Goal: Transaction & Acquisition: Purchase product/service

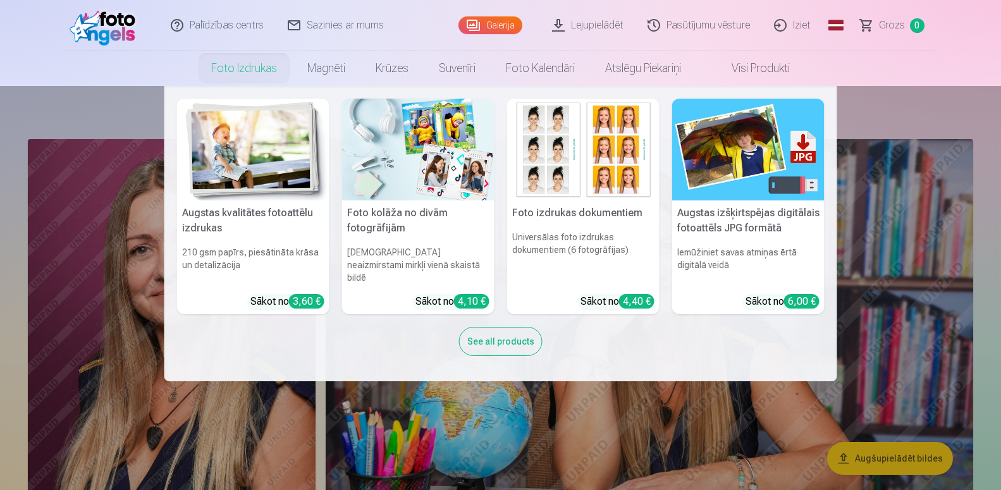
click at [241, 67] on link "Foto izdrukas" at bounding box center [244, 68] width 96 height 35
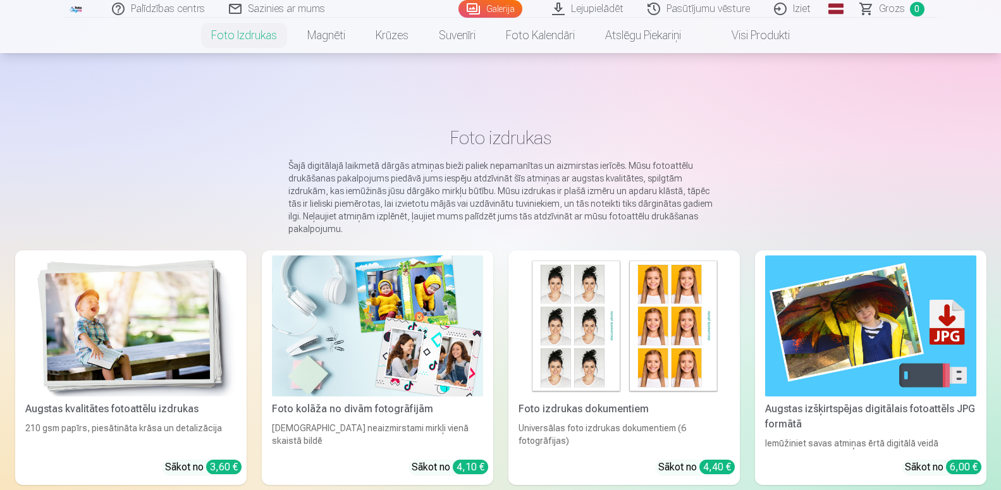
scroll to position [64, 0]
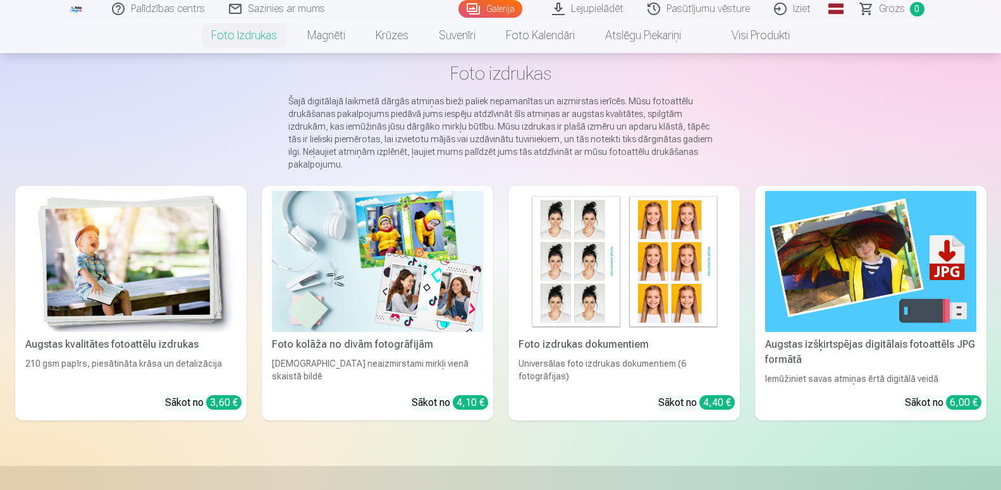
click at [129, 339] on div "Augstas kvalitātes fotoattēlu izdrukas" at bounding box center [130, 344] width 221 height 15
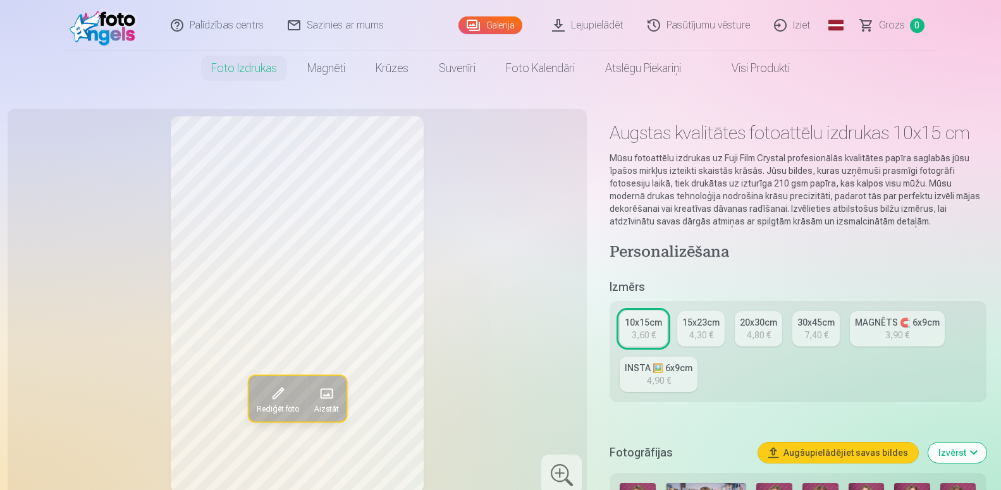
click at [836, 463] on button "Augšupielādējiet savas bildes" at bounding box center [838, 452] width 160 height 20
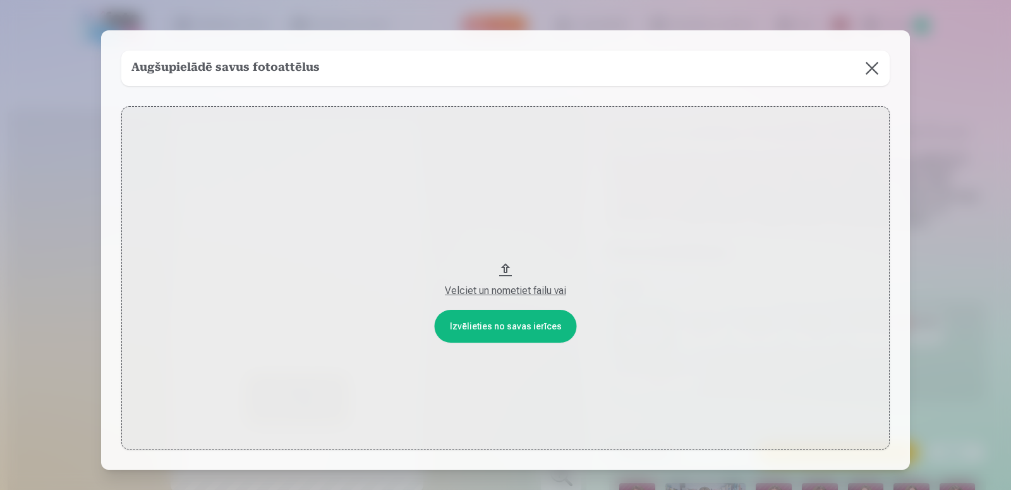
drag, startPoint x: 496, startPoint y: 283, endPoint x: 520, endPoint y: 9, distance: 274.1
click at [495, 322] on button "Velciet un nometiet failu vai" at bounding box center [505, 277] width 769 height 343
click at [862, 66] on button at bounding box center [872, 68] width 35 height 35
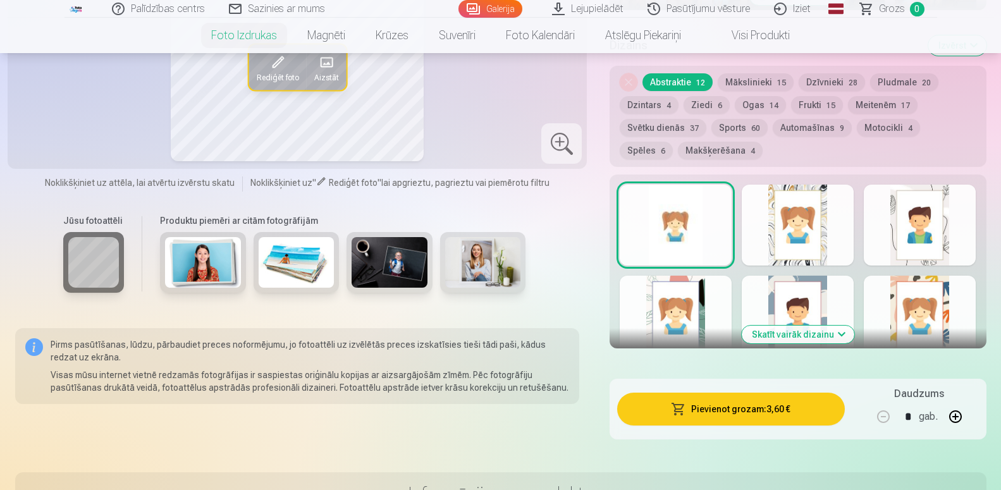
scroll to position [322, 0]
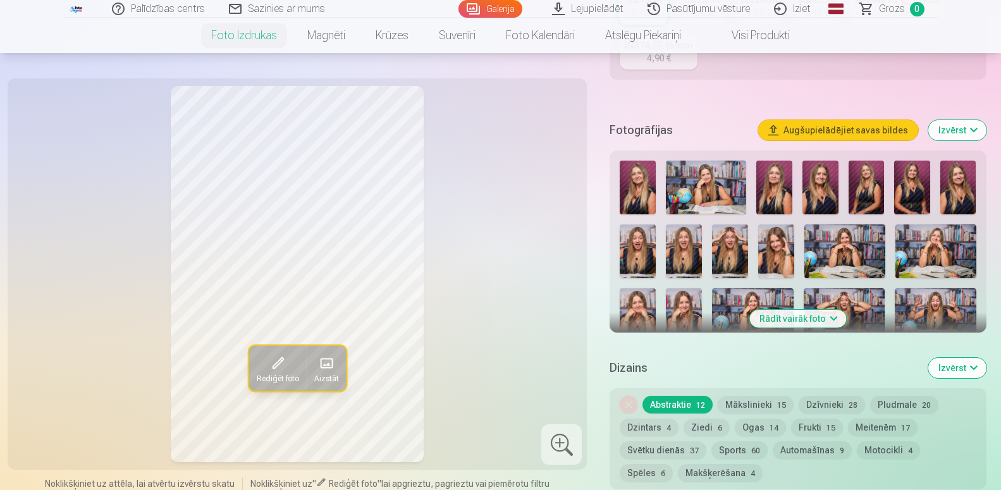
click at [956, 140] on button "Izvērst" at bounding box center [957, 130] width 58 height 20
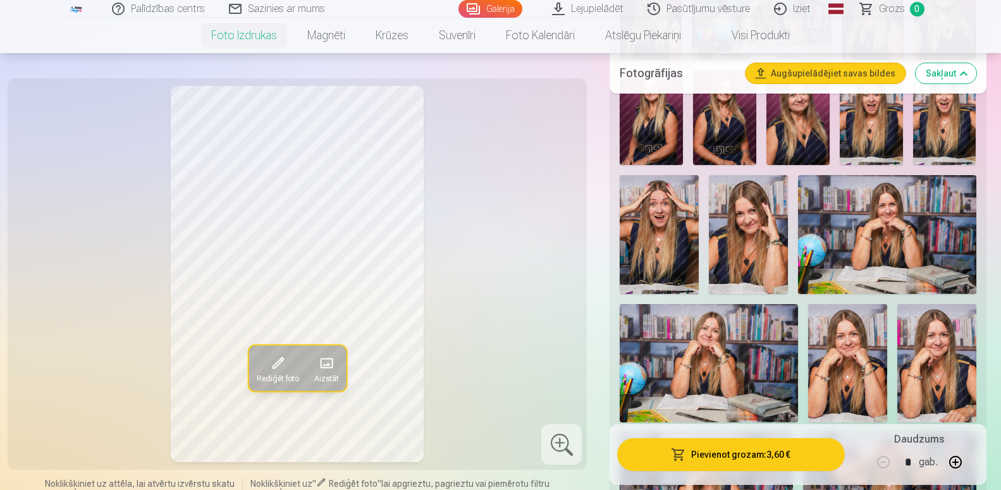
scroll to position [709, 0]
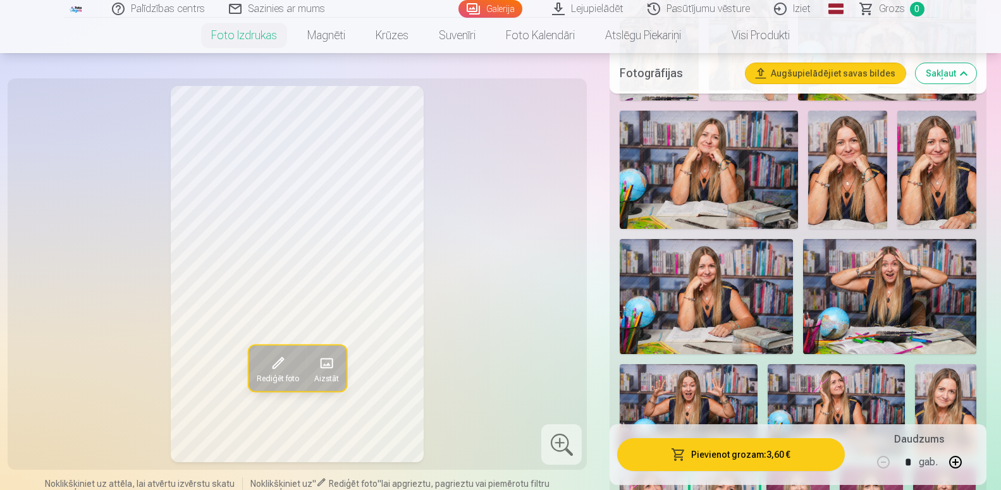
click at [470, 274] on div "Rediģēt foto Aizstāt" at bounding box center [297, 274] width 564 height 376
click at [328, 370] on span at bounding box center [325, 363] width 20 height 20
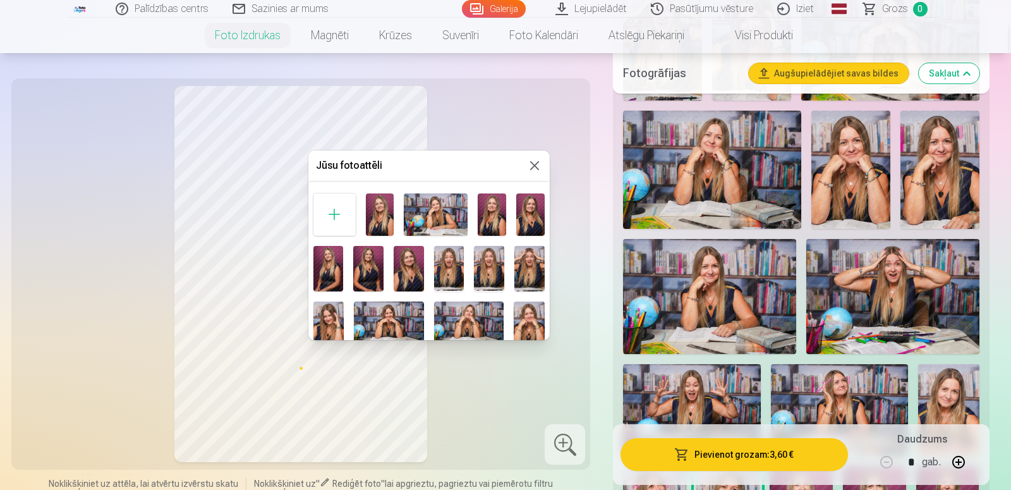
click at [527, 159] on button at bounding box center [534, 165] width 15 height 15
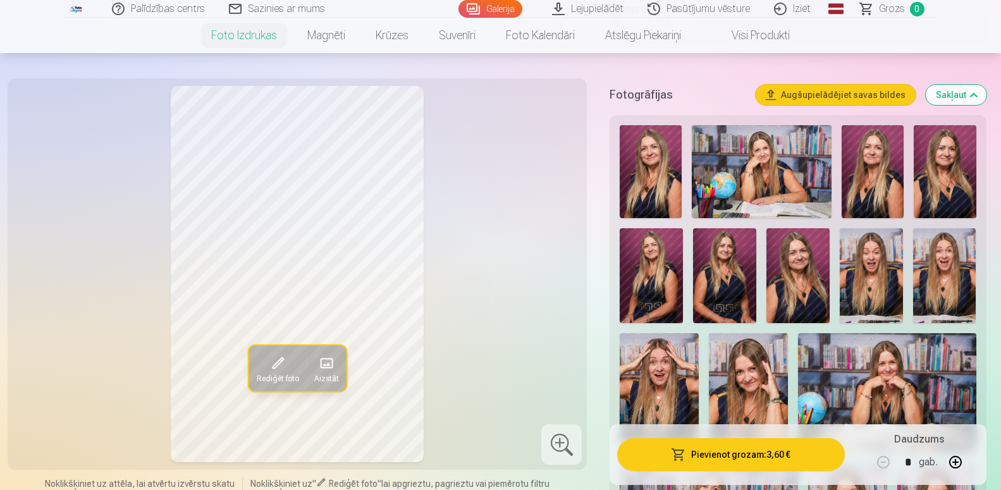
scroll to position [387, 0]
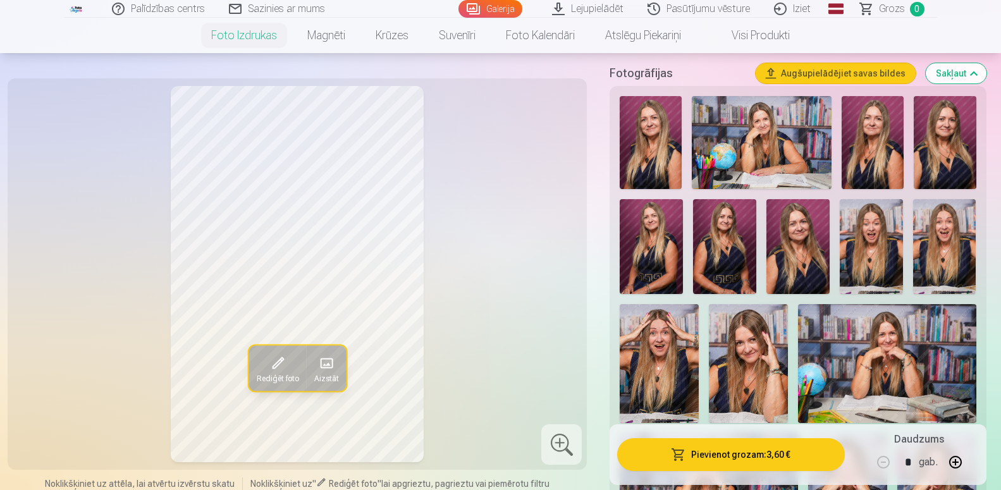
click at [647, 157] on img at bounding box center [650, 142] width 62 height 93
click at [738, 154] on img at bounding box center [761, 142] width 140 height 93
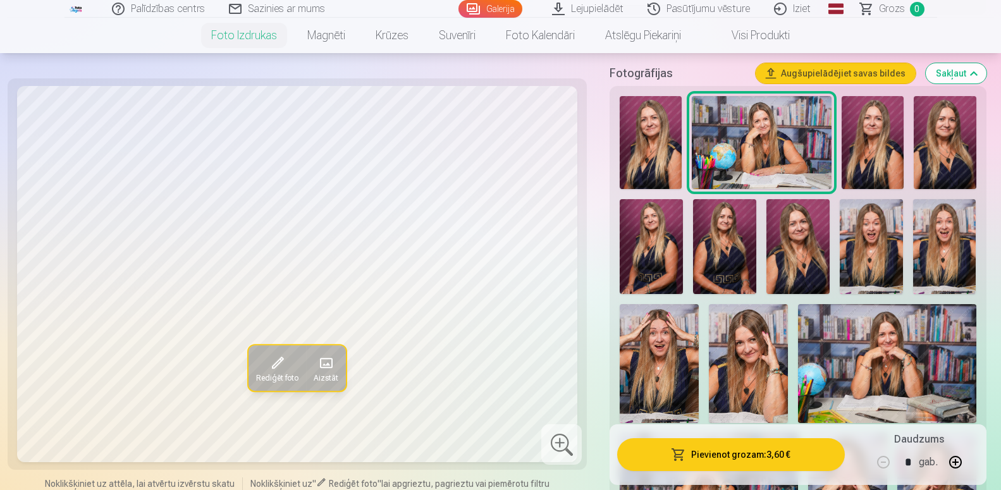
click at [879, 161] on img at bounding box center [872, 142] width 62 height 93
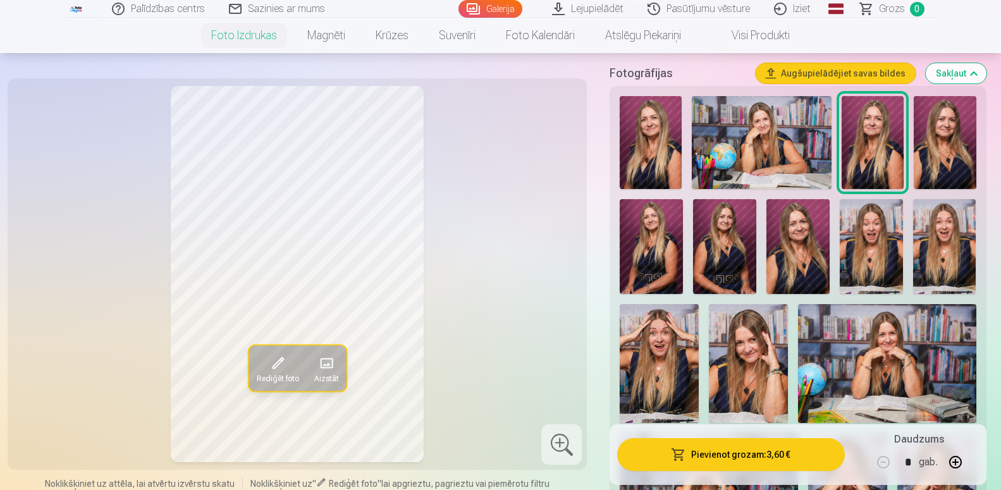
click at [939, 155] on img at bounding box center [944, 142] width 62 height 93
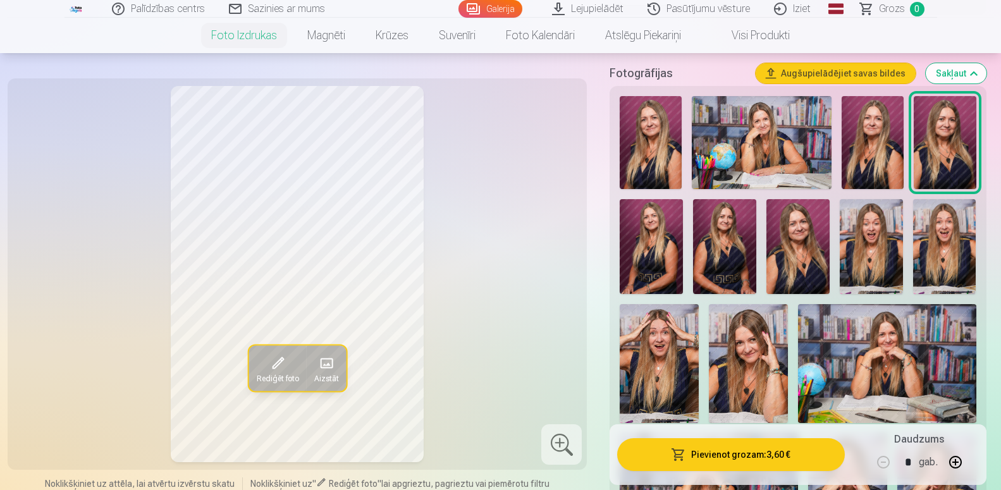
click at [647, 260] on img at bounding box center [650, 246] width 63 height 95
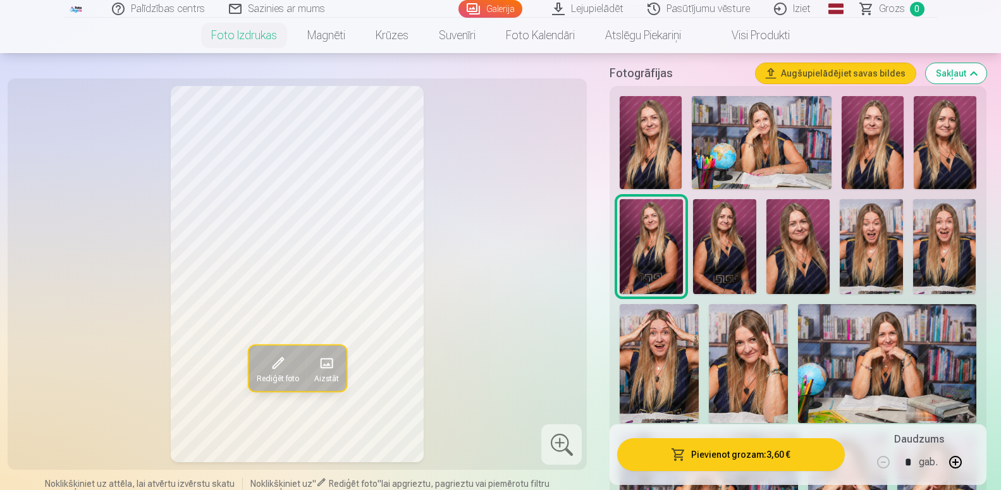
click at [721, 263] on img at bounding box center [724, 246] width 63 height 95
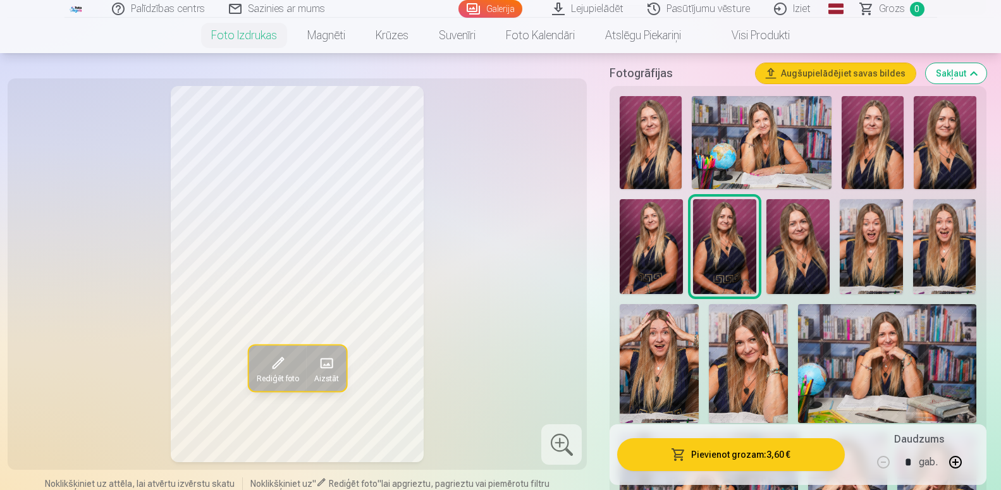
click at [805, 267] on img at bounding box center [797, 246] width 63 height 95
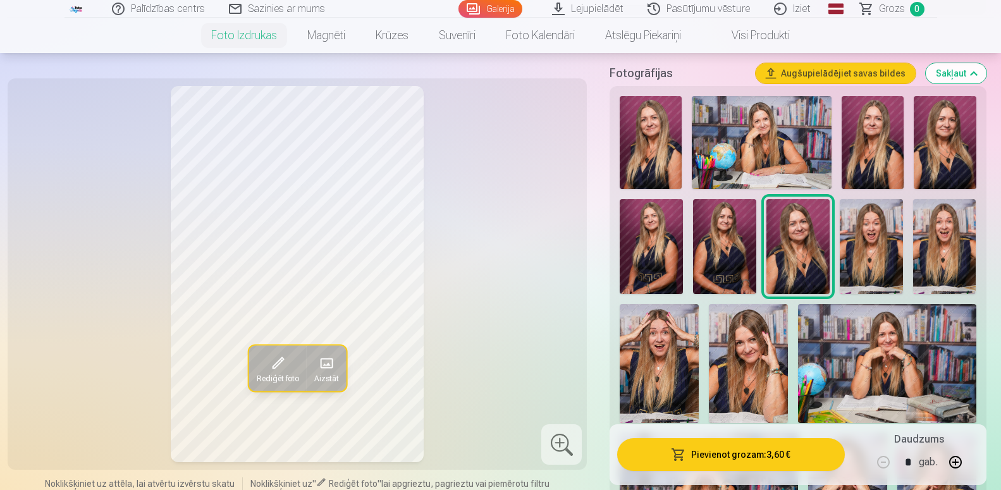
click at [884, 274] on img at bounding box center [870, 246] width 63 height 95
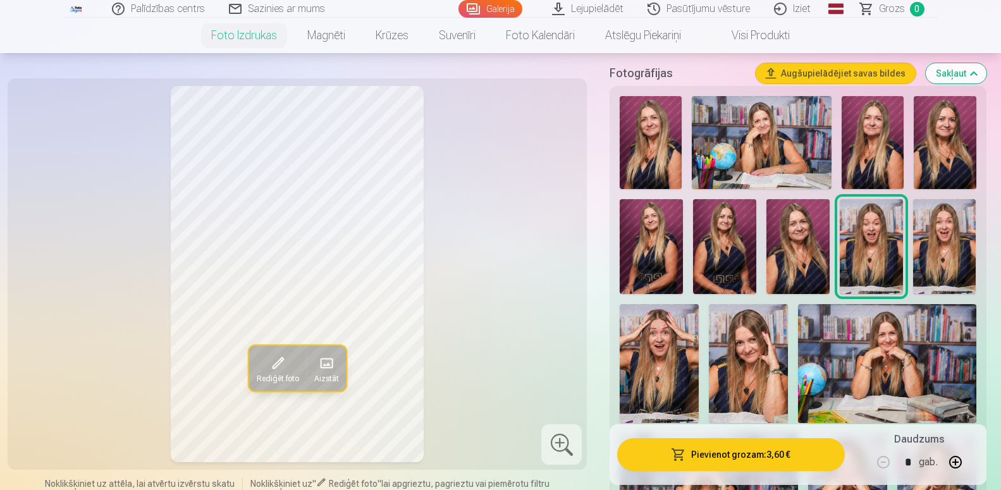
click at [937, 269] on img at bounding box center [944, 246] width 63 height 95
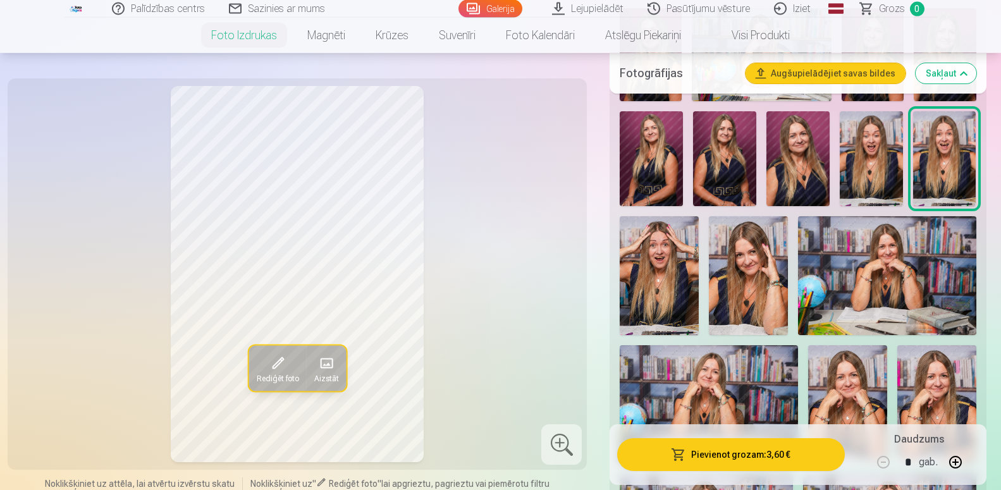
scroll to position [516, 0]
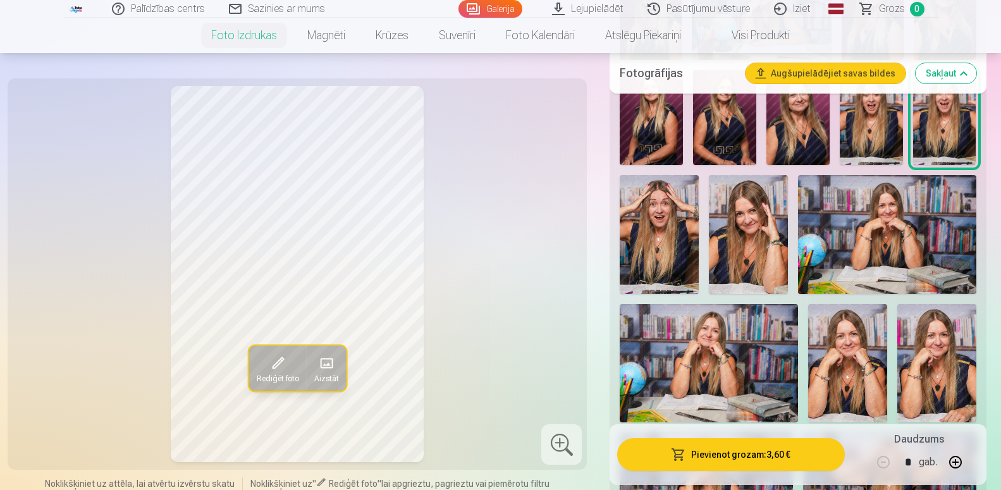
click at [659, 254] on img at bounding box center [658, 234] width 79 height 119
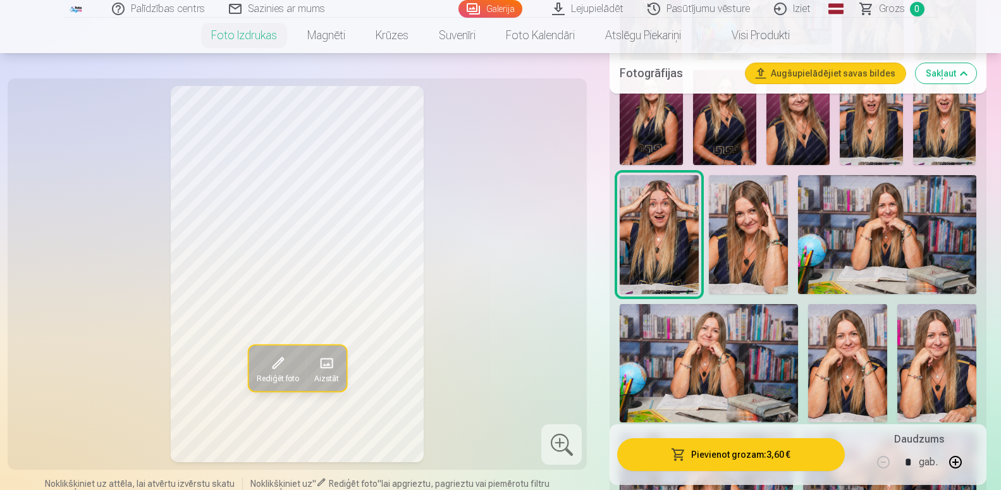
click at [750, 249] on img at bounding box center [748, 234] width 79 height 119
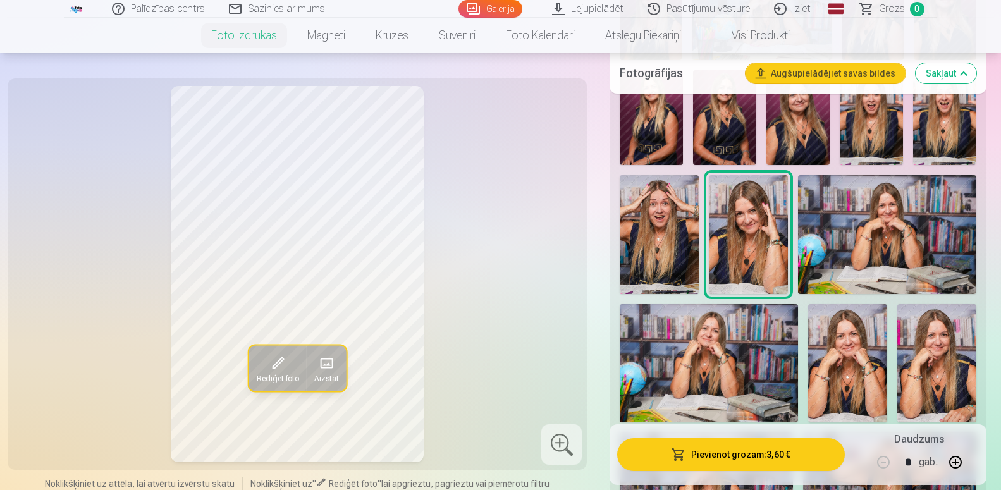
click at [894, 249] on img at bounding box center [887, 234] width 178 height 118
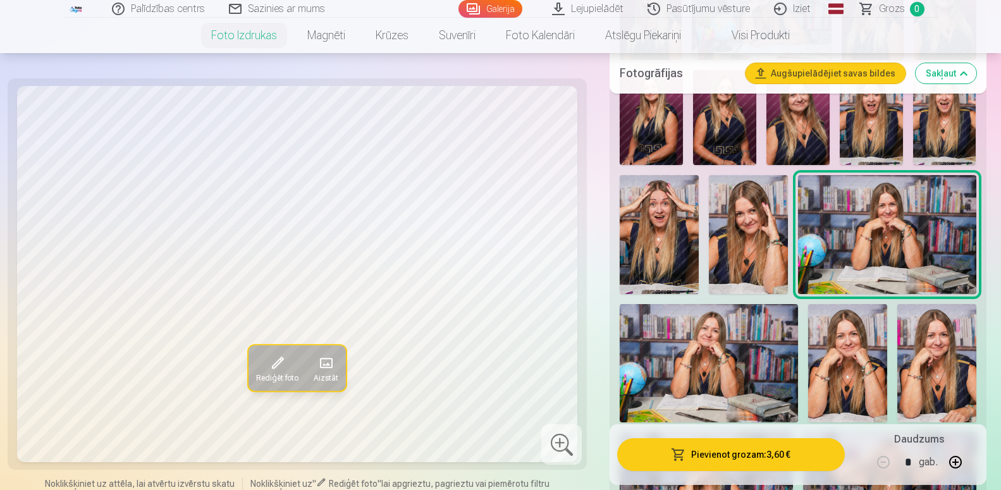
click at [704, 357] on img at bounding box center [708, 363] width 178 height 118
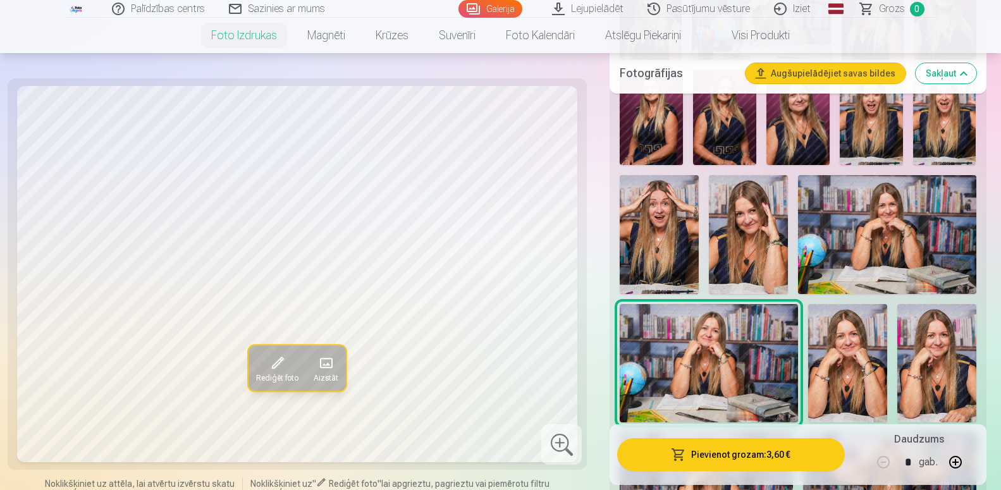
click at [867, 233] on img at bounding box center [887, 234] width 178 height 118
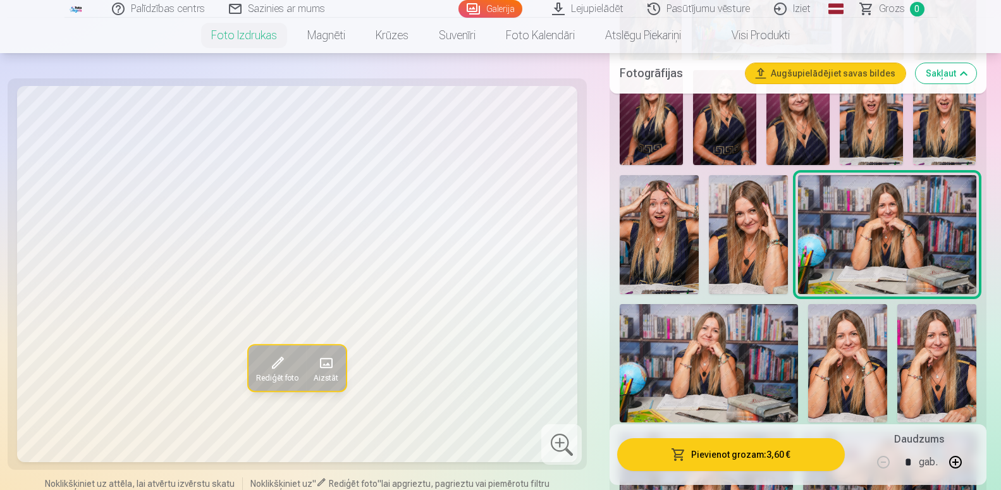
click at [707, 367] on img at bounding box center [708, 363] width 178 height 118
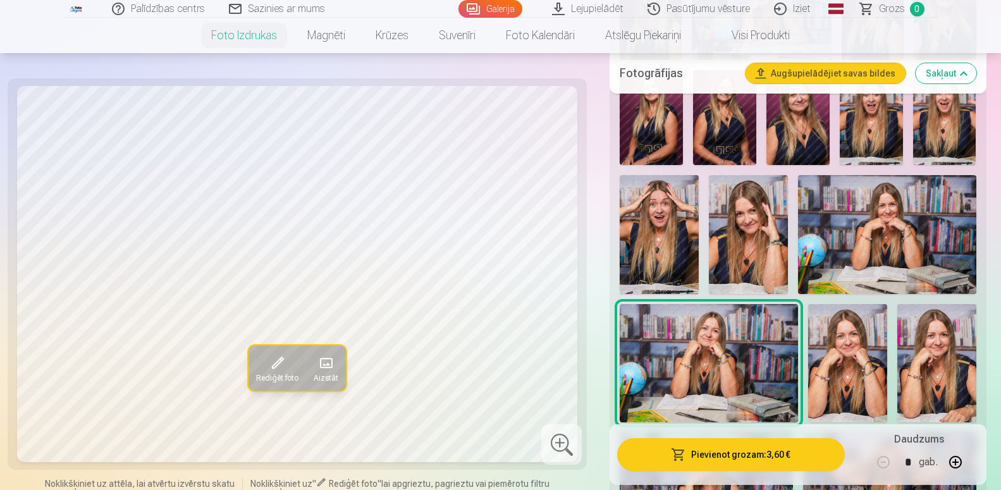
click at [855, 368] on img at bounding box center [847, 363] width 79 height 118
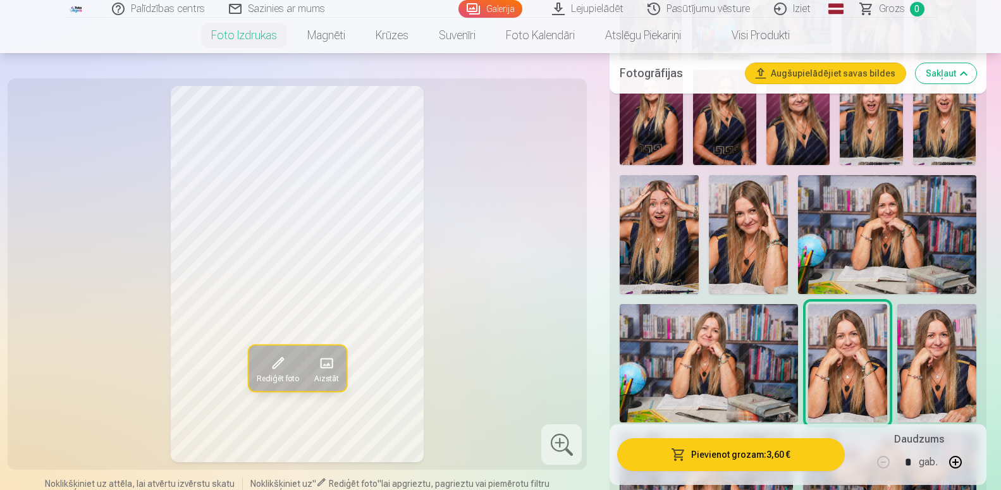
scroll to position [580, 0]
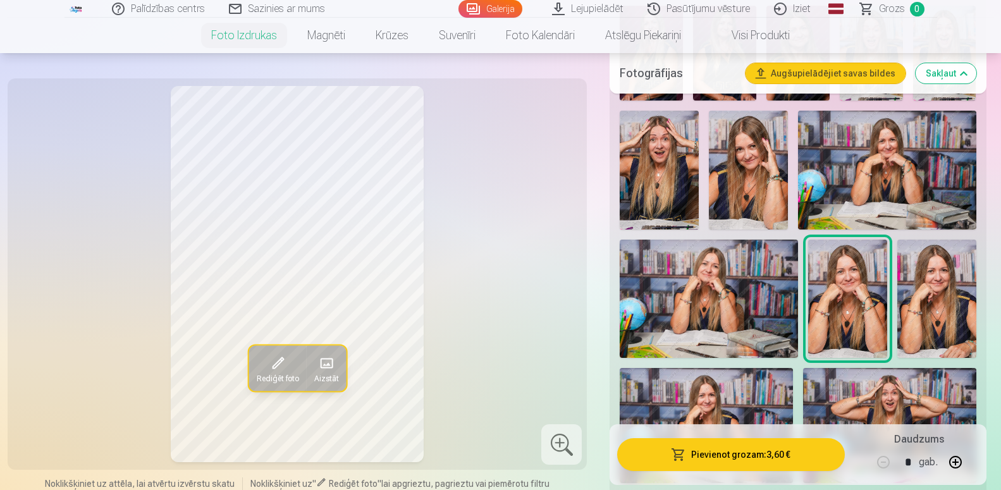
click at [947, 319] on img at bounding box center [936, 299] width 79 height 119
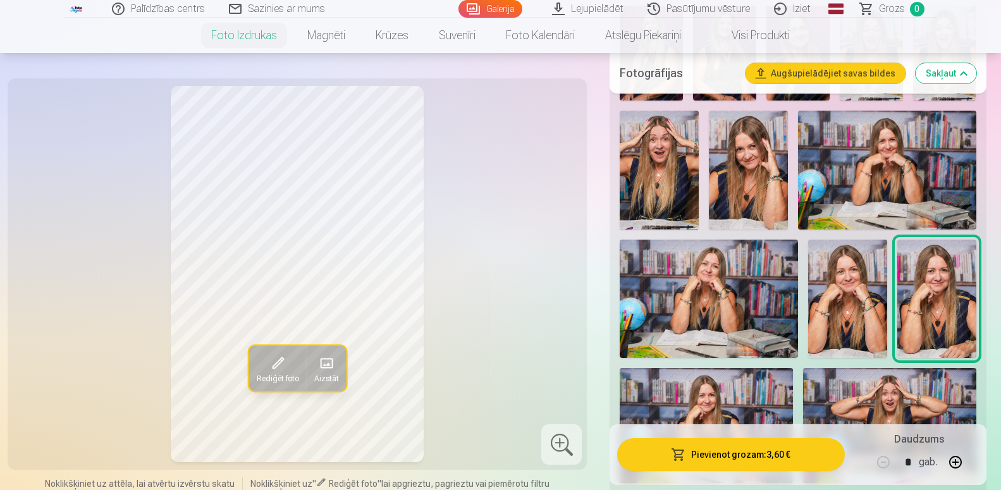
scroll to position [709, 0]
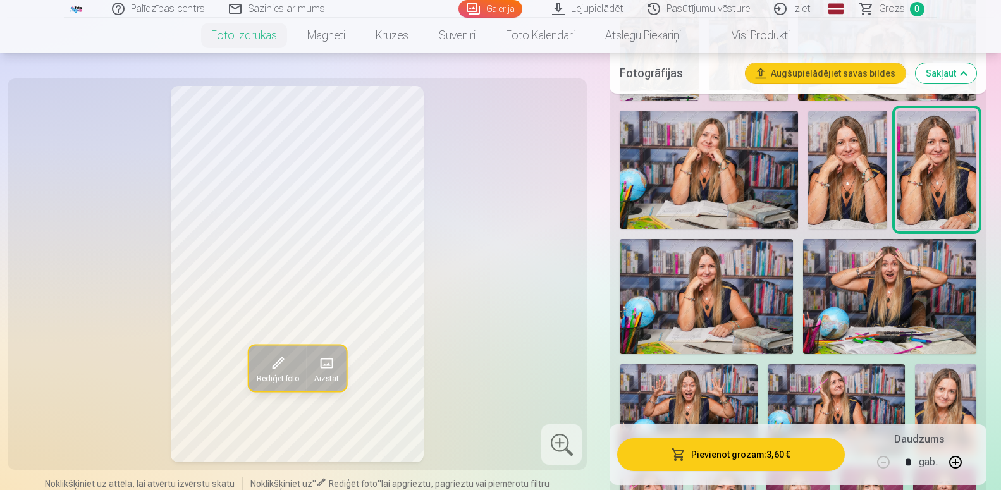
click at [712, 311] on img at bounding box center [705, 296] width 173 height 115
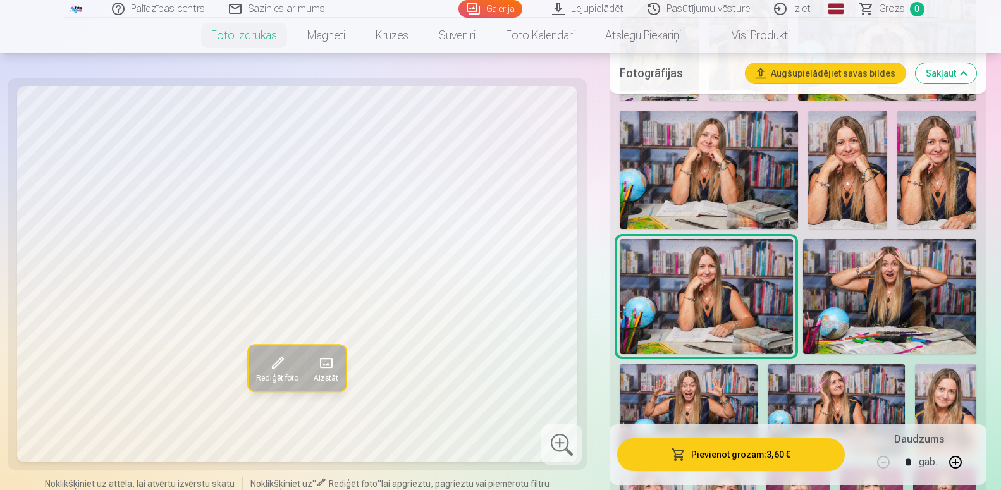
click at [891, 308] on img at bounding box center [889, 296] width 173 height 115
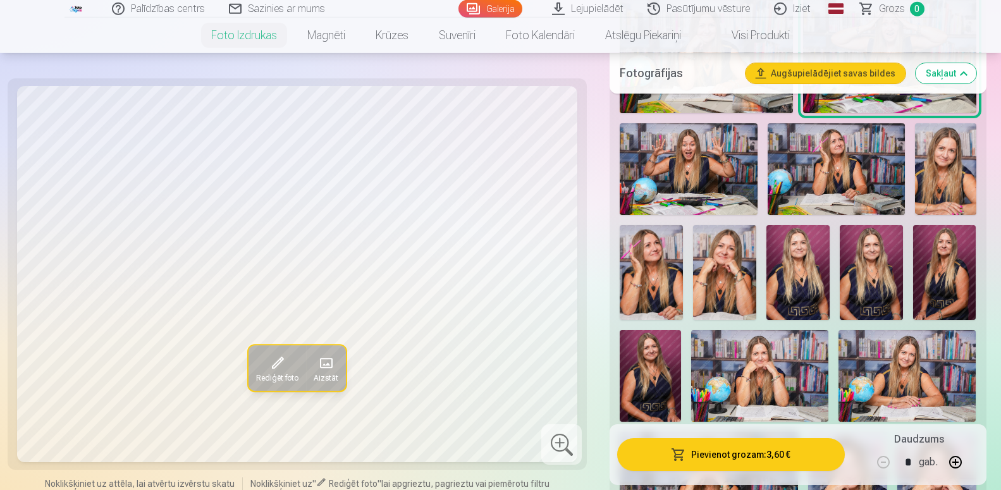
scroll to position [903, 0]
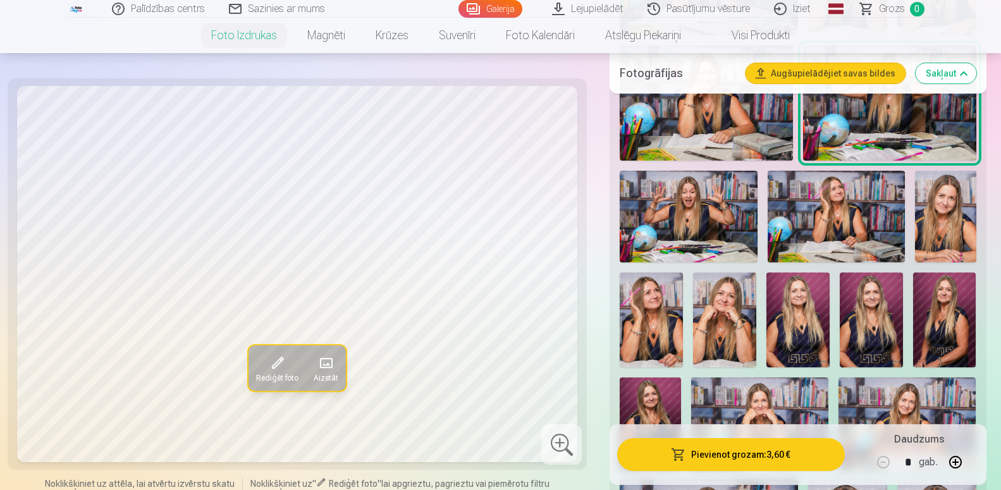
click at [697, 219] on img at bounding box center [687, 217] width 137 height 92
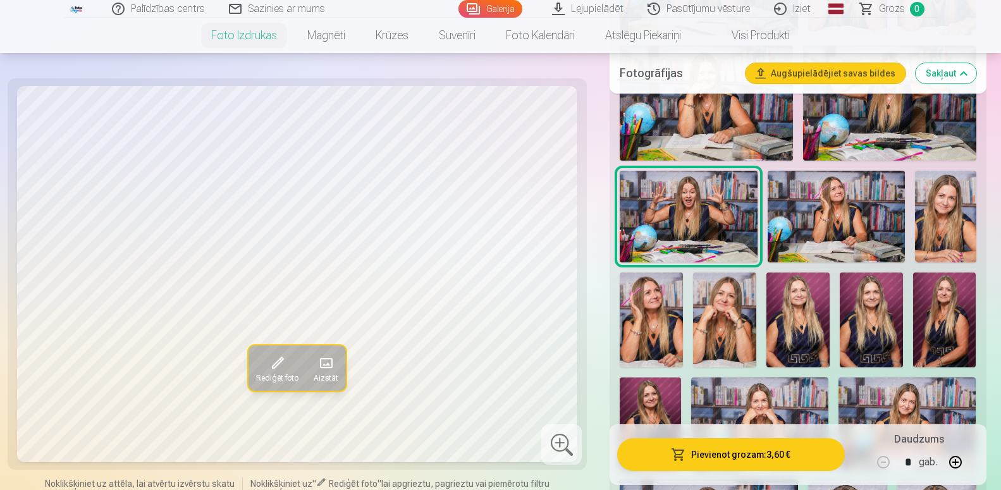
click at [859, 235] on img at bounding box center [835, 217] width 137 height 92
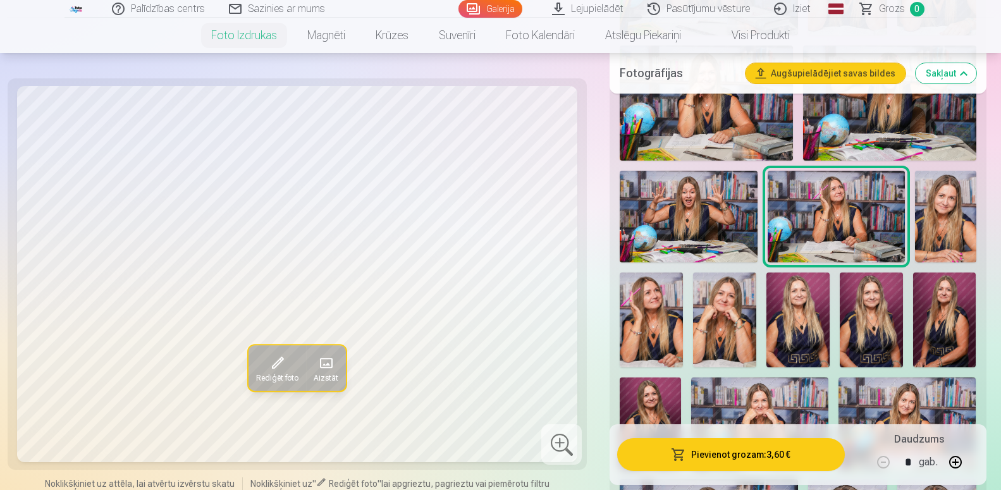
click at [946, 243] on img at bounding box center [945, 217] width 61 height 92
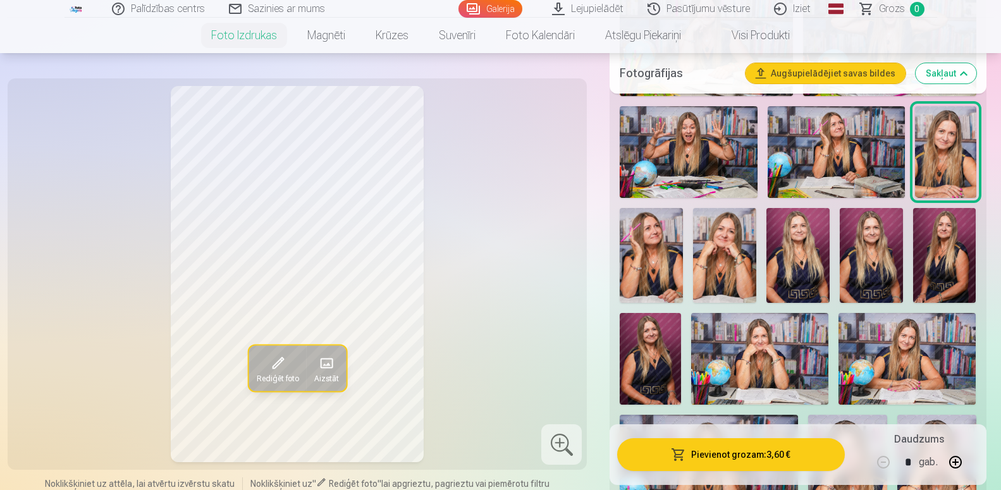
scroll to position [1032, 0]
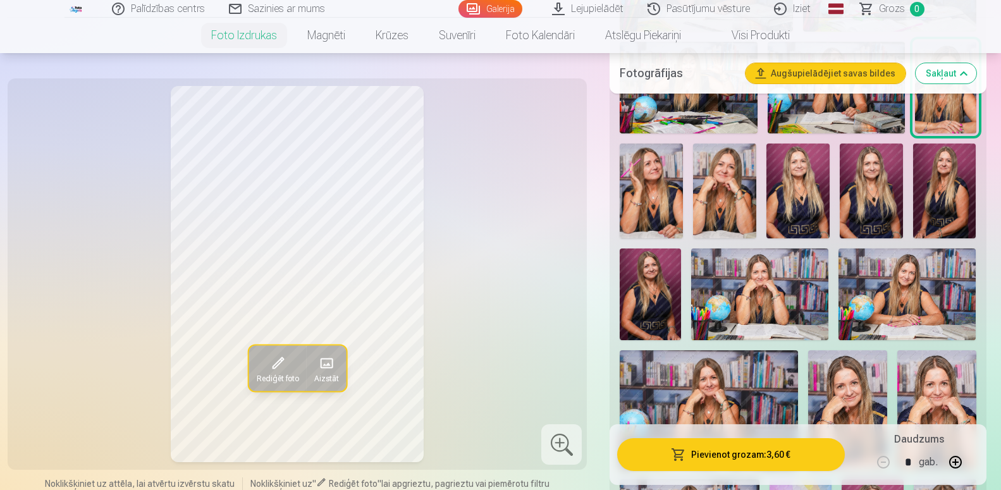
click at [638, 212] on img at bounding box center [650, 190] width 63 height 95
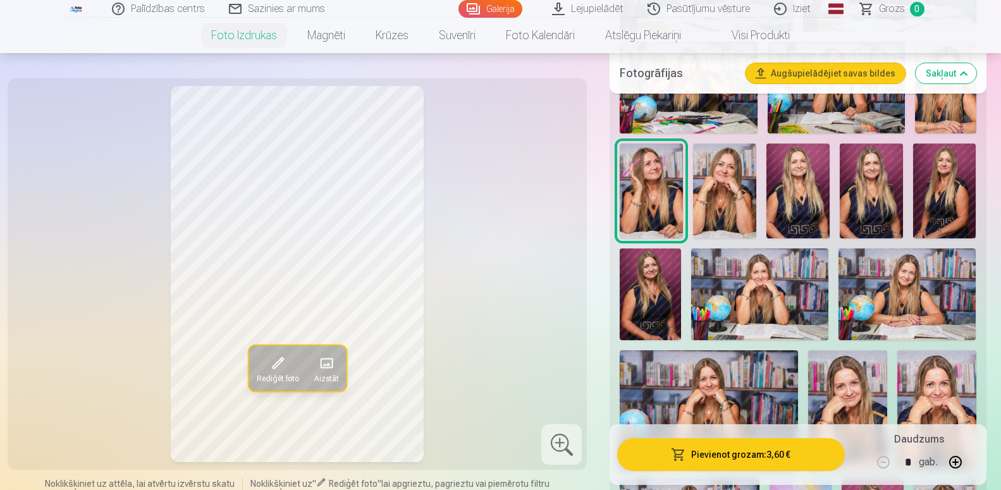
click at [719, 220] on img at bounding box center [724, 190] width 63 height 95
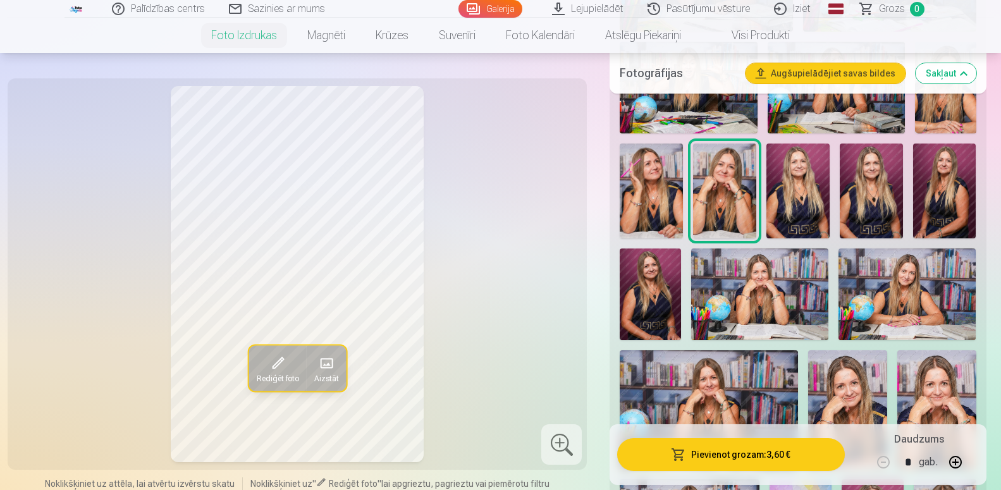
click at [789, 211] on img at bounding box center [797, 190] width 63 height 95
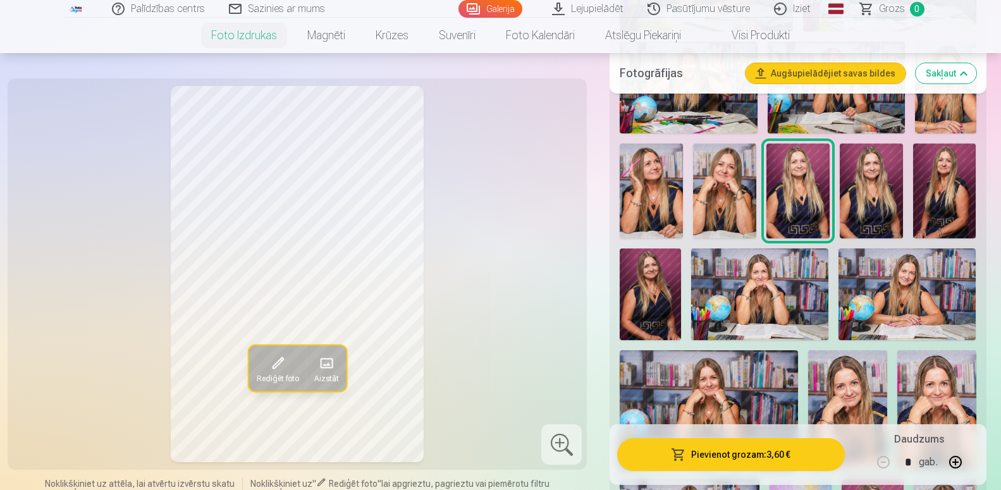
click at [856, 213] on img at bounding box center [870, 190] width 63 height 95
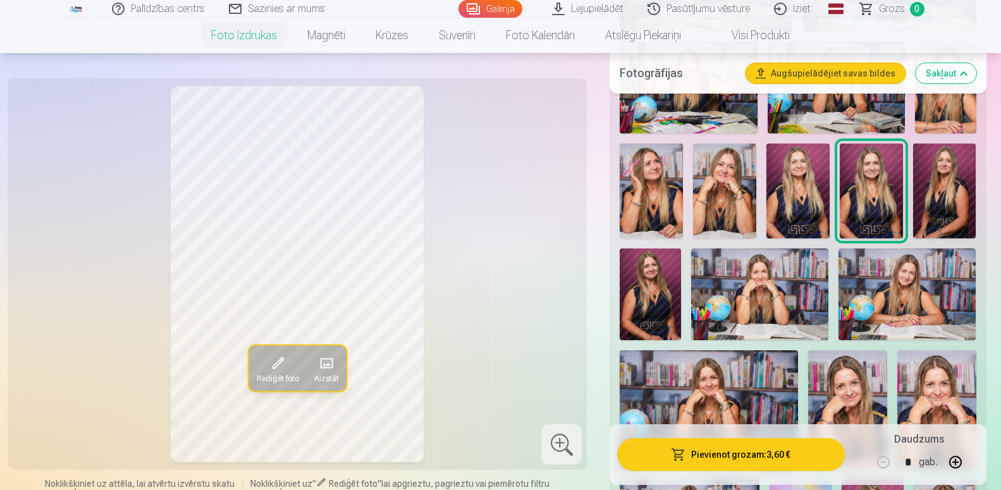
click at [934, 204] on img at bounding box center [944, 190] width 63 height 95
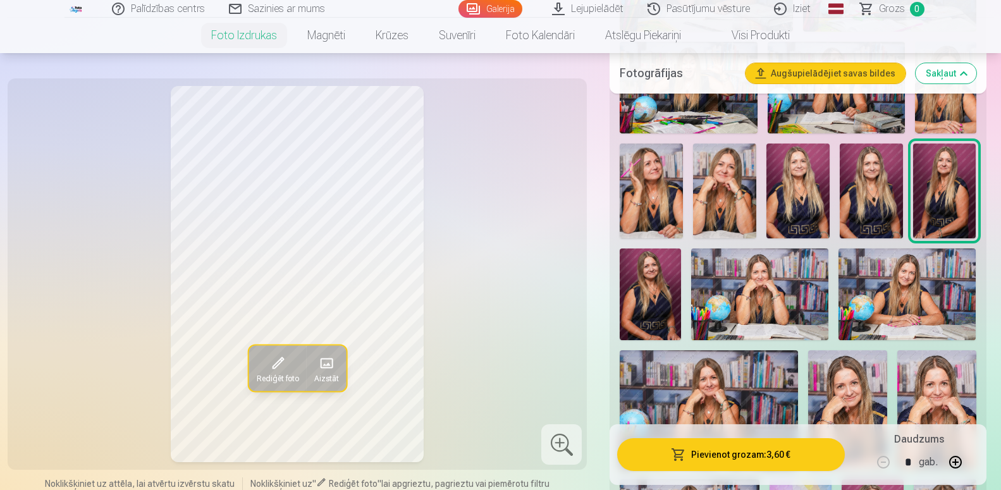
click at [657, 309] on img at bounding box center [649, 294] width 61 height 92
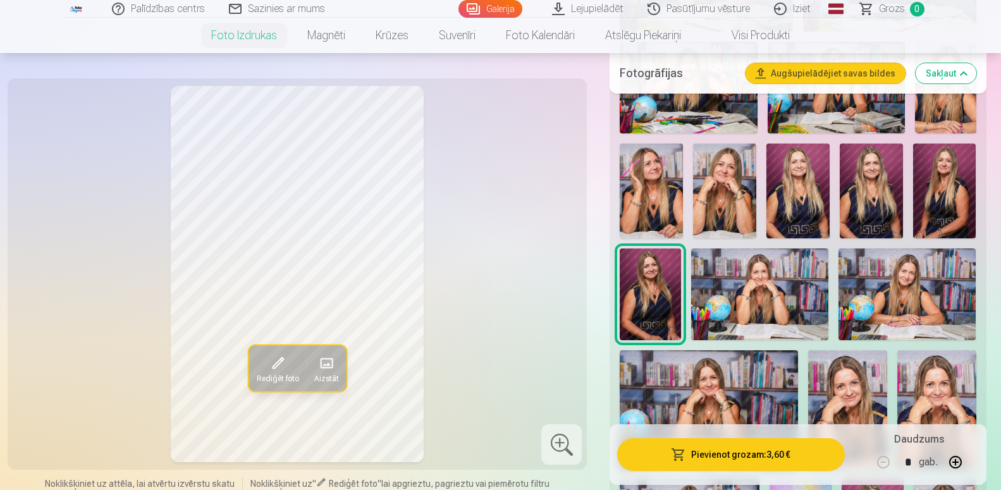
click at [738, 309] on img at bounding box center [759, 294] width 137 height 92
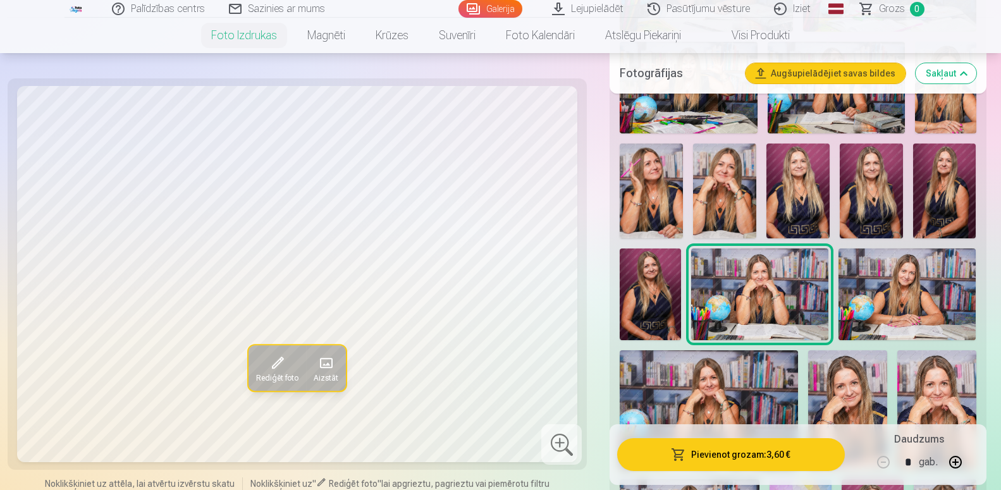
click at [935, 315] on img at bounding box center [906, 294] width 137 height 92
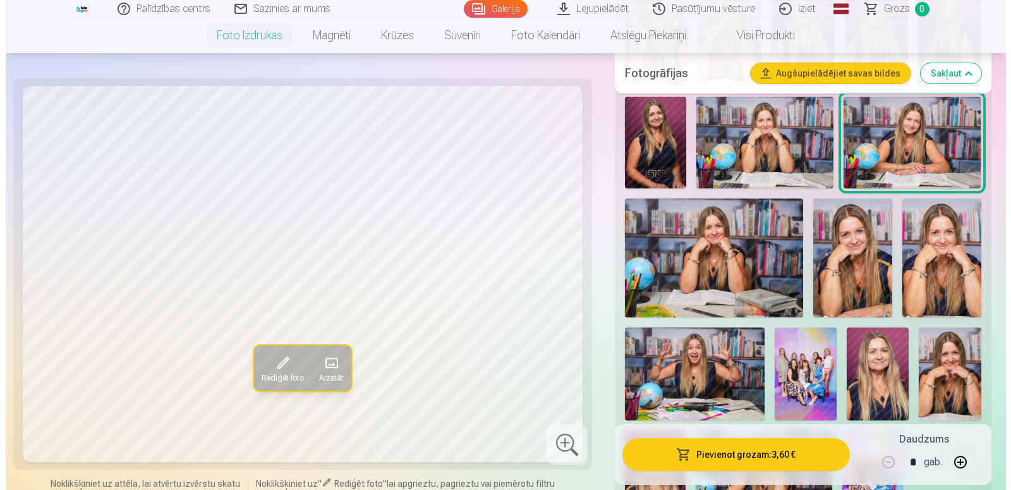
scroll to position [1289, 0]
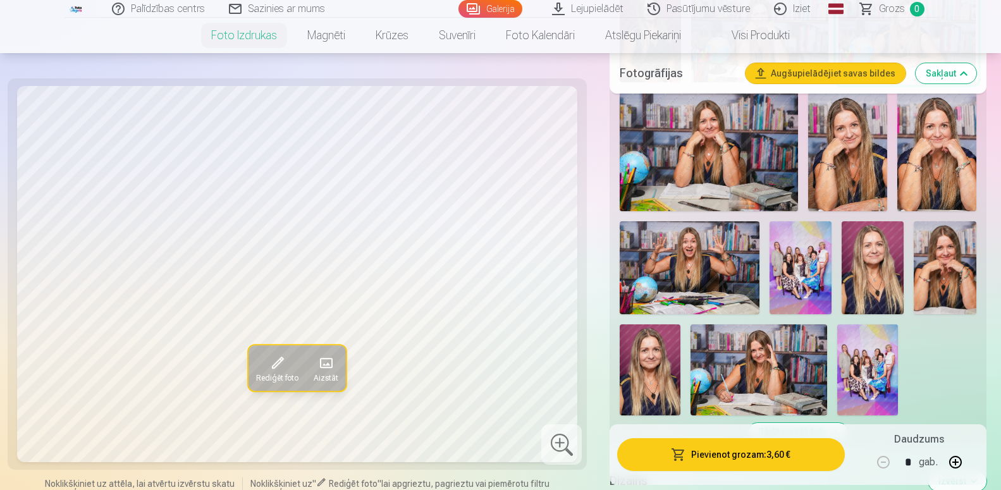
click at [714, 176] on img at bounding box center [708, 151] width 178 height 118
click at [859, 186] on img at bounding box center [847, 151] width 79 height 119
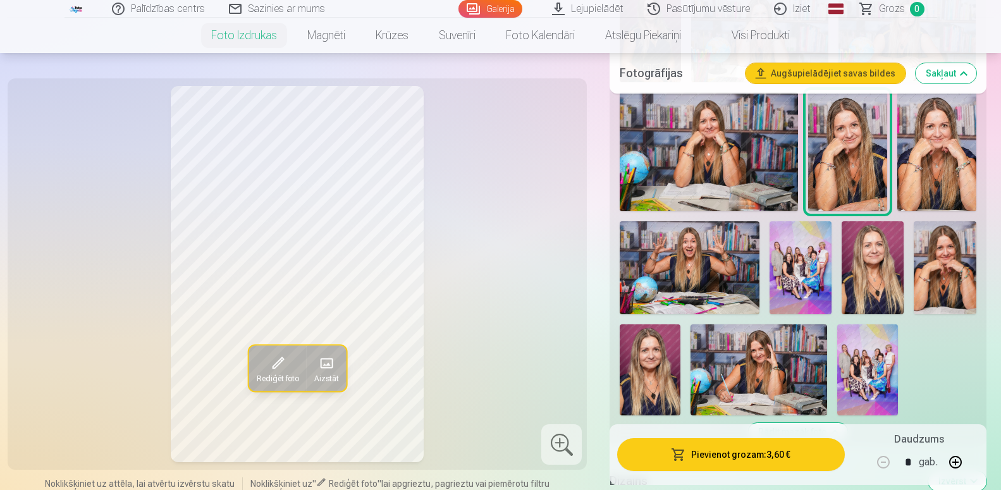
click at [947, 184] on img at bounding box center [936, 151] width 79 height 119
click at [710, 284] on img at bounding box center [689, 267] width 140 height 93
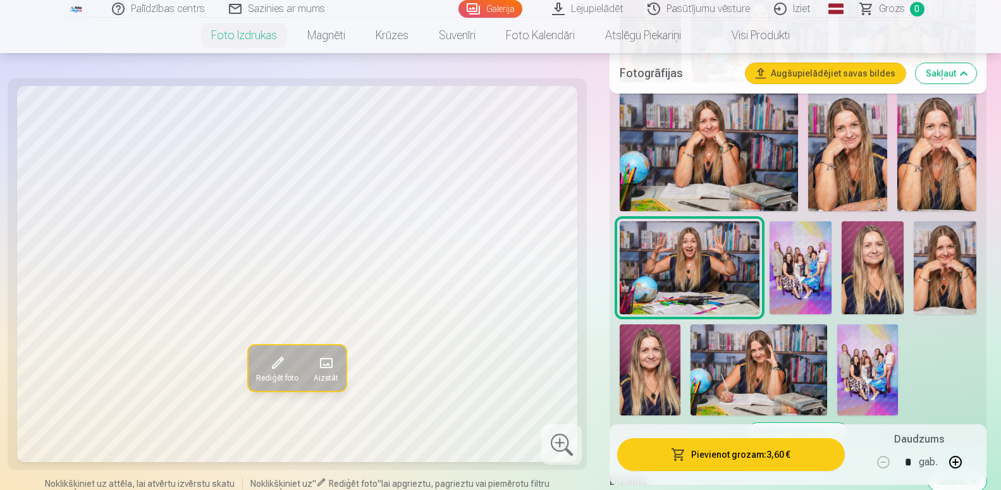
click at [809, 283] on img at bounding box center [800, 267] width 62 height 93
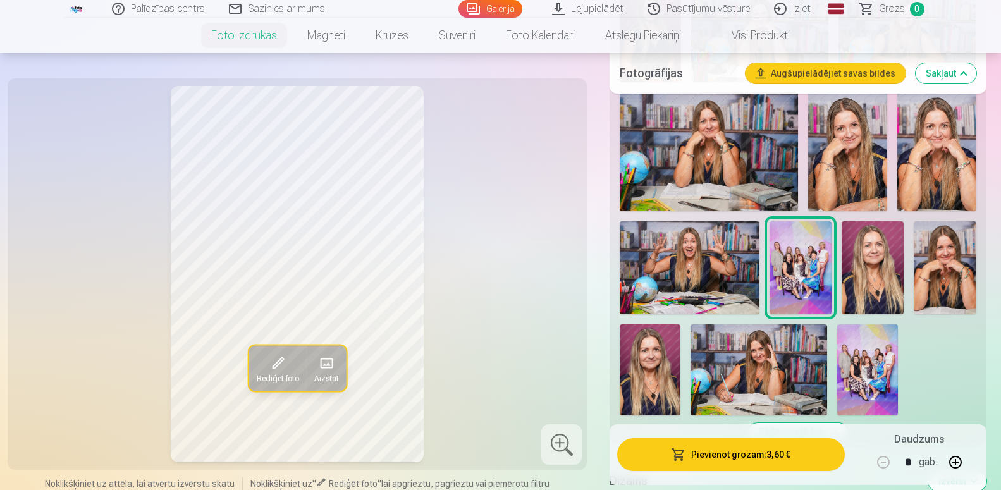
click at [874, 287] on img at bounding box center [872, 267] width 62 height 93
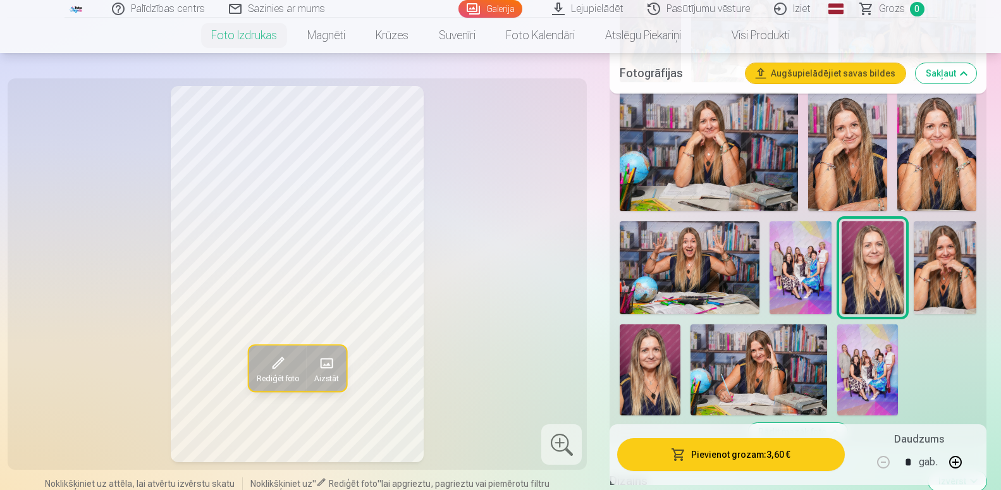
click at [939, 280] on img at bounding box center [944, 267] width 62 height 93
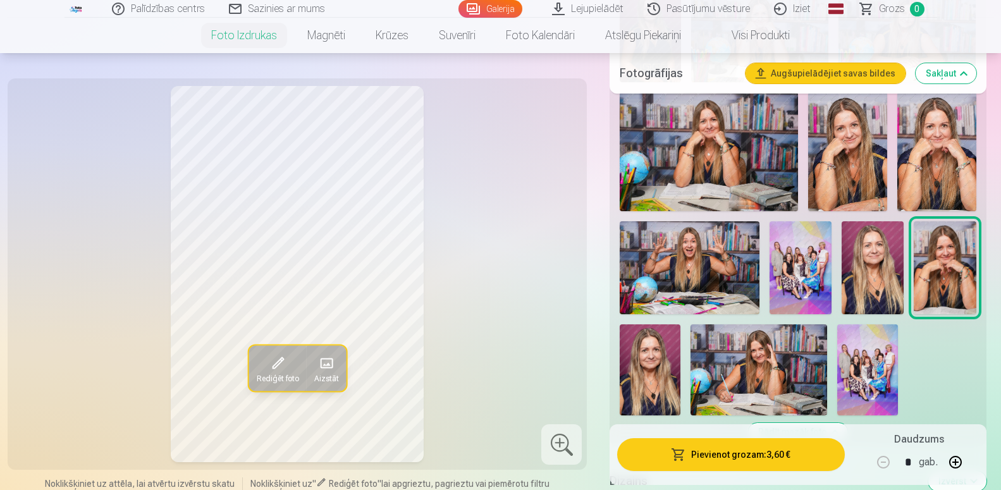
click at [657, 380] on img at bounding box center [649, 369] width 61 height 91
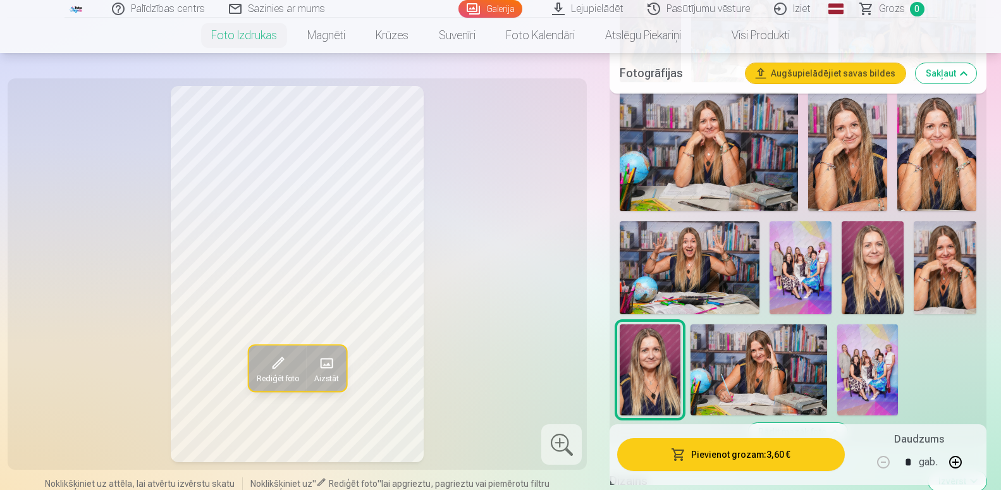
click at [737, 374] on img at bounding box center [758, 369] width 137 height 91
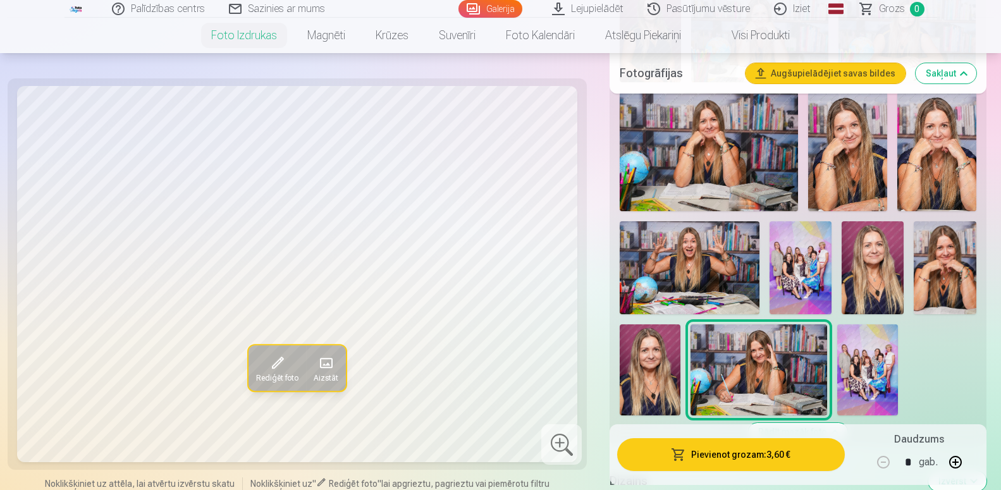
click at [763, 382] on img at bounding box center [758, 369] width 137 height 91
click at [741, 453] on button "Pievienot grozam : 3,60 €" at bounding box center [730, 454] width 227 height 33
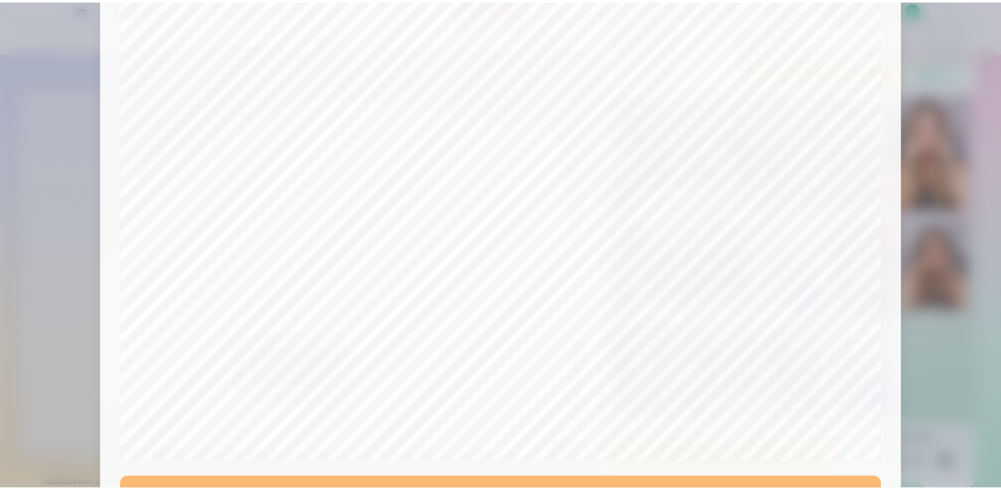
scroll to position [420, 0]
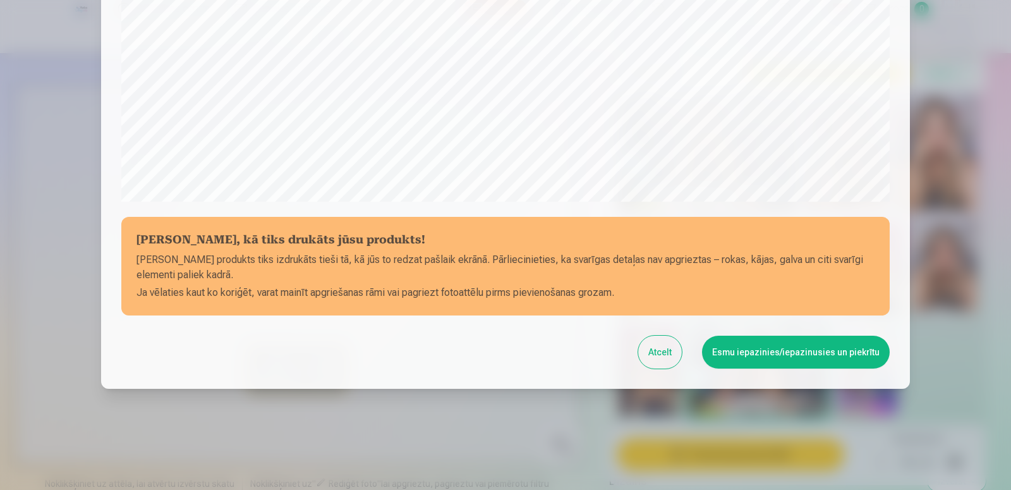
click at [770, 347] on button "Esmu iepazinies/iepazinusies un piekrītu" at bounding box center [796, 352] width 188 height 33
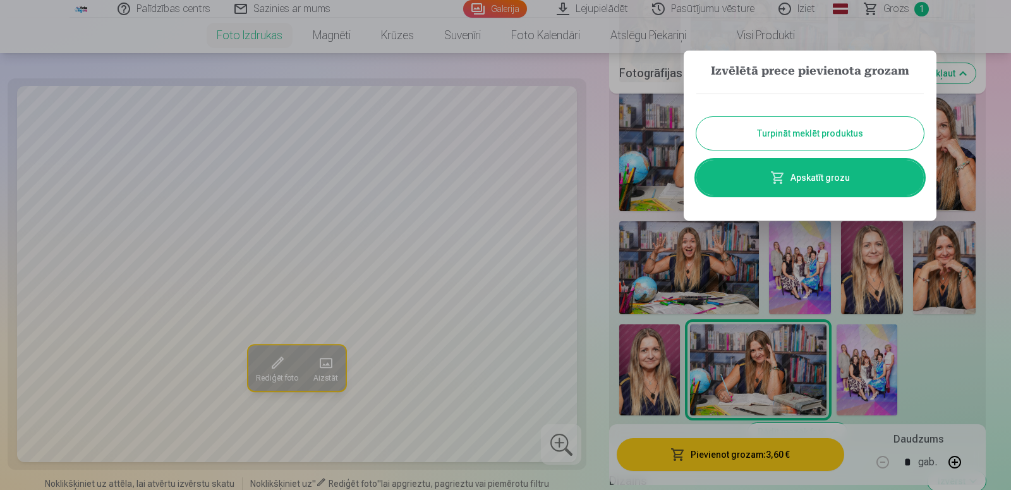
click at [807, 125] on button "Turpināt meklēt produktus" at bounding box center [811, 133] width 228 height 33
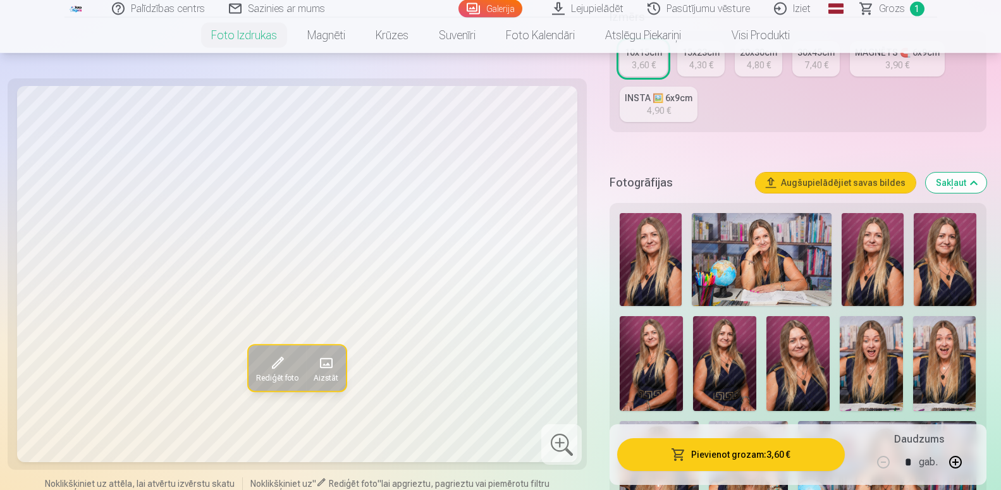
scroll to position [387, 0]
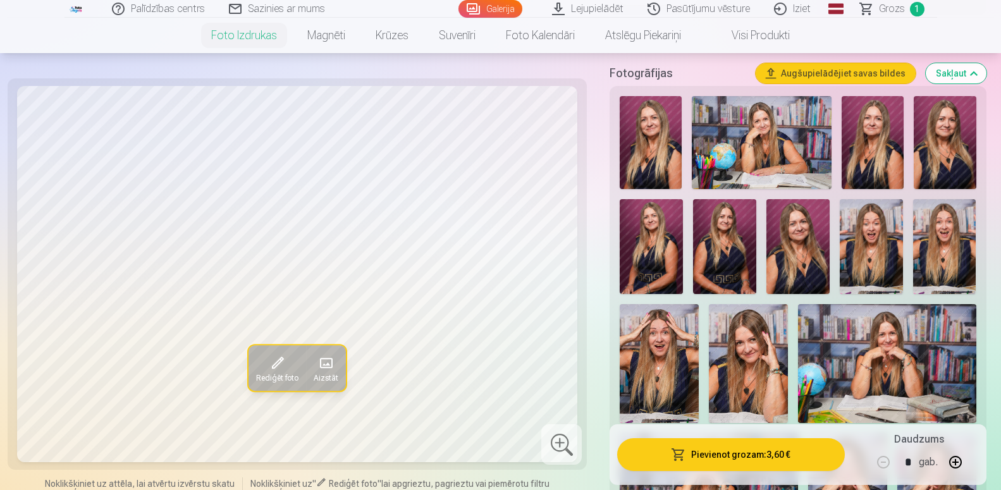
click at [653, 152] on img at bounding box center [650, 142] width 62 height 93
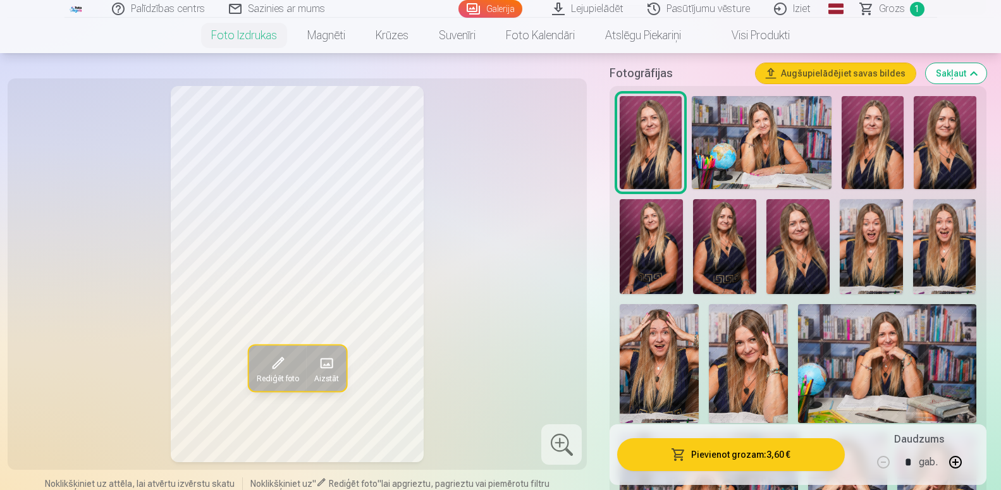
click at [735, 157] on img at bounding box center [761, 142] width 140 height 93
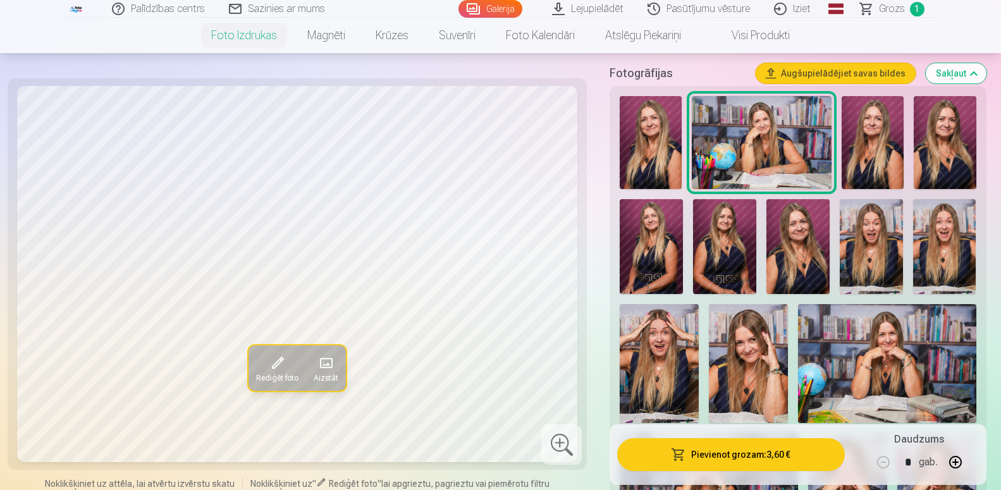
click at [874, 161] on img at bounding box center [872, 142] width 62 height 93
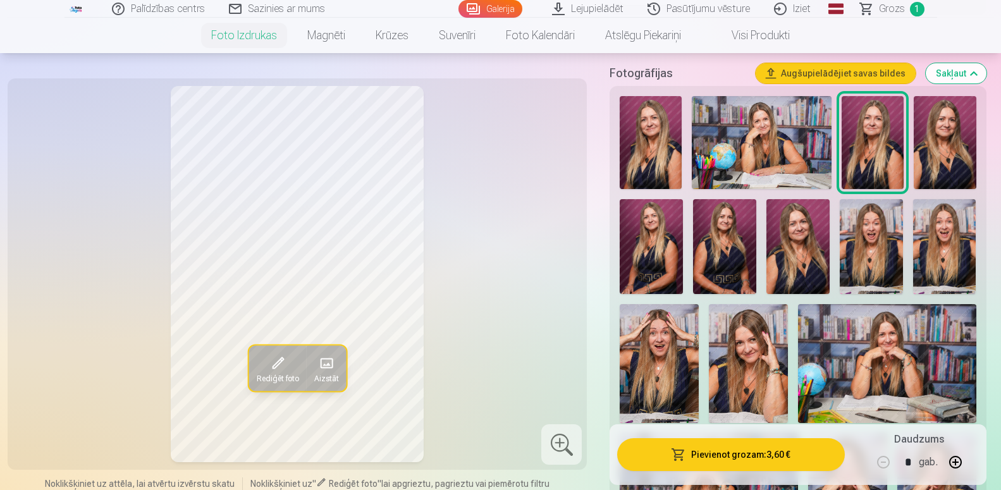
click at [934, 161] on img at bounding box center [944, 142] width 62 height 93
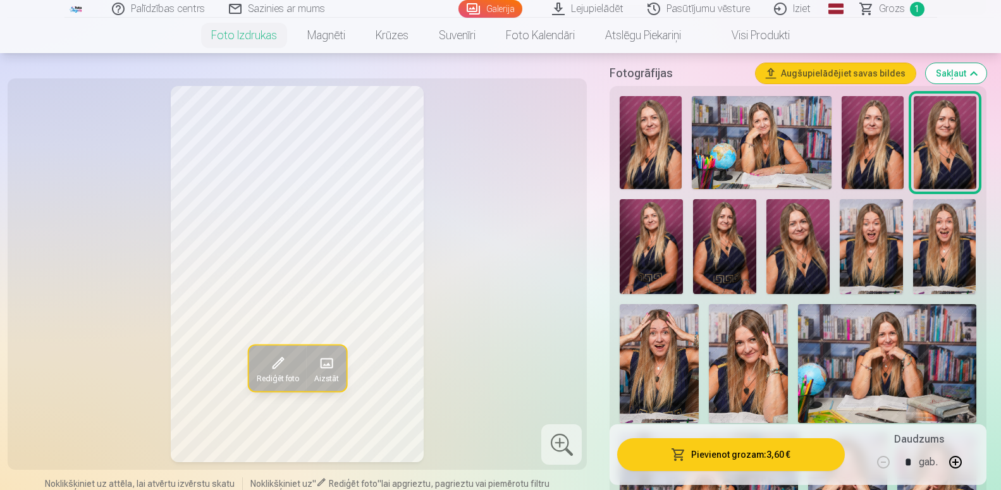
click at [869, 155] on img at bounding box center [872, 142] width 62 height 93
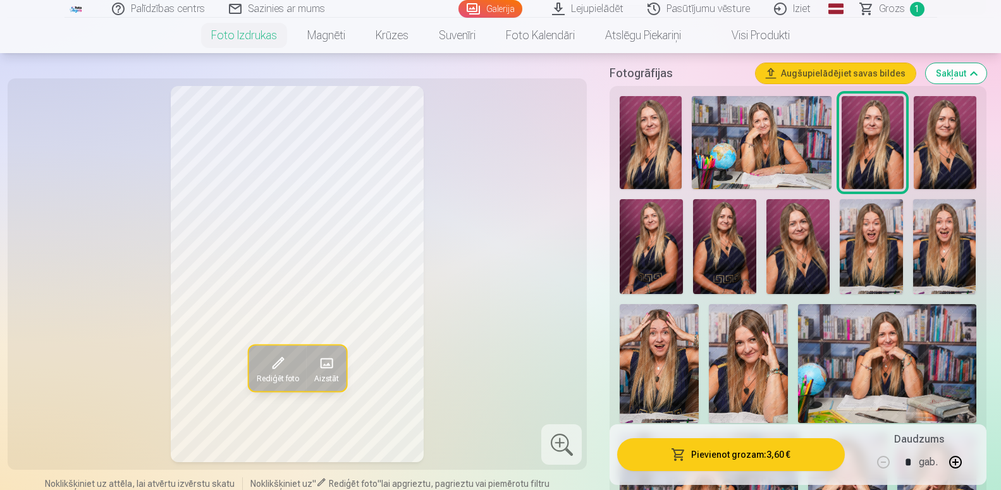
click at [660, 264] on img at bounding box center [650, 246] width 63 height 95
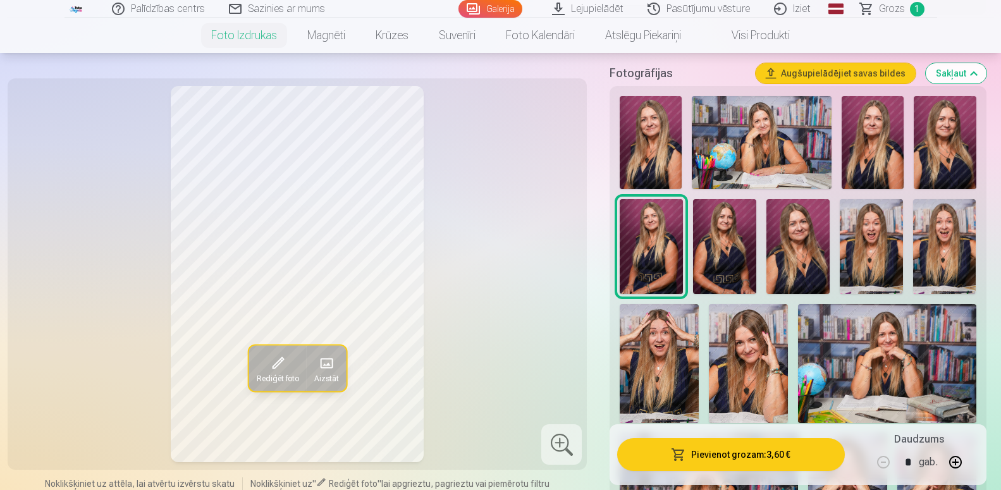
click at [729, 264] on img at bounding box center [724, 246] width 63 height 95
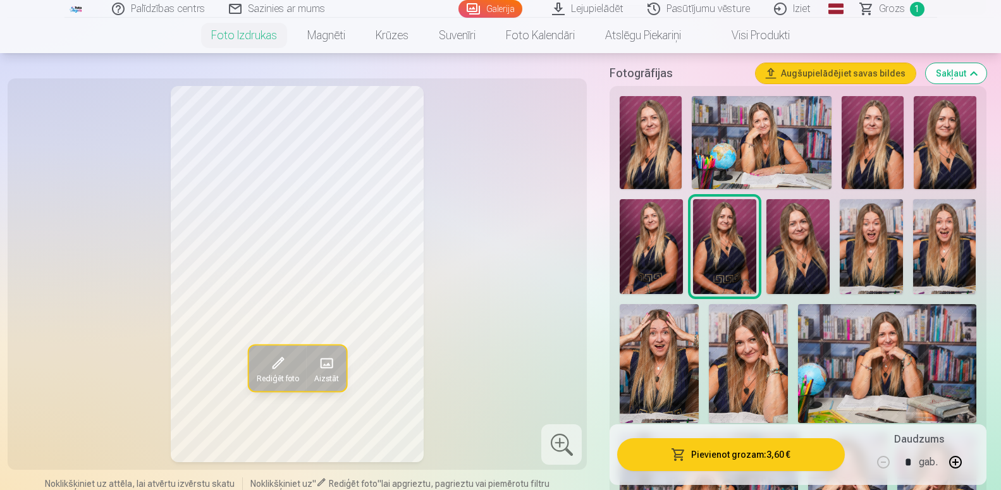
click at [807, 266] on img at bounding box center [797, 246] width 63 height 95
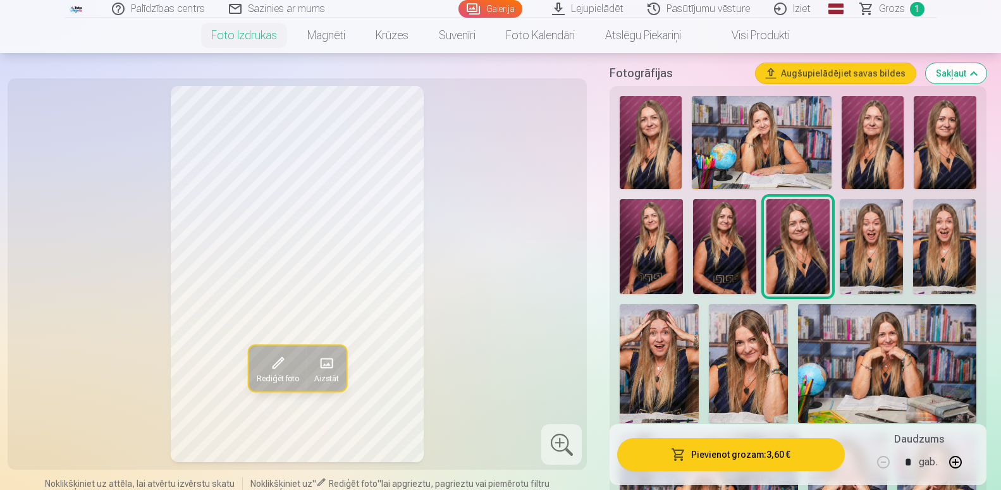
click at [879, 166] on img at bounding box center [872, 142] width 62 height 93
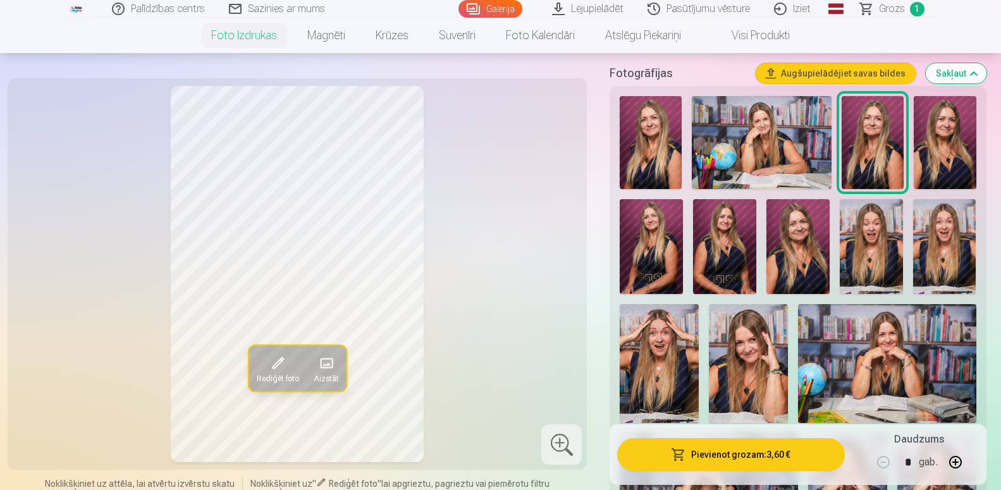
click at [941, 161] on img at bounding box center [944, 142] width 62 height 93
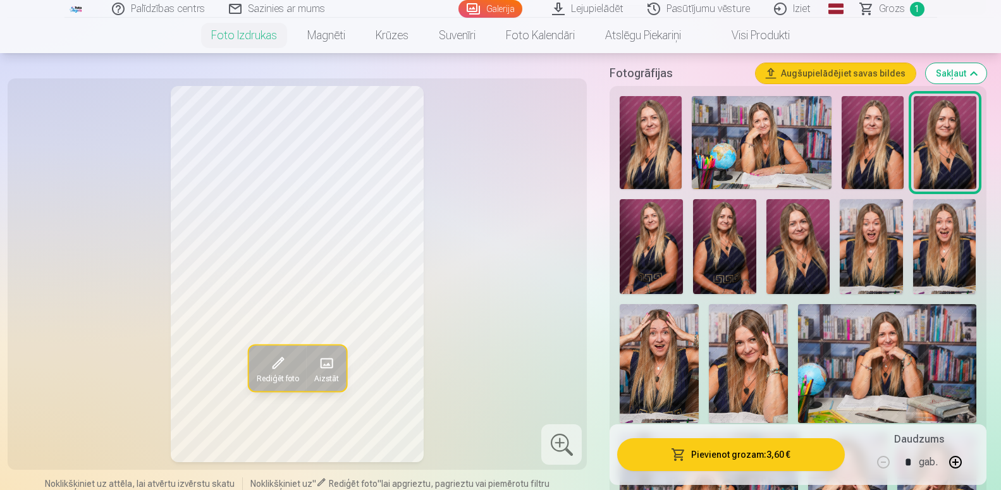
click at [802, 262] on img at bounding box center [797, 246] width 63 height 95
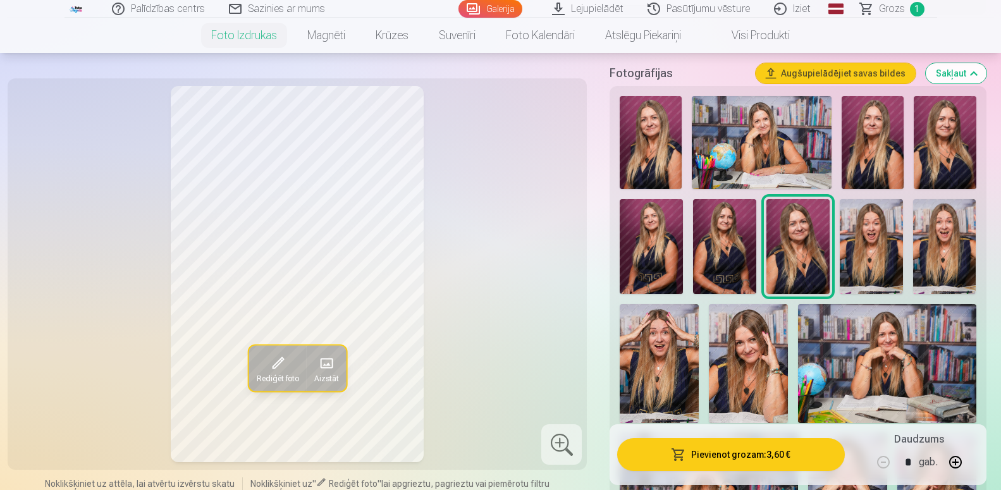
click at [728, 268] on img at bounding box center [724, 246] width 63 height 95
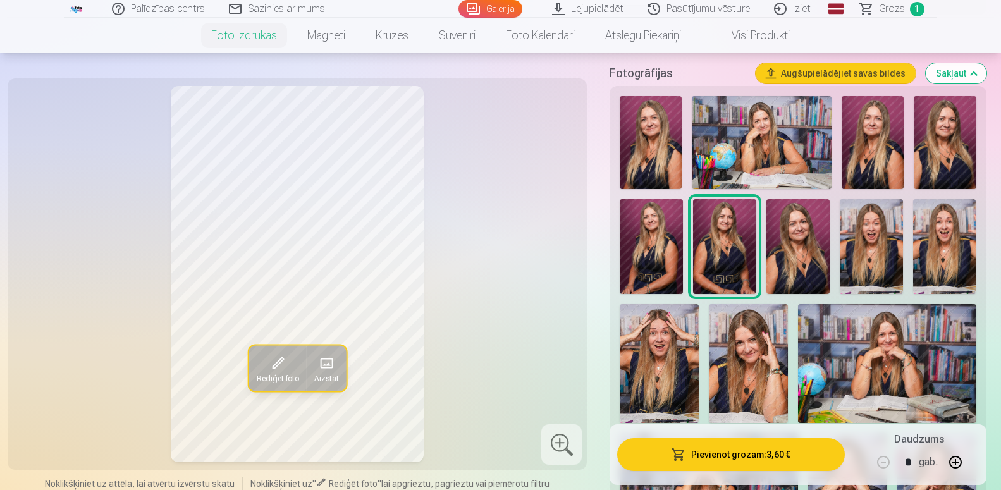
click at [863, 265] on img at bounding box center [870, 246] width 63 height 95
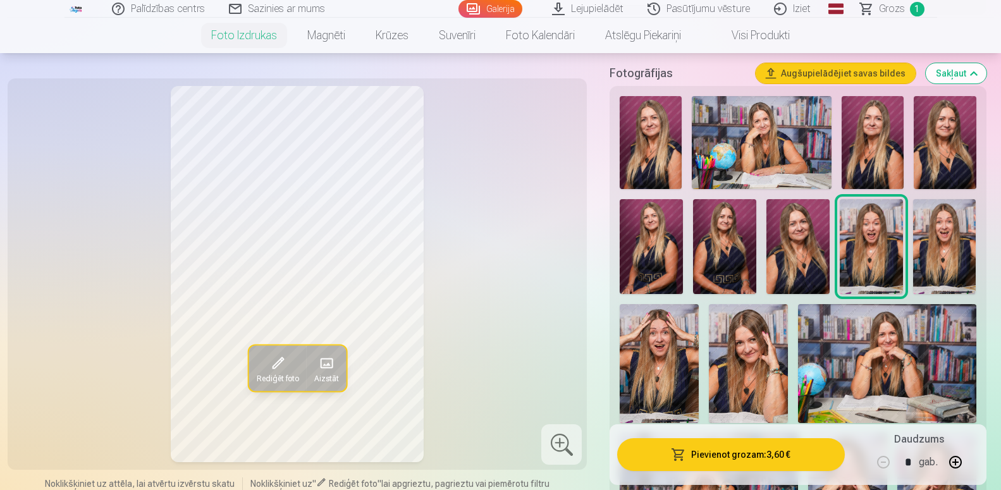
click at [935, 271] on img at bounding box center [944, 246] width 63 height 95
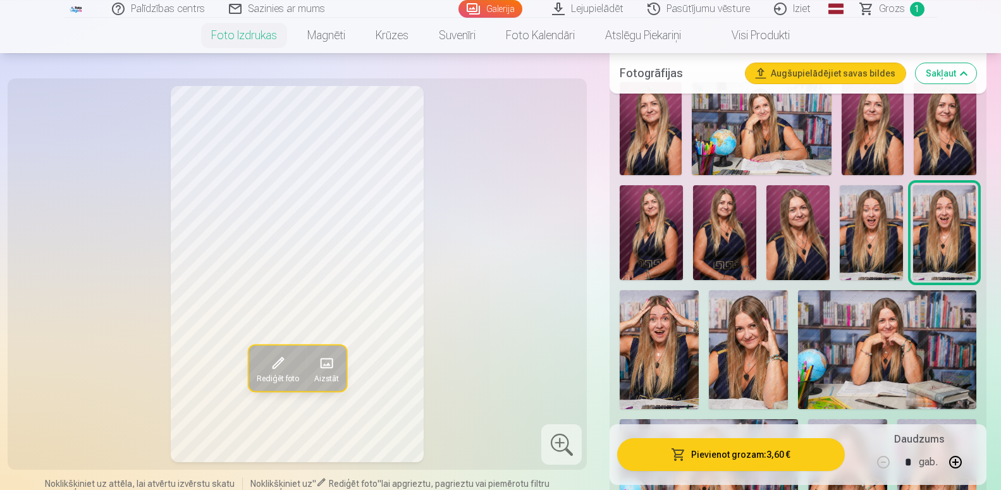
scroll to position [580, 0]
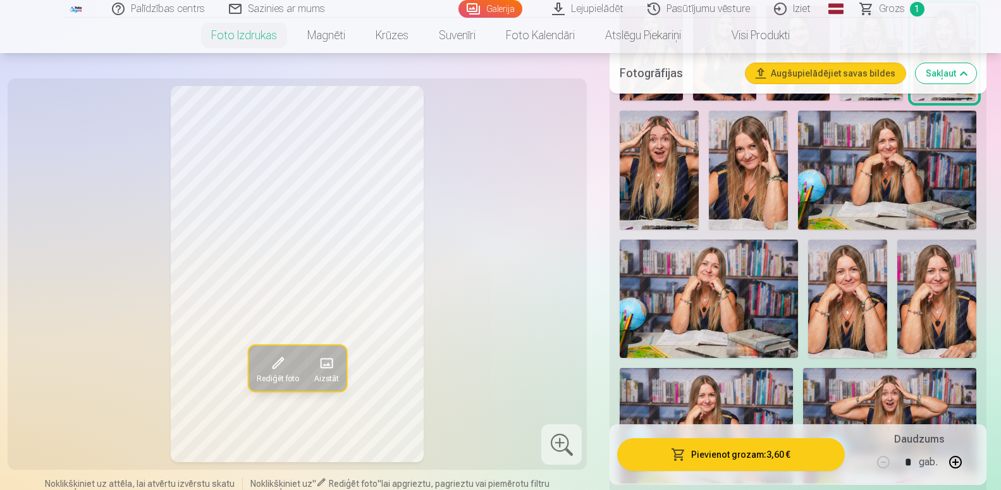
click at [660, 185] on img at bounding box center [658, 170] width 79 height 119
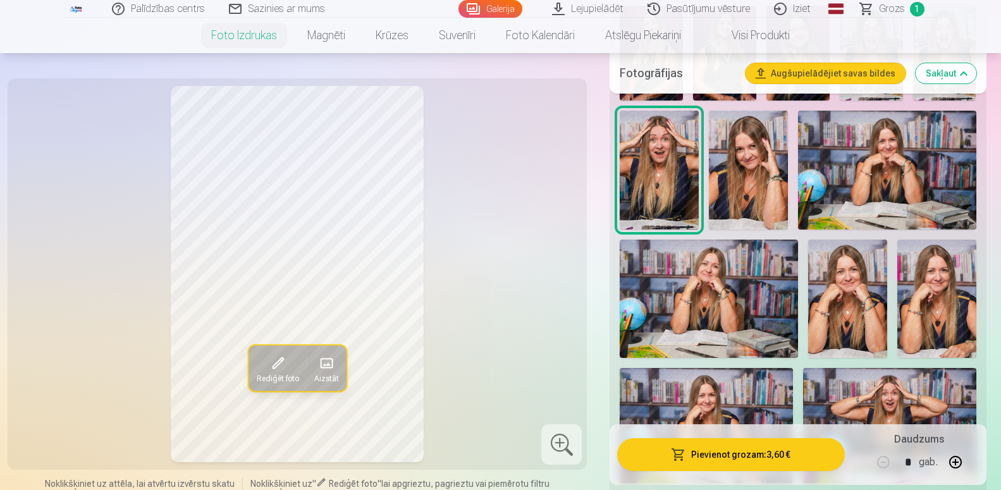
click at [741, 188] on img at bounding box center [748, 170] width 79 height 119
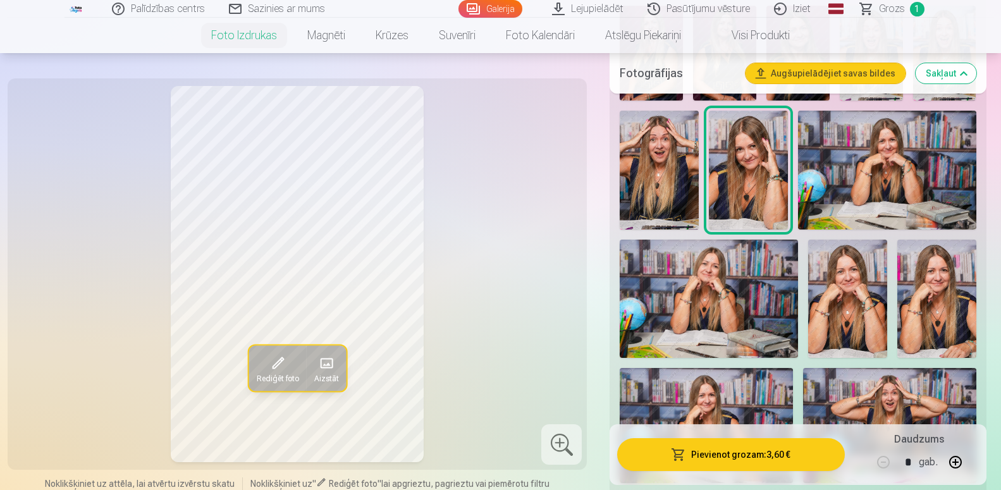
click at [902, 183] on img at bounding box center [887, 170] width 178 height 118
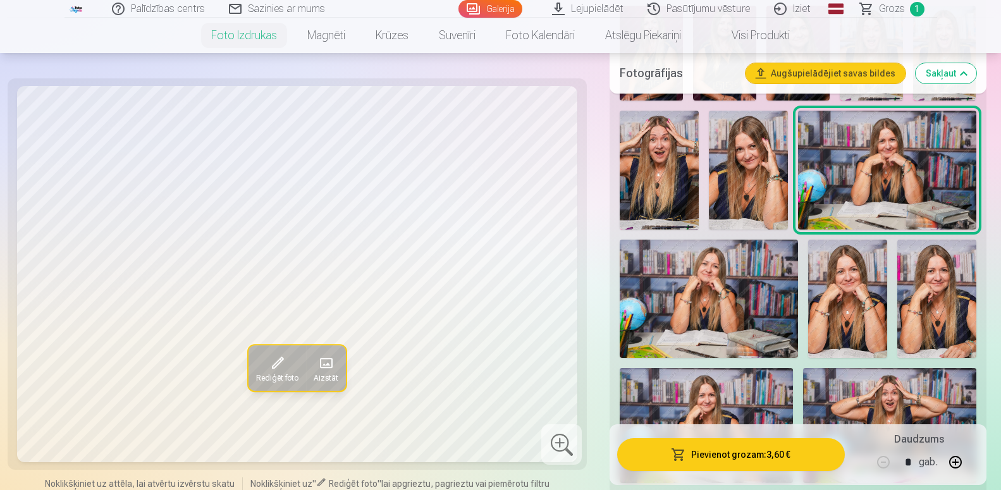
click at [712, 315] on img at bounding box center [708, 299] width 178 height 118
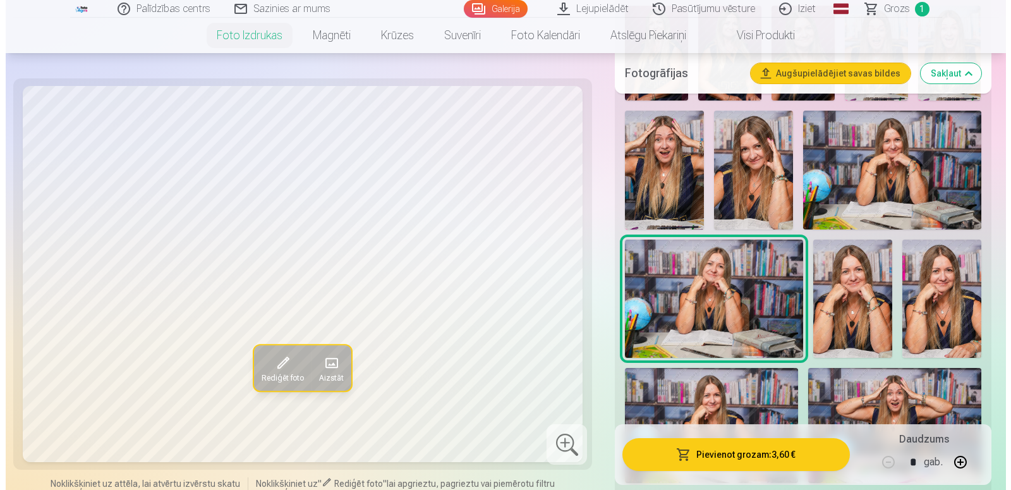
scroll to position [709, 0]
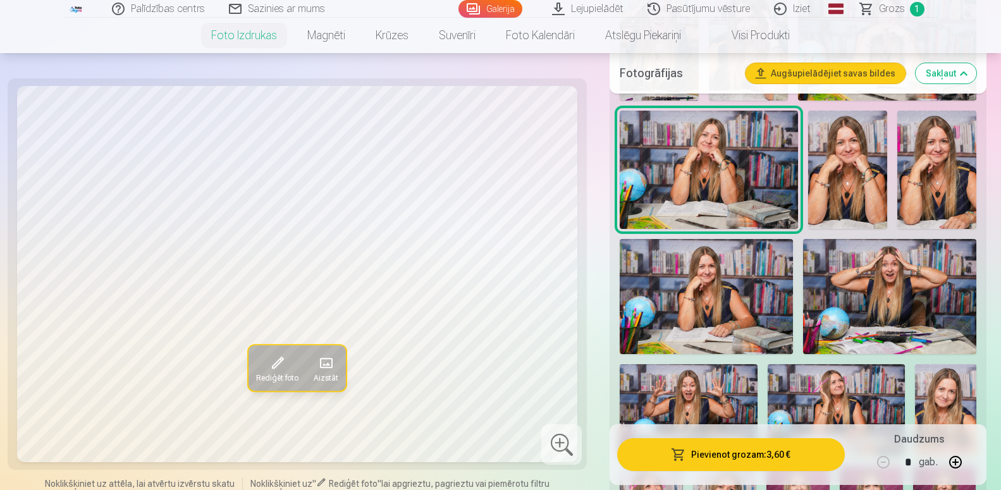
click at [858, 169] on img at bounding box center [847, 170] width 79 height 118
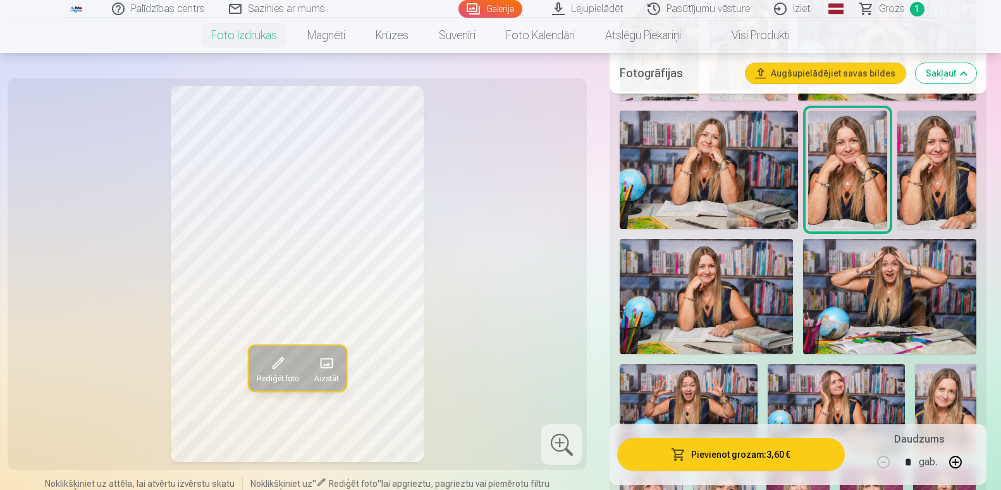
click at [949, 182] on img at bounding box center [936, 170] width 79 height 119
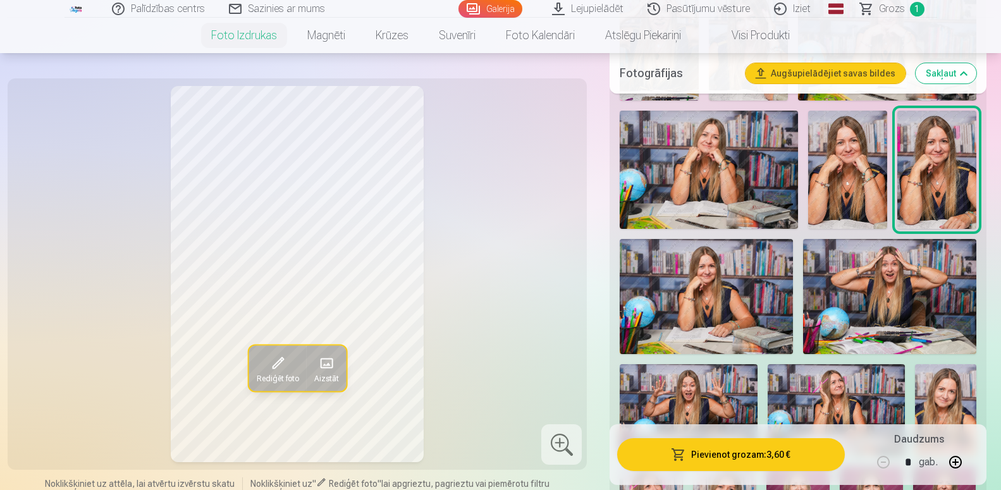
click at [704, 303] on img at bounding box center [705, 296] width 173 height 115
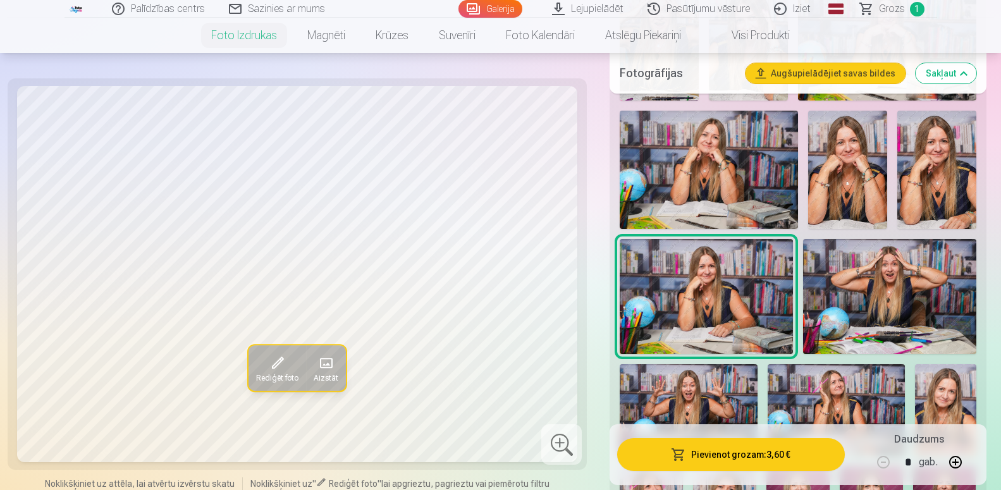
click at [893, 295] on img at bounding box center [889, 296] width 173 height 115
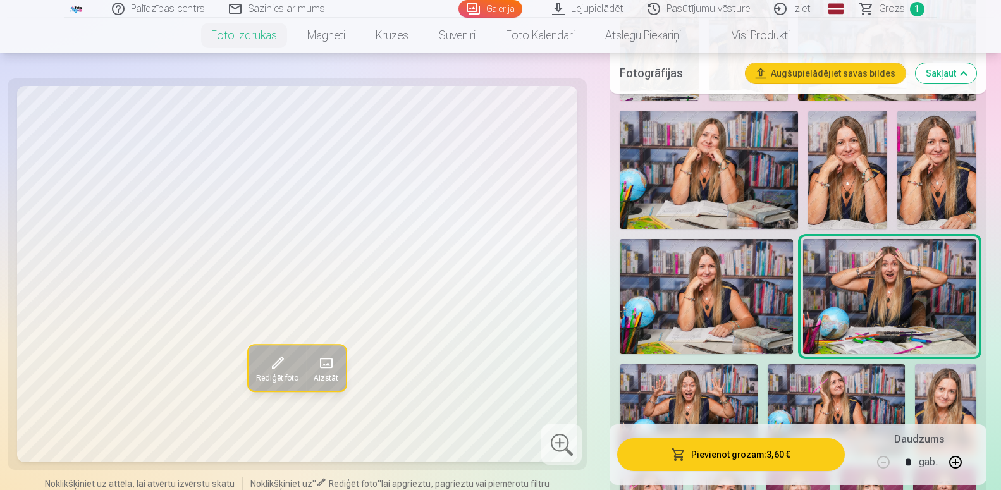
click at [746, 451] on button "Pievienot grozam : 3,60 €" at bounding box center [730, 454] width 227 height 33
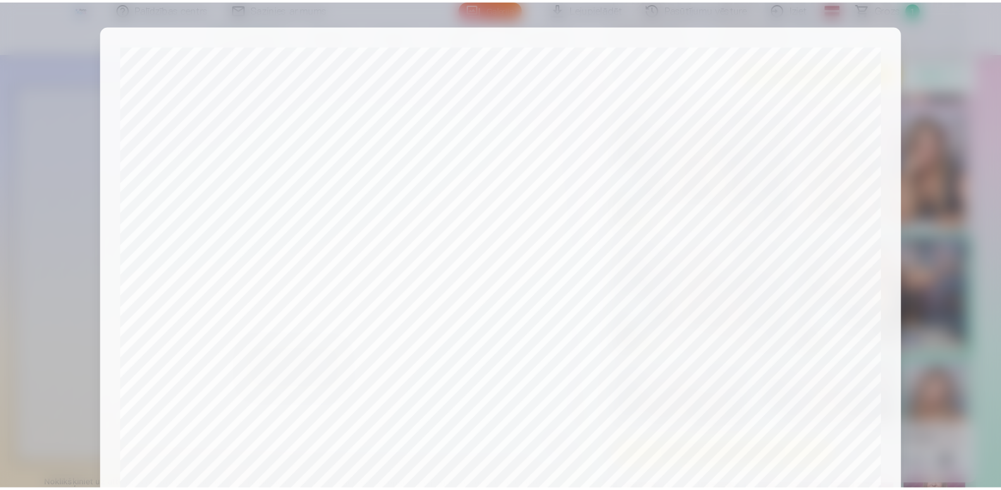
scroll to position [420, 0]
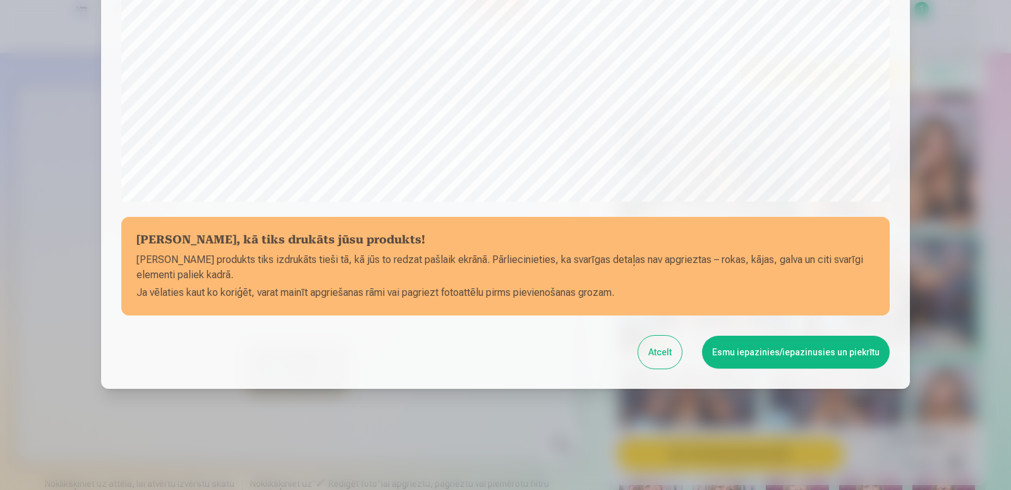
click at [803, 350] on button "Esmu iepazinies/iepazinusies un piekrītu" at bounding box center [796, 352] width 188 height 33
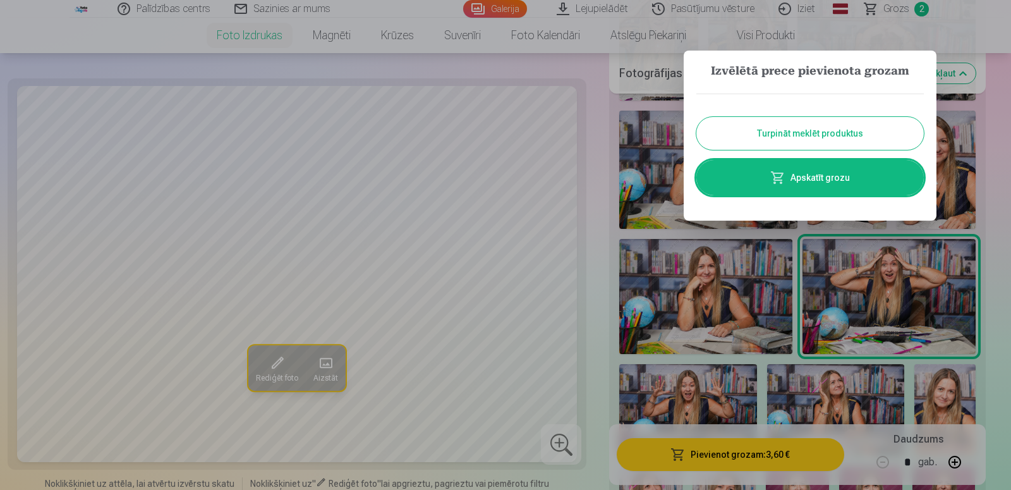
click at [776, 126] on button "Turpināt meklēt produktus" at bounding box center [811, 133] width 228 height 33
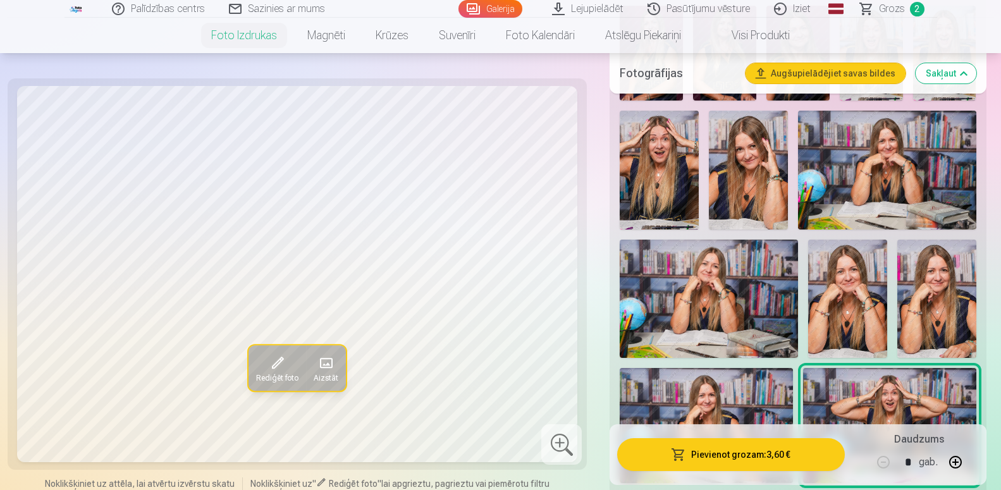
scroll to position [774, 0]
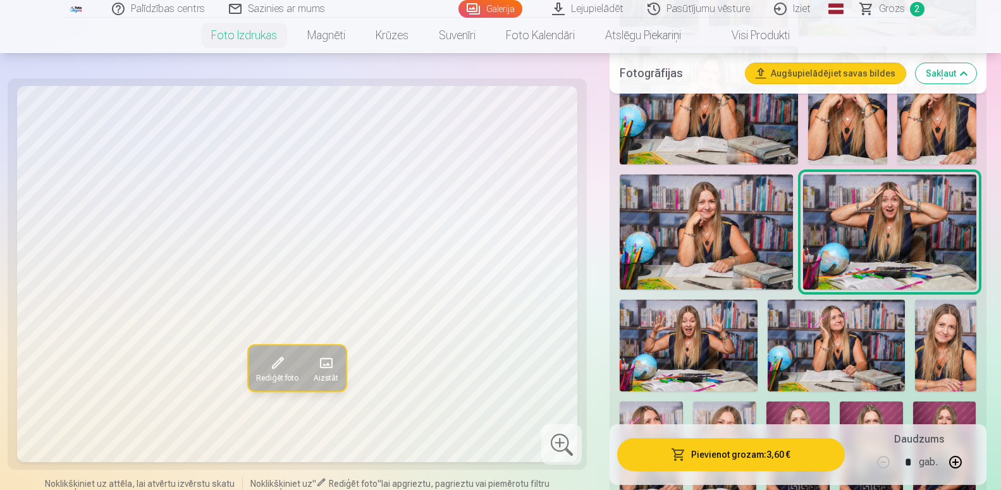
click at [707, 247] on img at bounding box center [705, 231] width 173 height 115
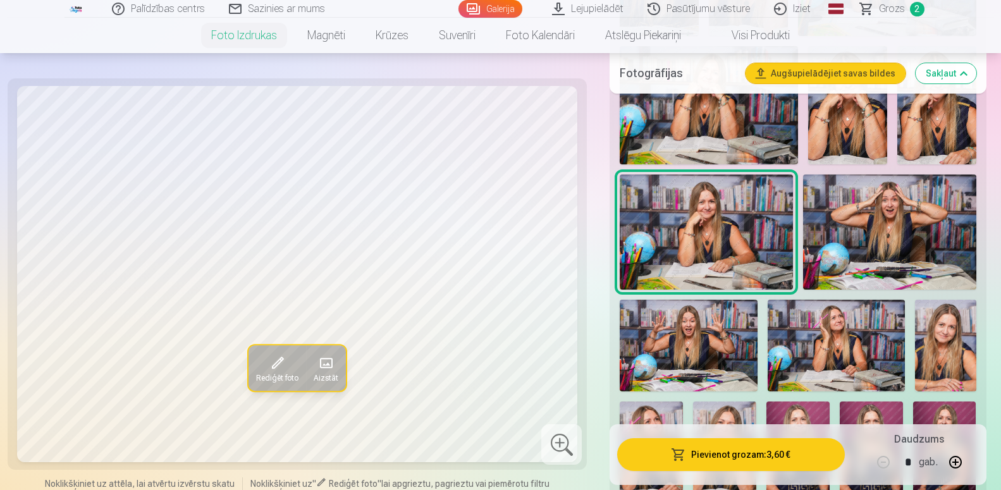
click at [906, 233] on img at bounding box center [889, 231] width 173 height 115
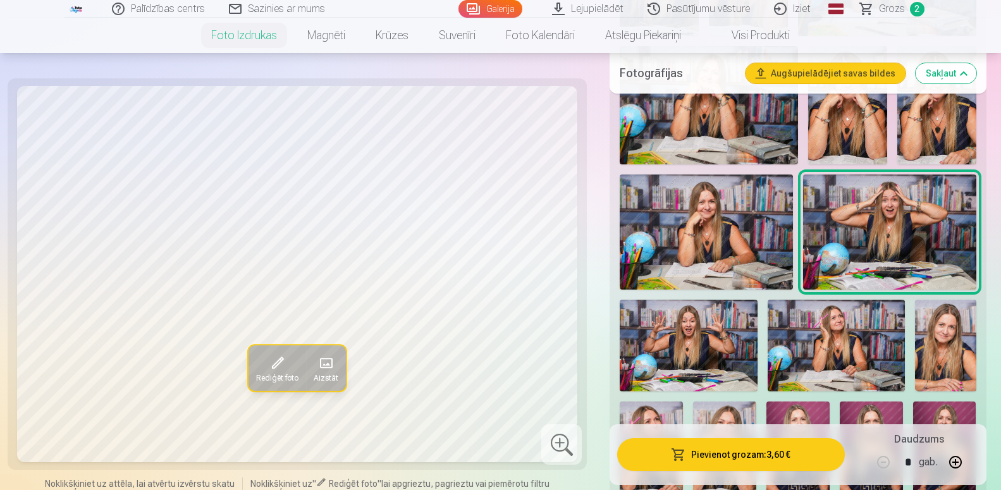
scroll to position [903, 0]
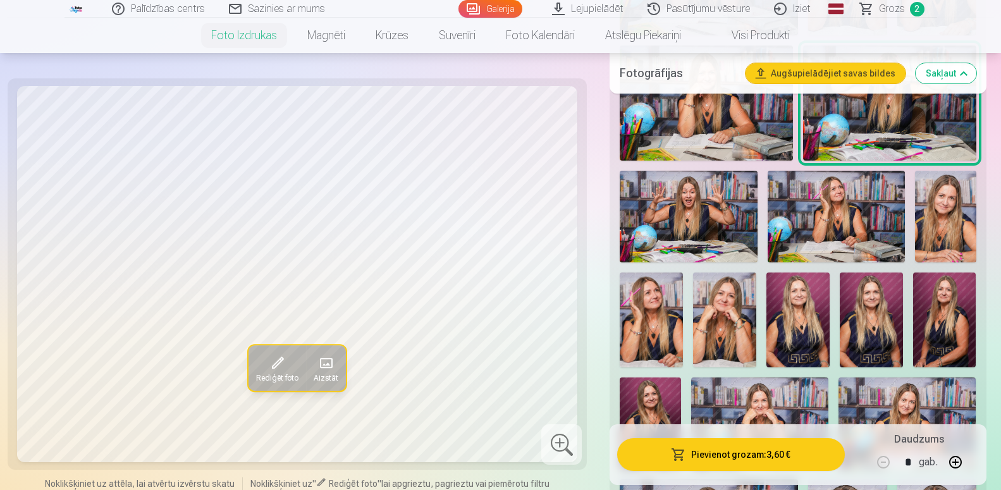
click at [716, 230] on img at bounding box center [687, 217] width 137 height 92
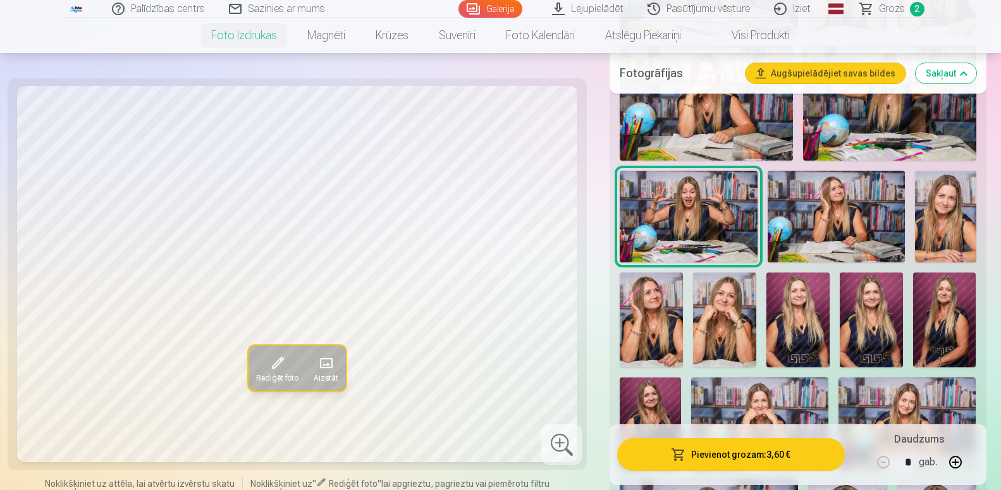
click at [844, 228] on img at bounding box center [835, 217] width 137 height 92
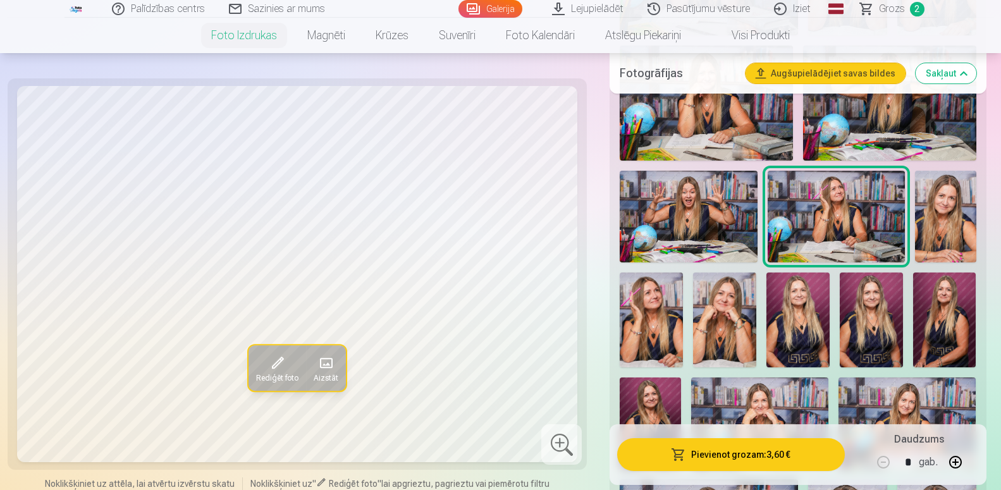
click at [951, 236] on img at bounding box center [945, 217] width 61 height 92
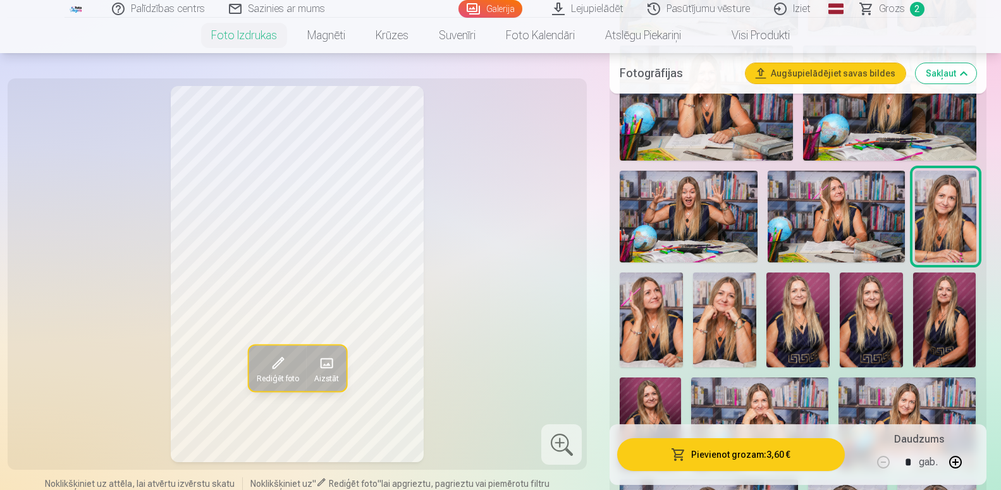
click at [652, 339] on img at bounding box center [650, 319] width 63 height 95
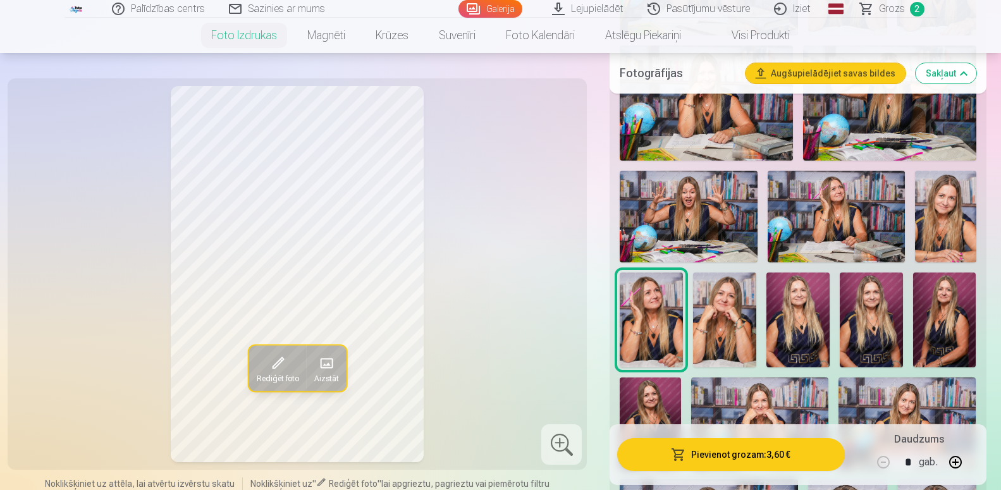
click at [742, 339] on img at bounding box center [724, 319] width 63 height 95
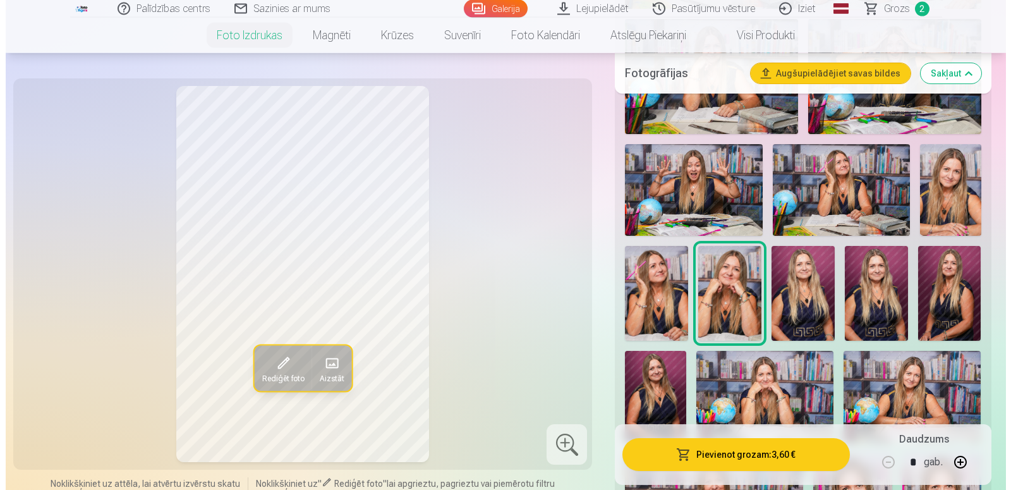
scroll to position [1032, 0]
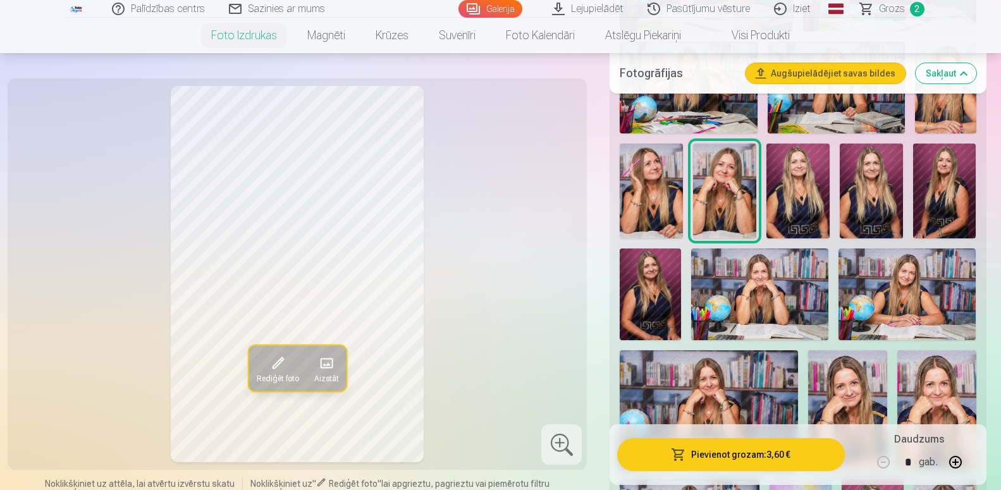
click at [748, 306] on img at bounding box center [759, 294] width 137 height 92
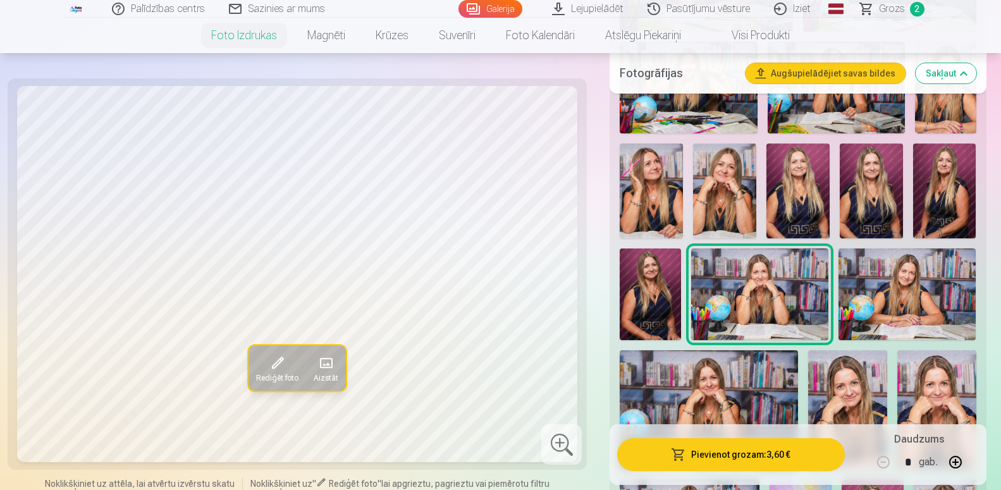
click at [758, 314] on img at bounding box center [759, 294] width 137 height 92
click at [915, 314] on img at bounding box center [906, 294] width 137 height 92
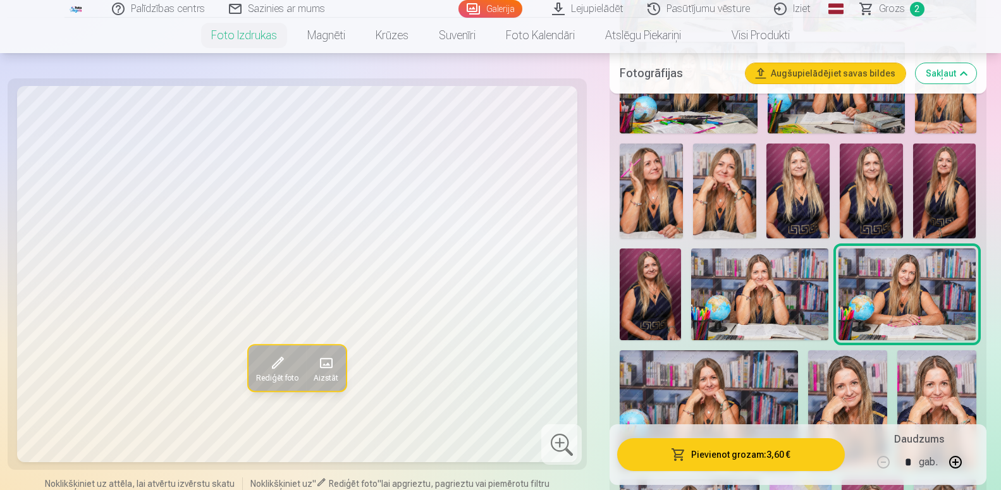
click at [714, 206] on img at bounding box center [724, 190] width 63 height 95
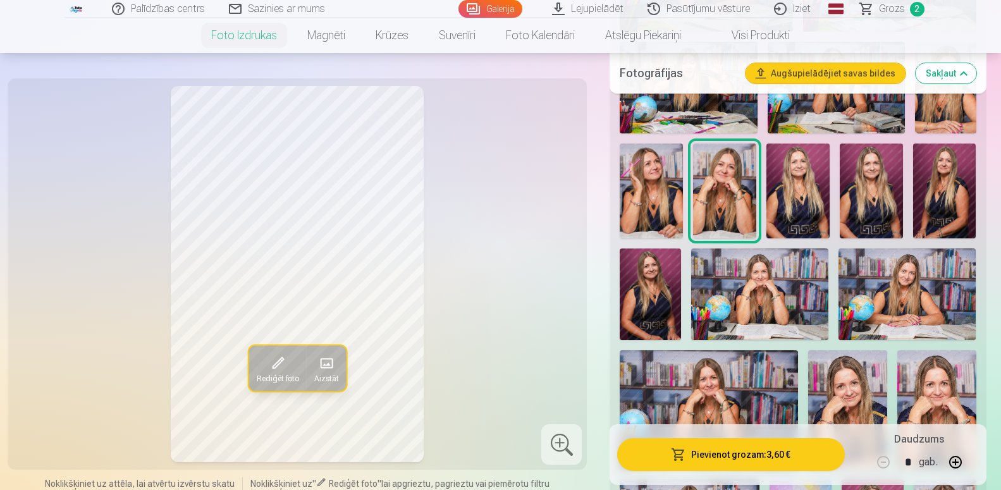
click at [740, 456] on button "Pievienot grozam : 3,60 €" at bounding box center [730, 454] width 227 height 33
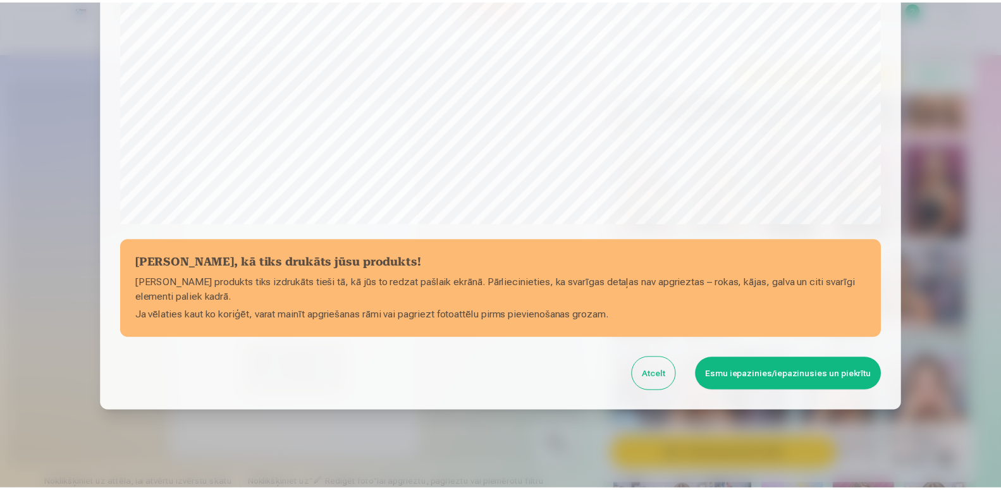
scroll to position [420, 0]
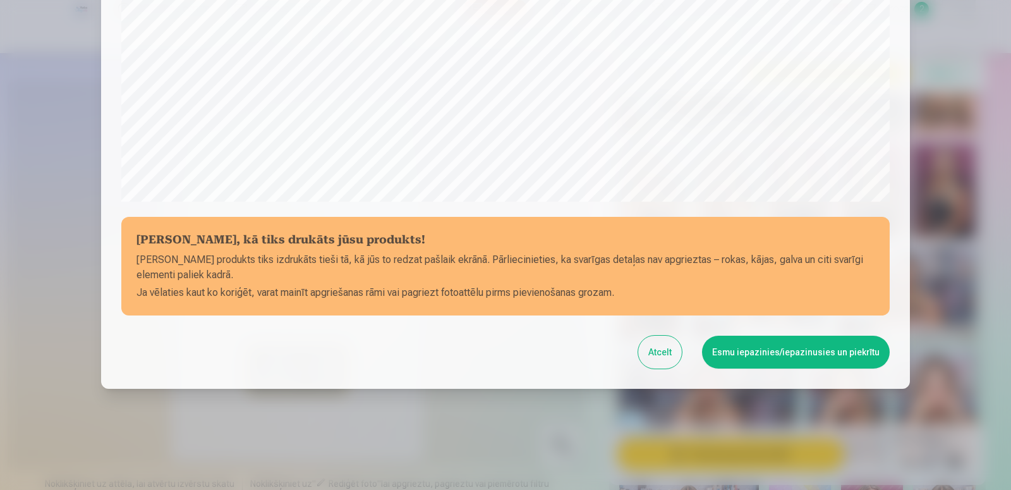
click at [779, 351] on button "Esmu iepazinies/iepazinusies un piekrītu" at bounding box center [796, 352] width 188 height 33
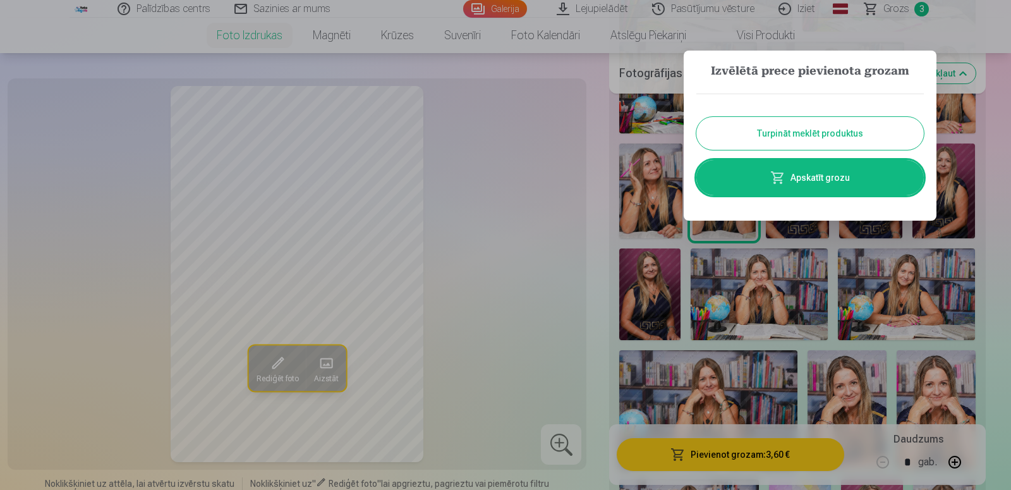
click at [812, 130] on button "Turpināt meklēt produktus" at bounding box center [811, 133] width 228 height 33
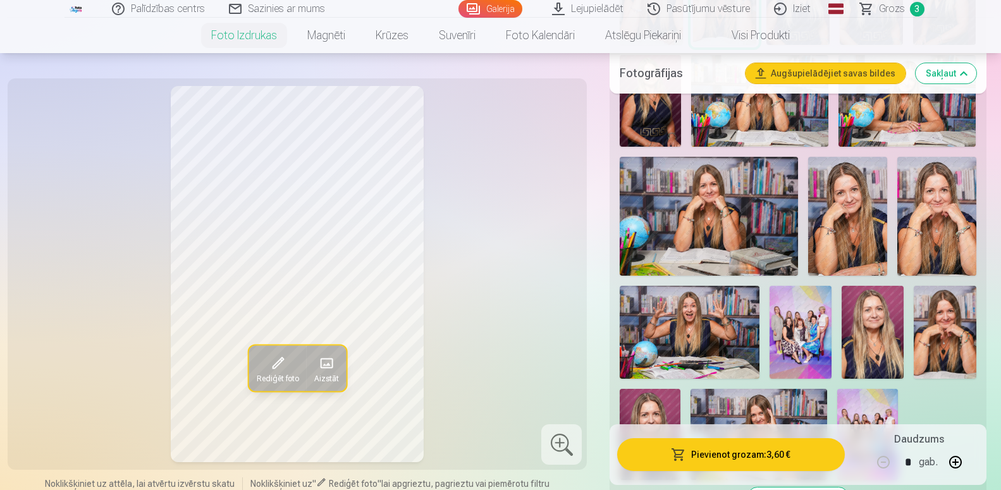
scroll to position [1418, 0]
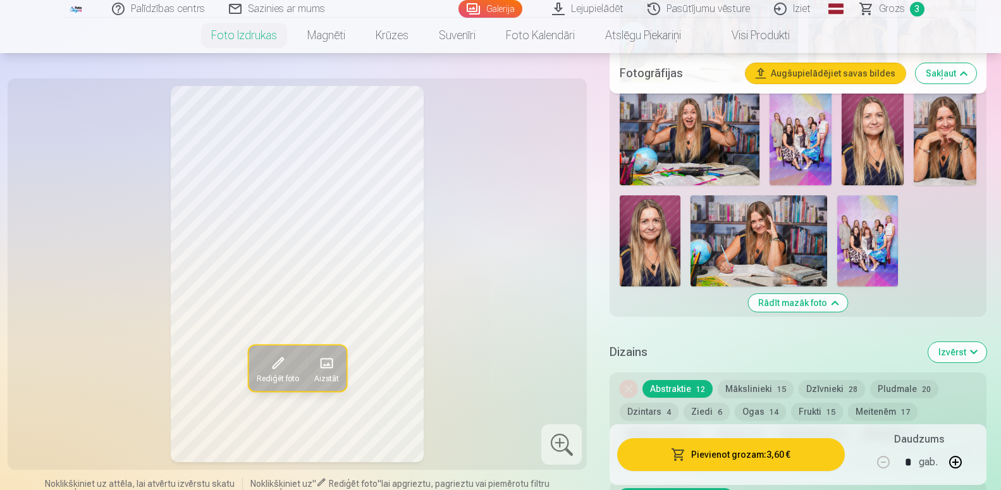
click at [761, 252] on img at bounding box center [758, 240] width 137 height 91
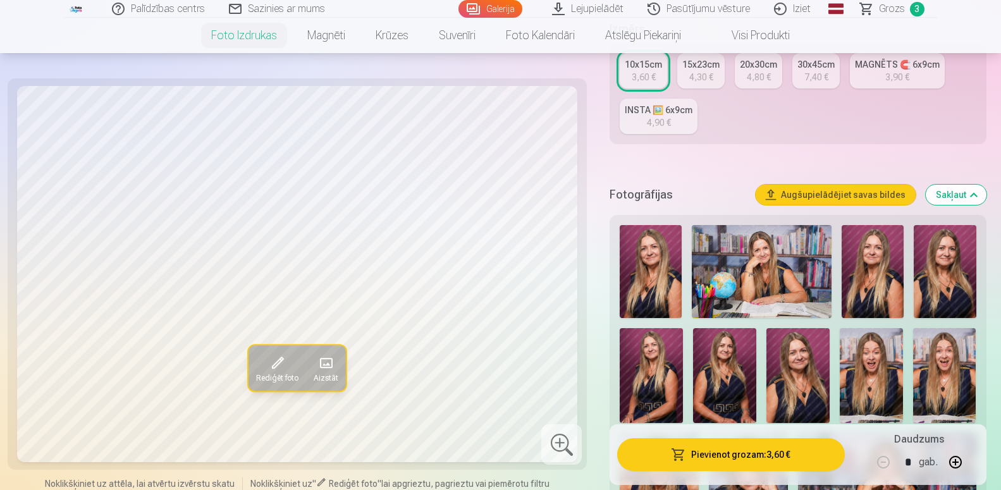
scroll to position [0, 0]
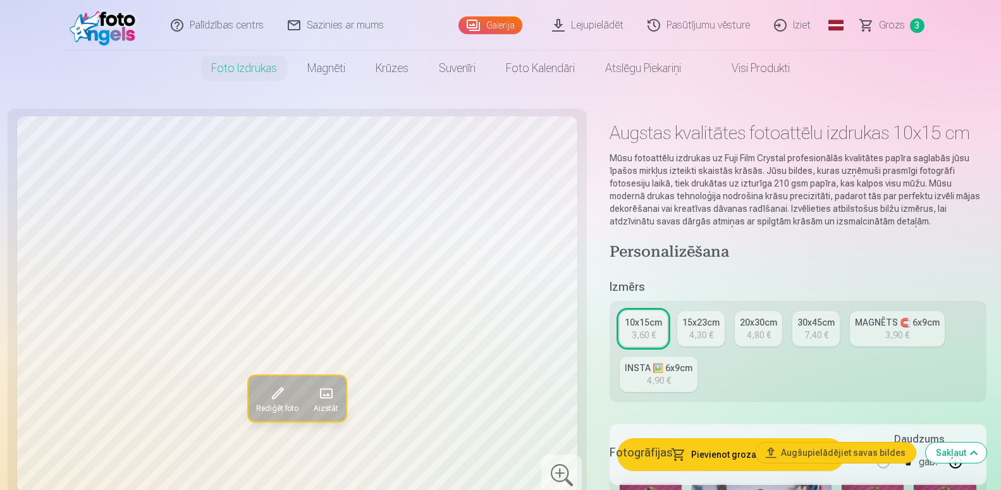
click at [910, 22] on span "3" at bounding box center [917, 25] width 15 height 15
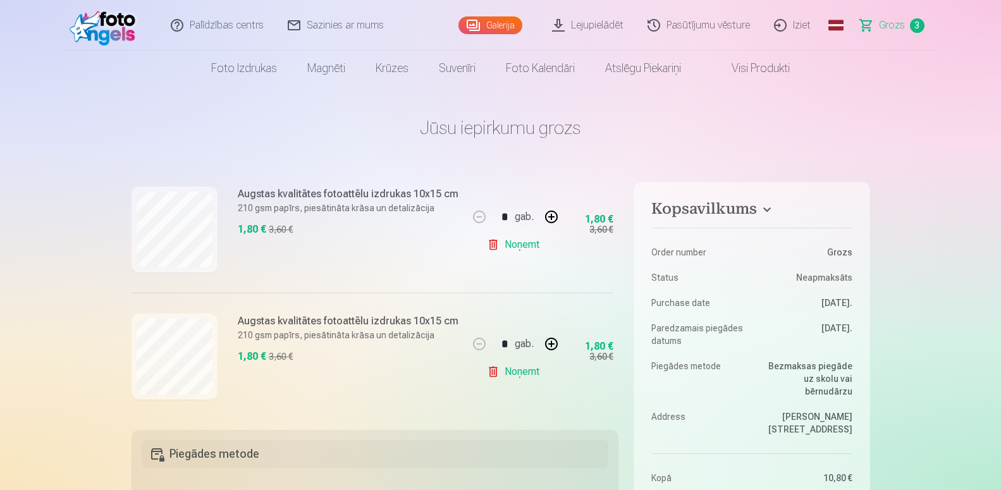
scroll to position [290, 0]
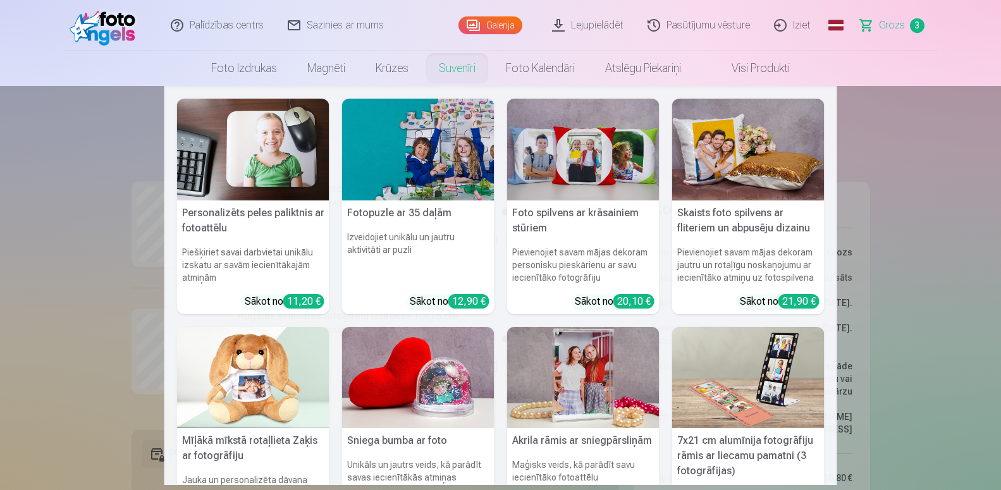
click at [905, 154] on nav "Personalizēts peles paliktnis ar fotoattēlu Piešķiriet savai darbvietai unikālu…" at bounding box center [500, 285] width 1001 height 399
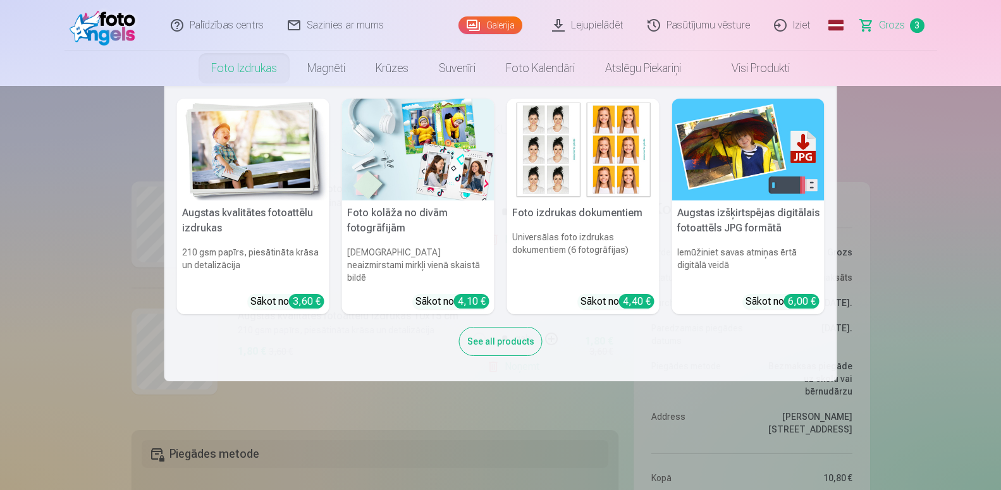
click at [226, 65] on link "Foto izdrukas" at bounding box center [244, 68] width 96 height 35
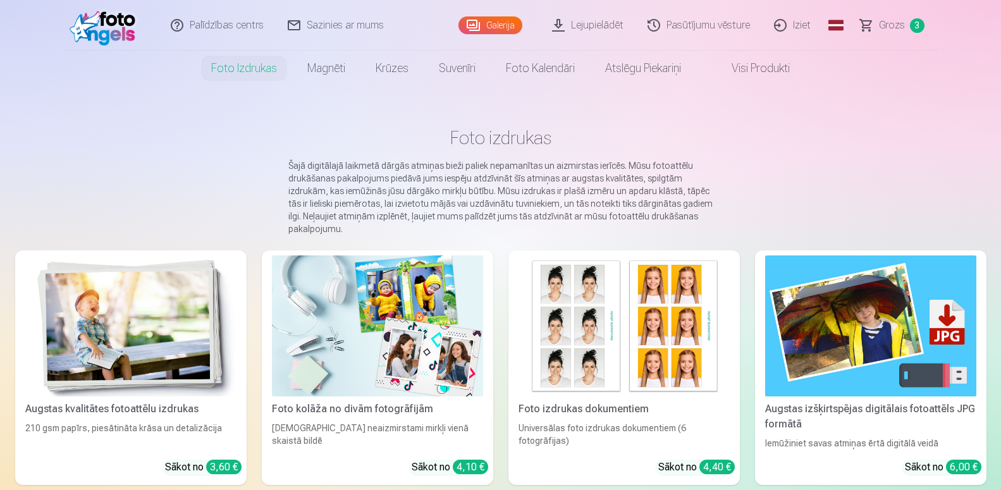
click at [483, 21] on link "Galerija" at bounding box center [490, 25] width 64 height 18
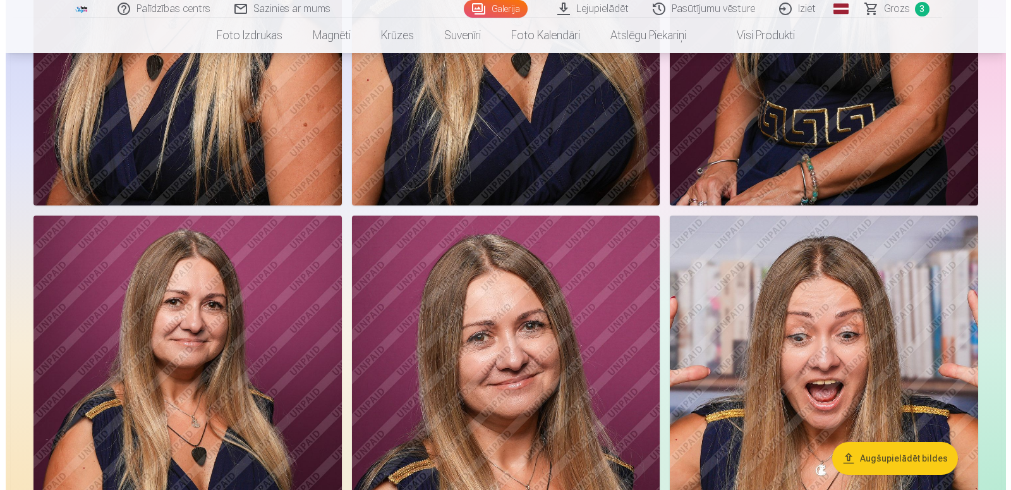
scroll to position [580, 0]
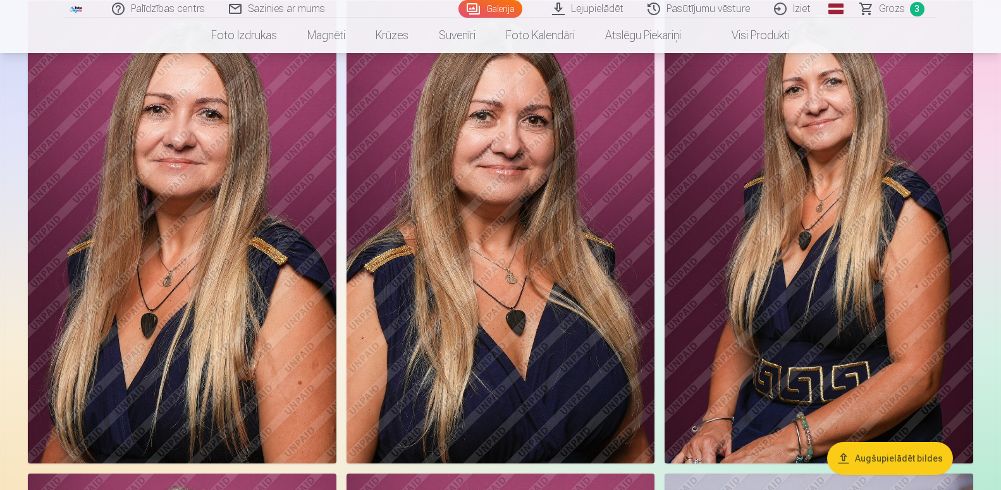
click at [226, 216] on img at bounding box center [182, 232] width 308 height 463
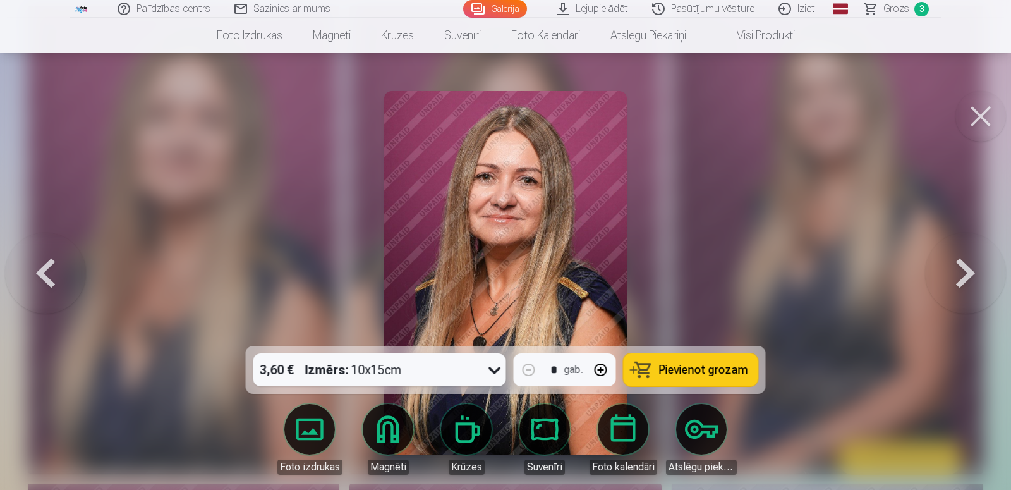
click at [693, 369] on span "Pievienot grozam" at bounding box center [703, 369] width 89 height 11
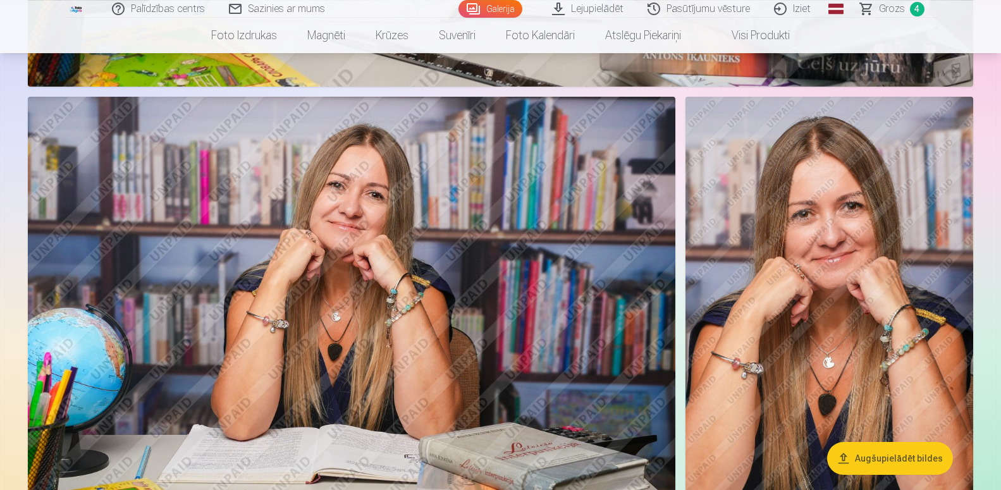
scroll to position [2579, 0]
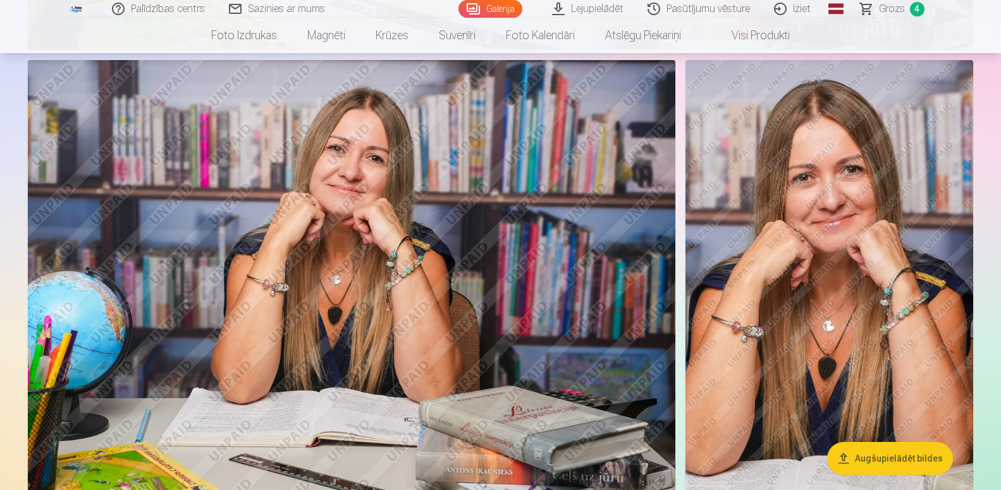
click at [400, 241] on img at bounding box center [351, 275] width 647 height 431
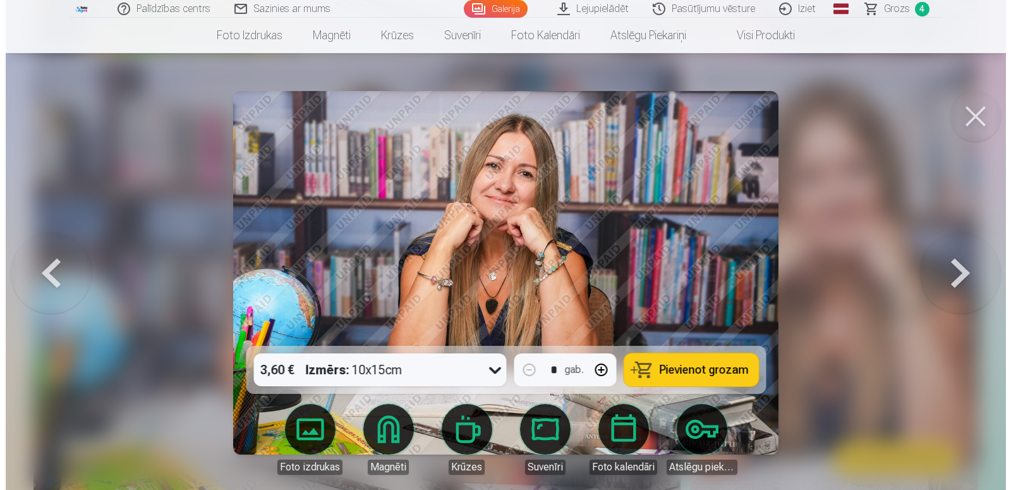
scroll to position [2600, 0]
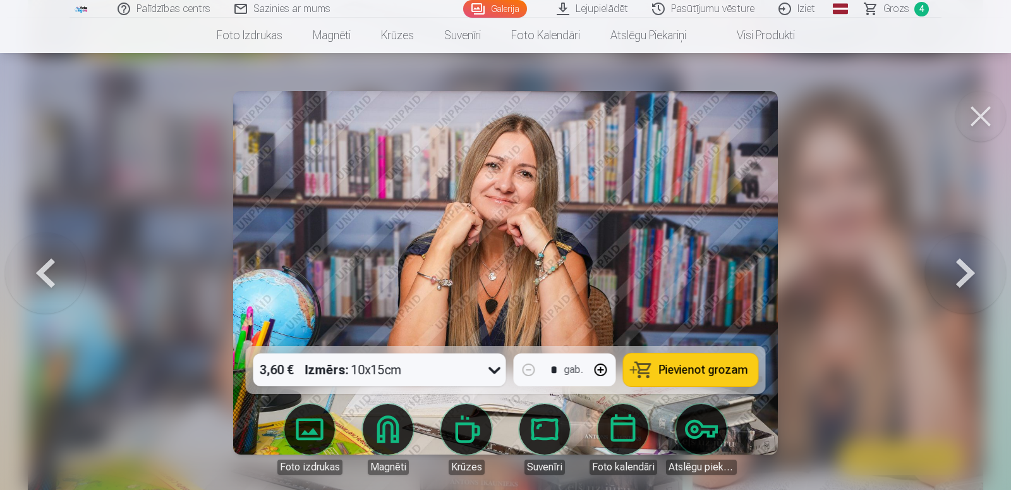
click at [667, 366] on span "Pievienot grozam" at bounding box center [703, 369] width 89 height 11
drag, startPoint x: 699, startPoint y: 370, endPoint x: 705, endPoint y: 374, distance: 6.5
click at [703, 372] on span "Pievienot grozam" at bounding box center [703, 369] width 89 height 11
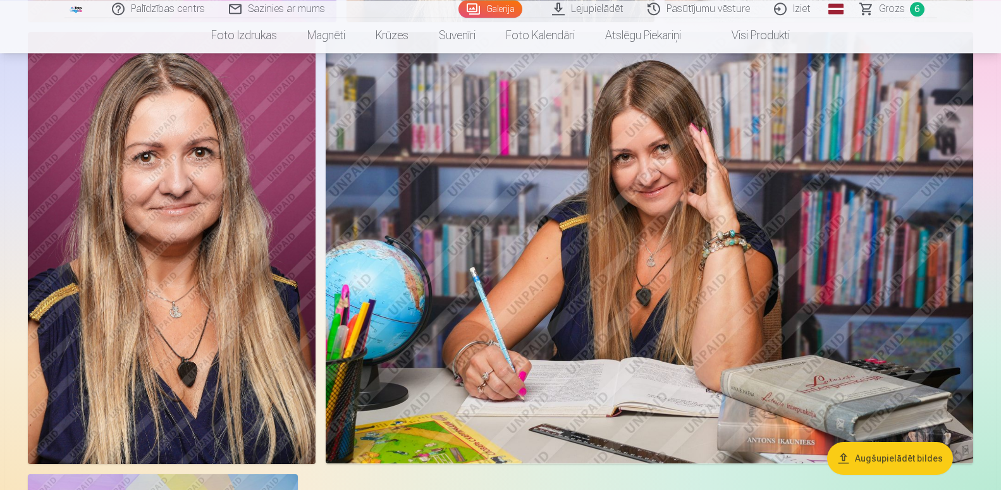
scroll to position [8704, 0]
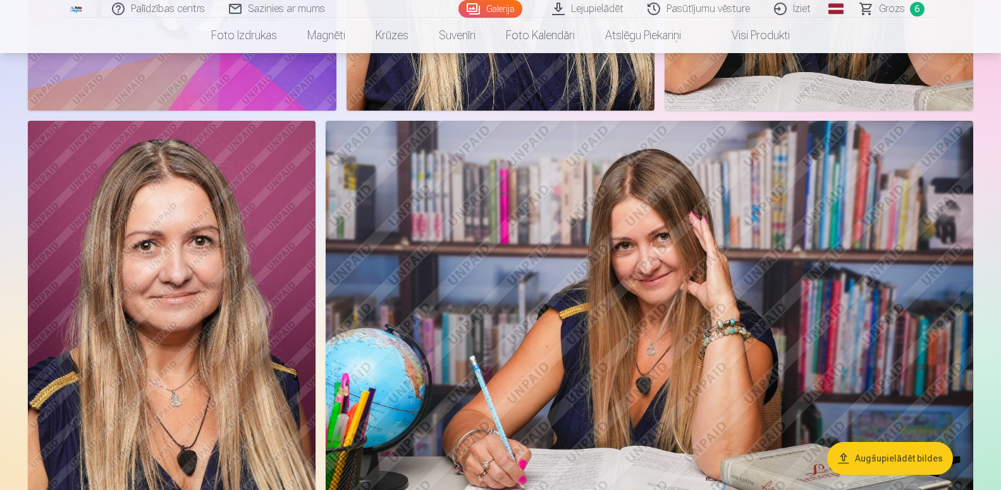
click at [894, 7] on span "Grozs" at bounding box center [892, 8] width 26 height 15
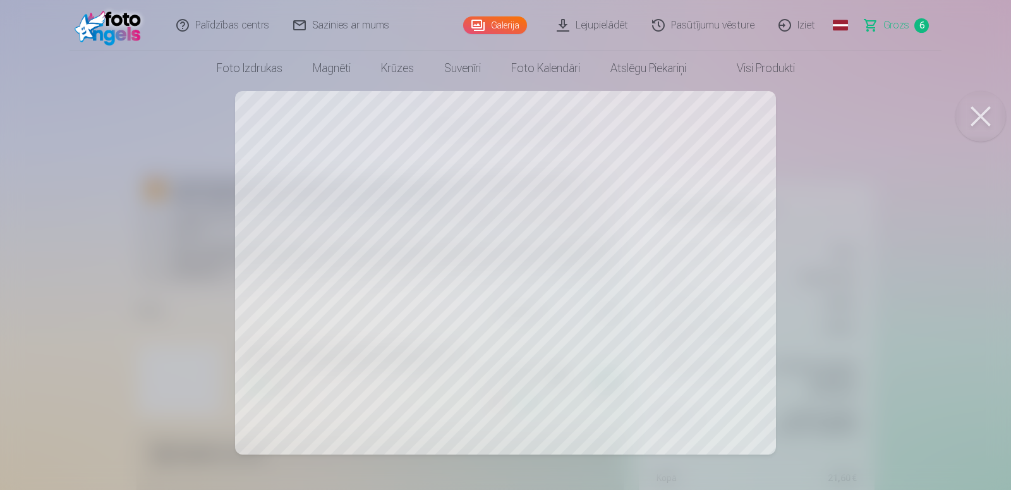
click at [968, 121] on button at bounding box center [981, 116] width 51 height 51
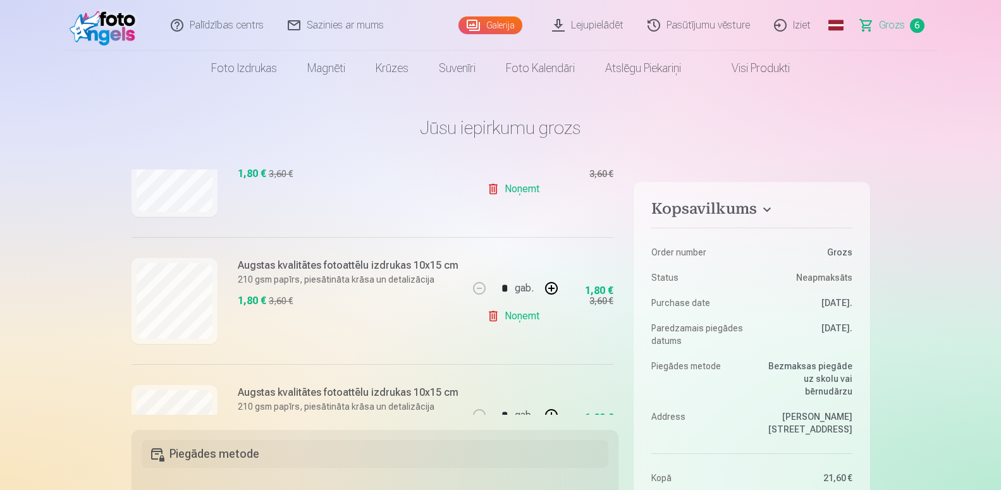
scroll to position [228, 0]
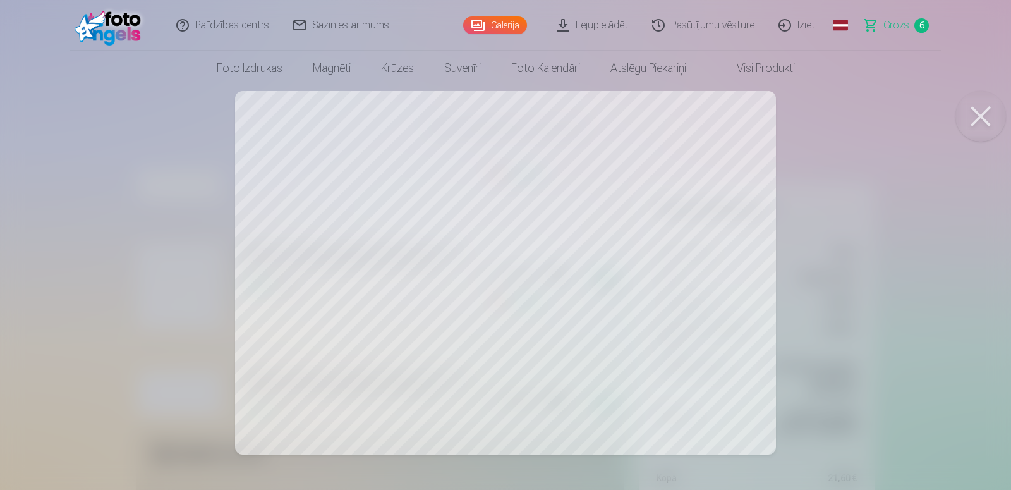
click at [978, 113] on button at bounding box center [981, 116] width 51 height 51
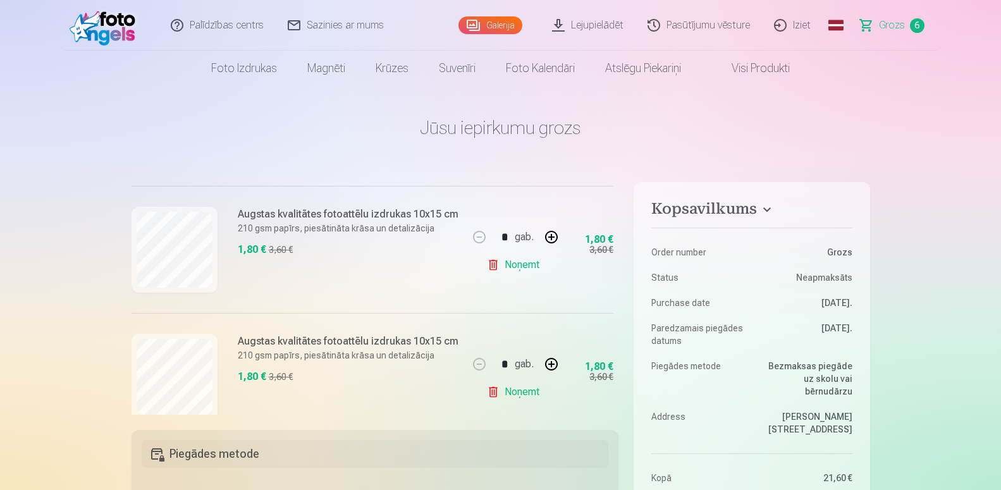
scroll to position [402, 0]
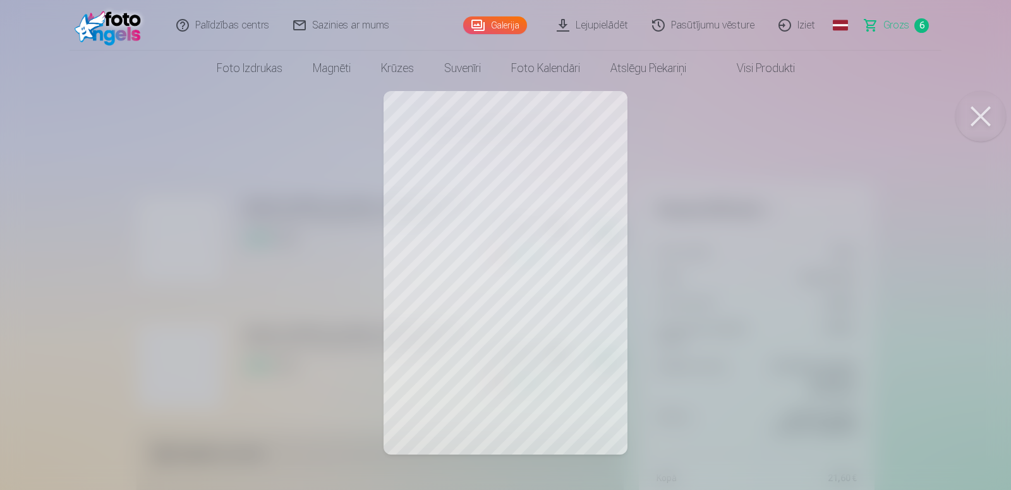
click at [982, 122] on button at bounding box center [981, 116] width 51 height 51
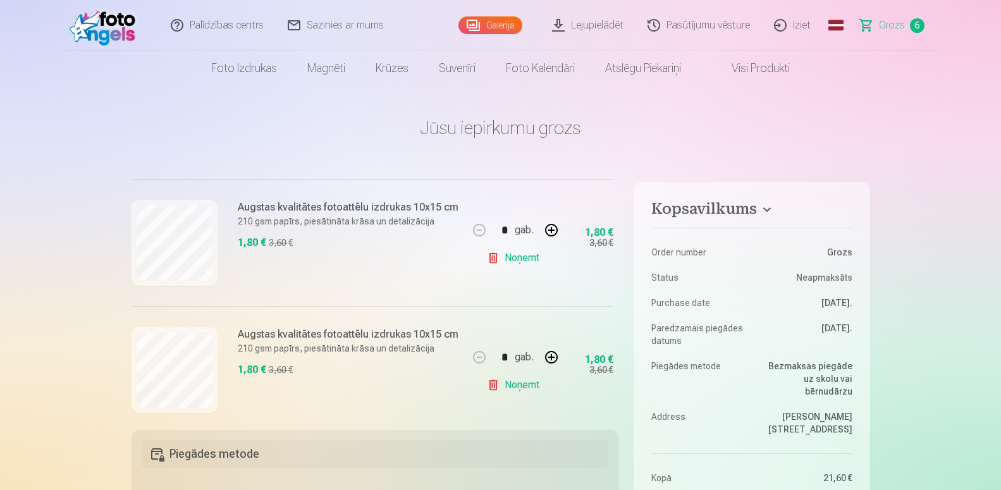
scroll to position [523, 0]
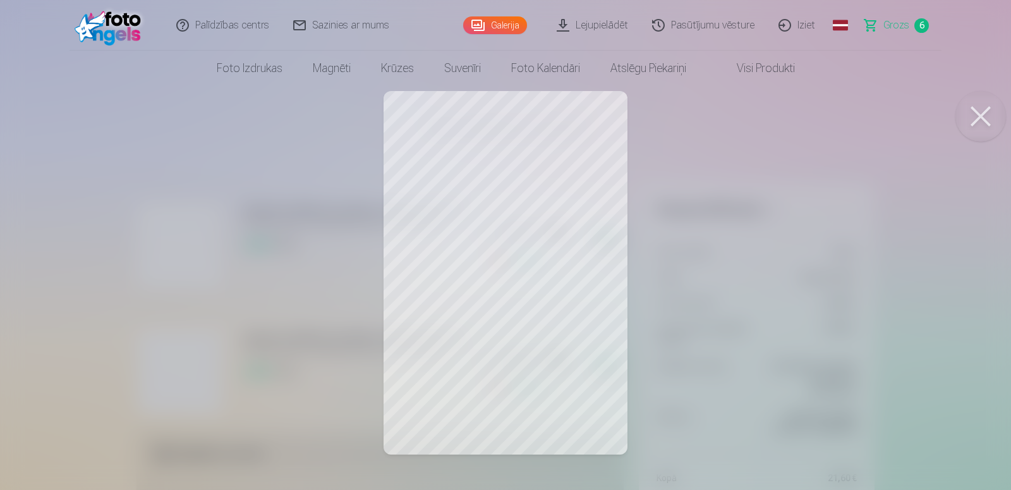
click at [972, 115] on button at bounding box center [981, 116] width 51 height 51
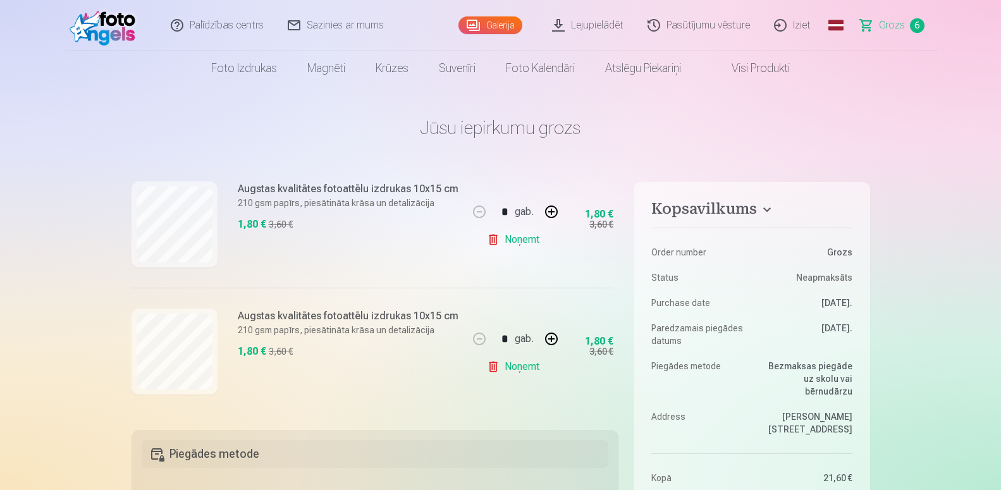
scroll to position [670, 0]
click at [498, 366] on link "Noņemt" at bounding box center [516, 367] width 58 height 25
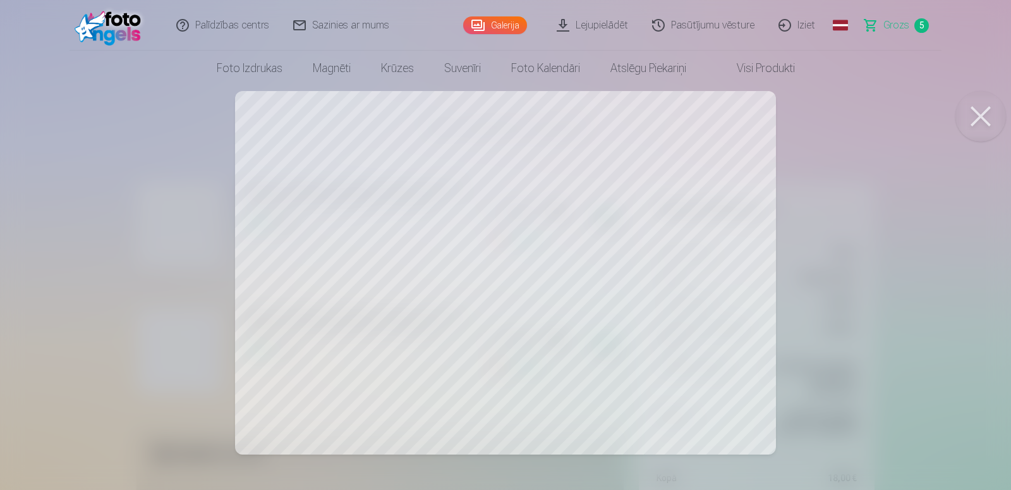
click at [976, 111] on button at bounding box center [981, 116] width 51 height 51
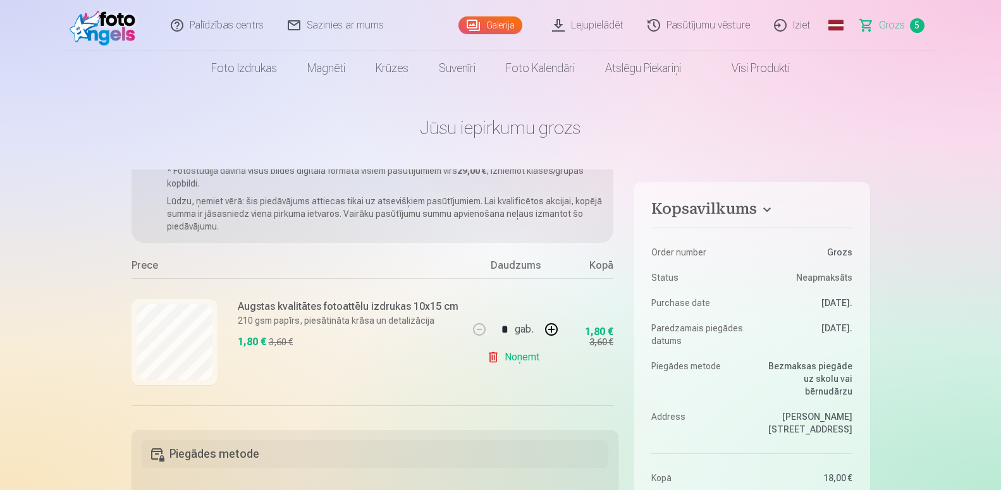
scroll to position [44, 0]
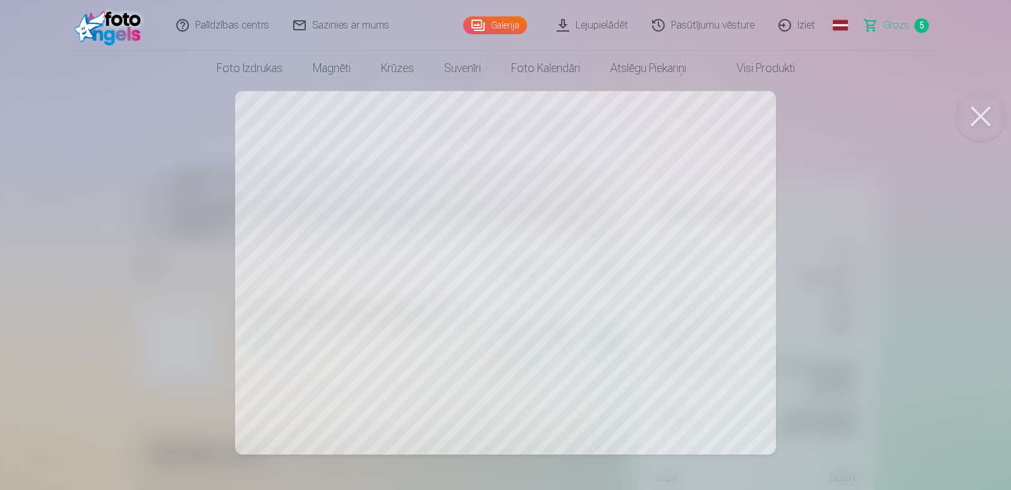
click at [977, 115] on button at bounding box center [981, 116] width 51 height 51
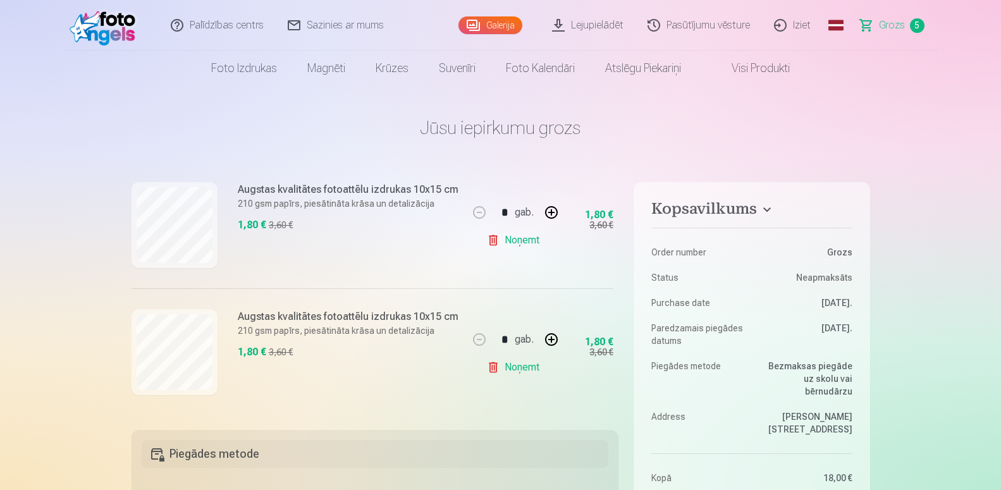
scroll to position [423, 0]
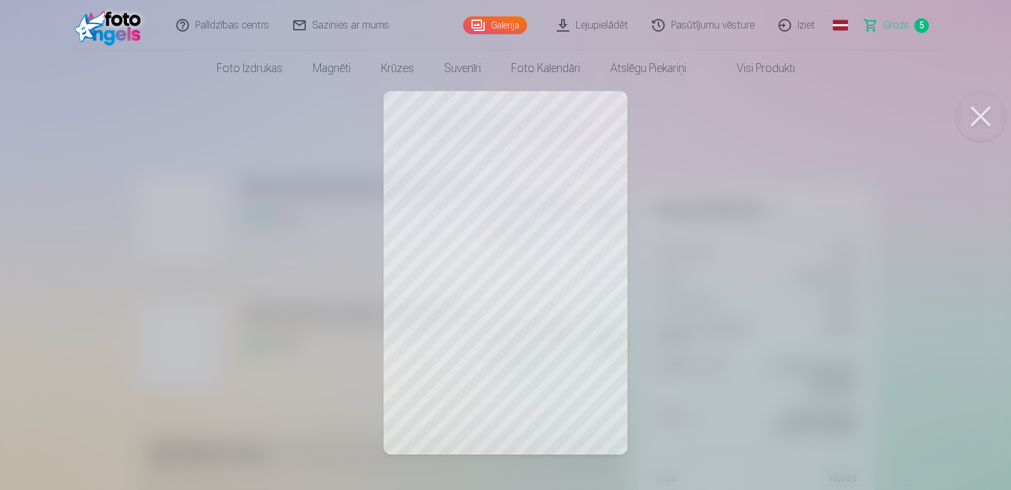
click at [975, 102] on button at bounding box center [981, 116] width 51 height 51
click at [968, 114] on button at bounding box center [981, 116] width 51 height 51
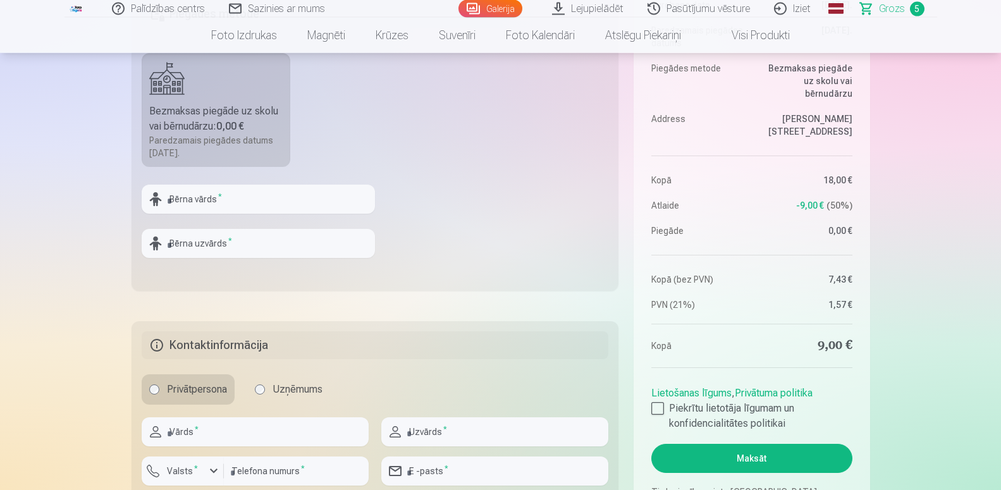
scroll to position [451, 0]
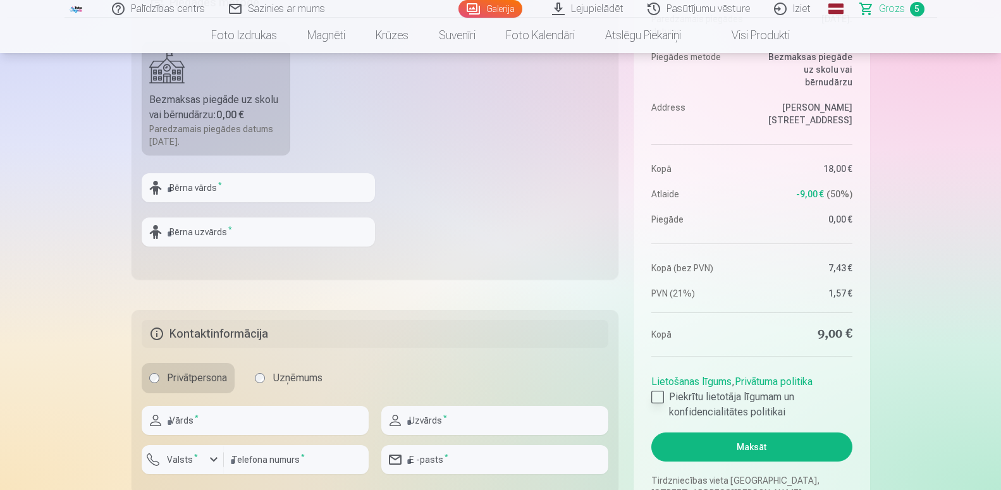
click at [661, 396] on div at bounding box center [657, 397] width 13 height 13
click at [233, 188] on input "text" at bounding box center [258, 187] width 233 height 29
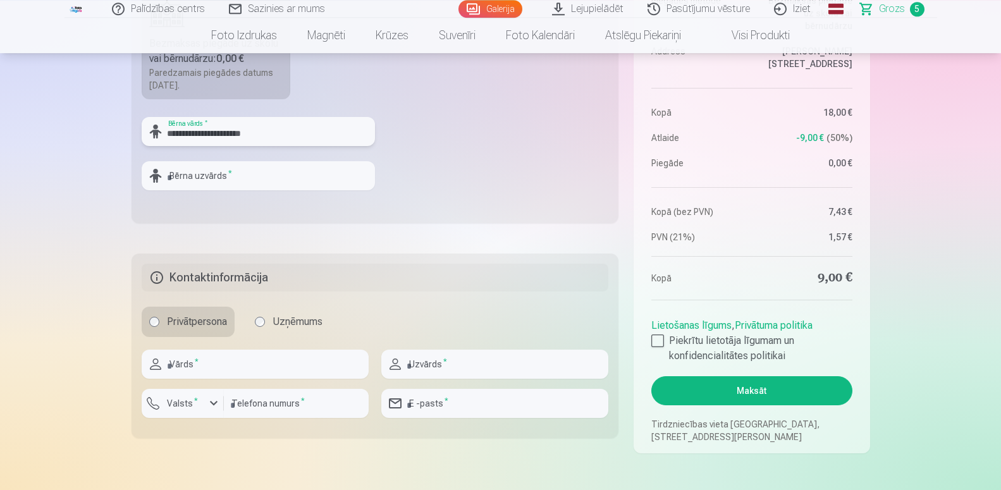
scroll to position [580, 0]
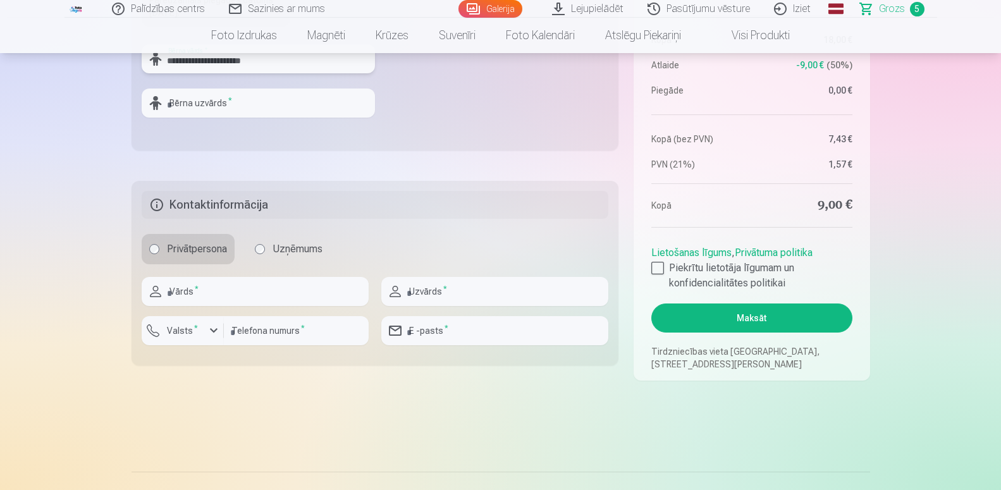
type input "**********"
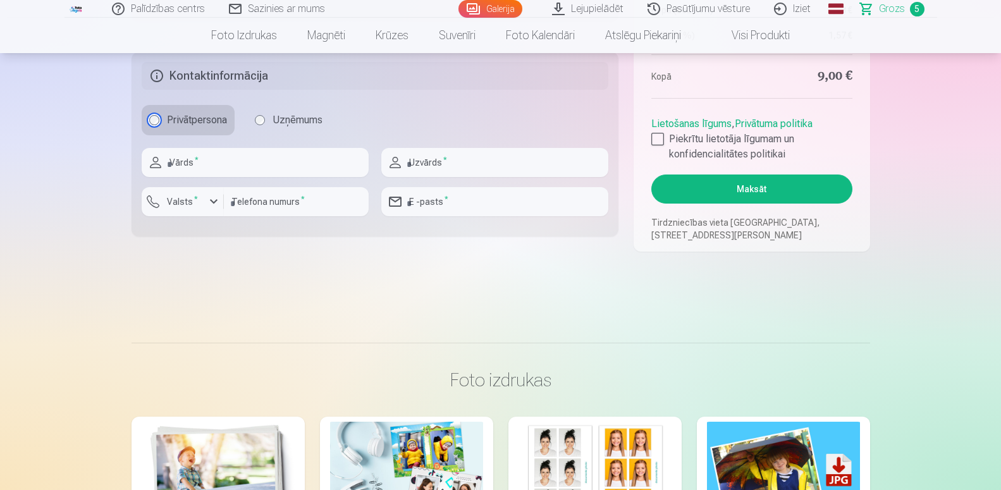
scroll to position [645, 0]
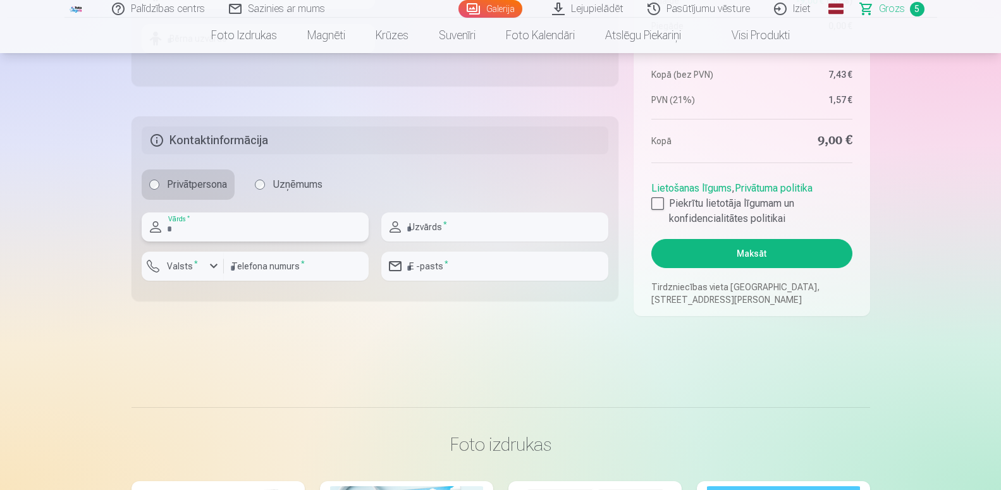
click at [235, 229] on input "text" at bounding box center [255, 226] width 227 height 29
type input "******"
click at [492, 227] on input "text" at bounding box center [494, 226] width 227 height 29
type input "********"
click at [207, 264] on div "button" at bounding box center [213, 266] width 15 height 15
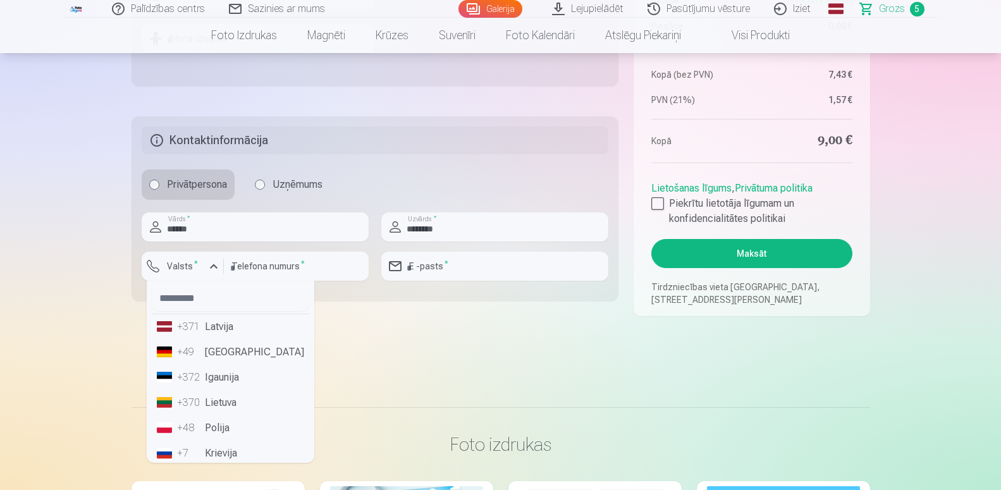
click at [229, 323] on li "+371 Latvija" at bounding box center [230, 326] width 157 height 25
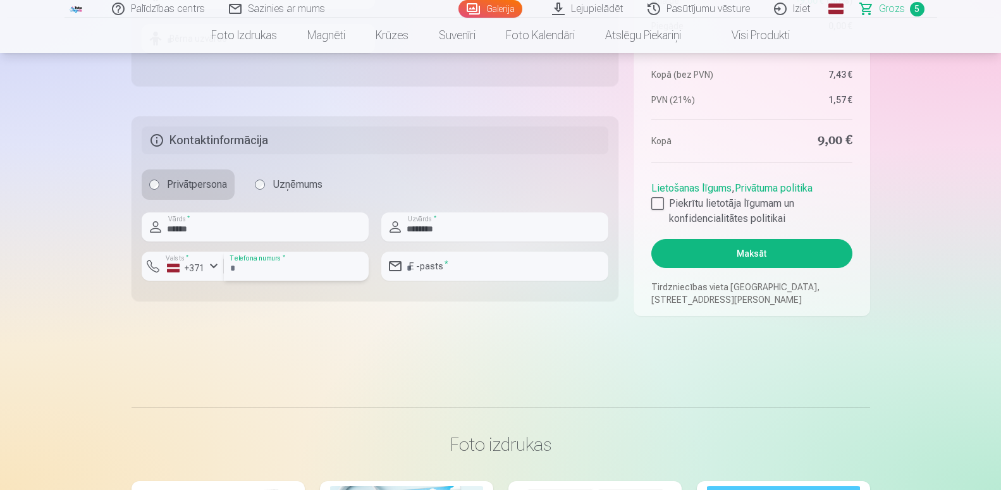
click at [281, 267] on input "number" at bounding box center [296, 266] width 145 height 29
type input "********"
click at [477, 273] on input "email" at bounding box center [494, 266] width 227 height 29
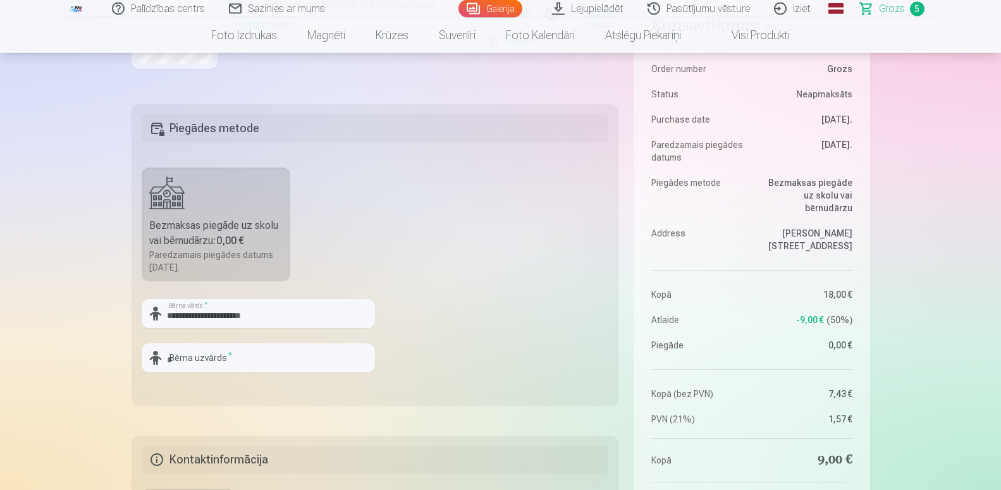
scroll to position [322, 0]
type input "**********"
click at [533, 135] on h5 "Piegādes metode" at bounding box center [375, 132] width 467 height 28
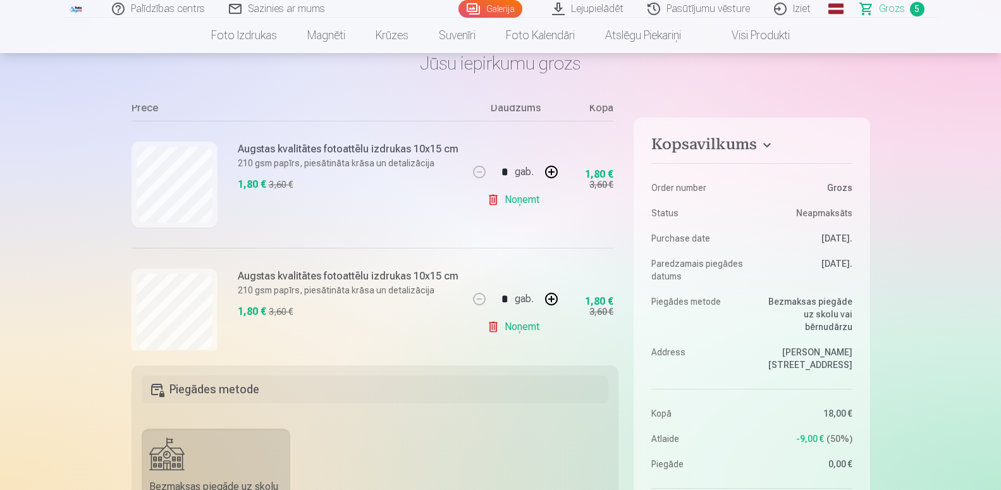
scroll to position [159, 0]
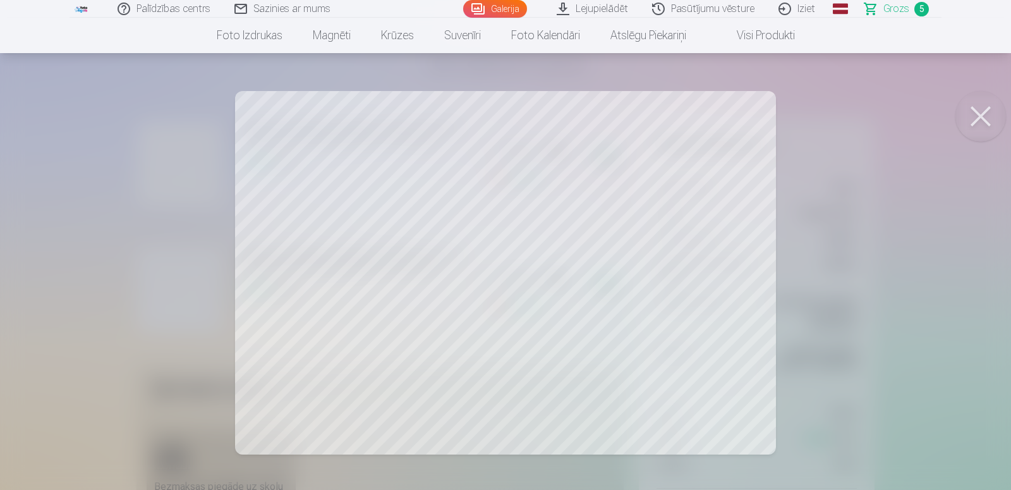
click at [980, 111] on button at bounding box center [981, 116] width 51 height 51
click at [977, 116] on button at bounding box center [981, 116] width 51 height 51
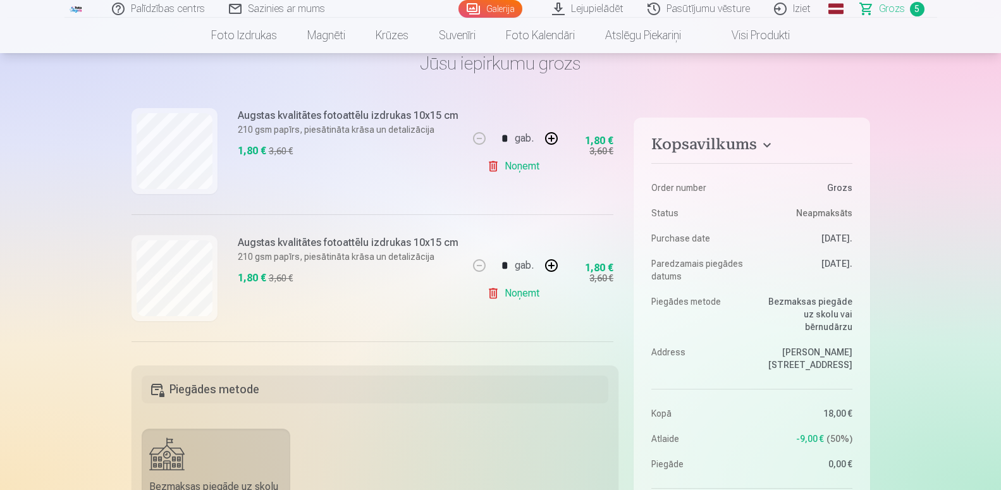
scroll to position [319, 0]
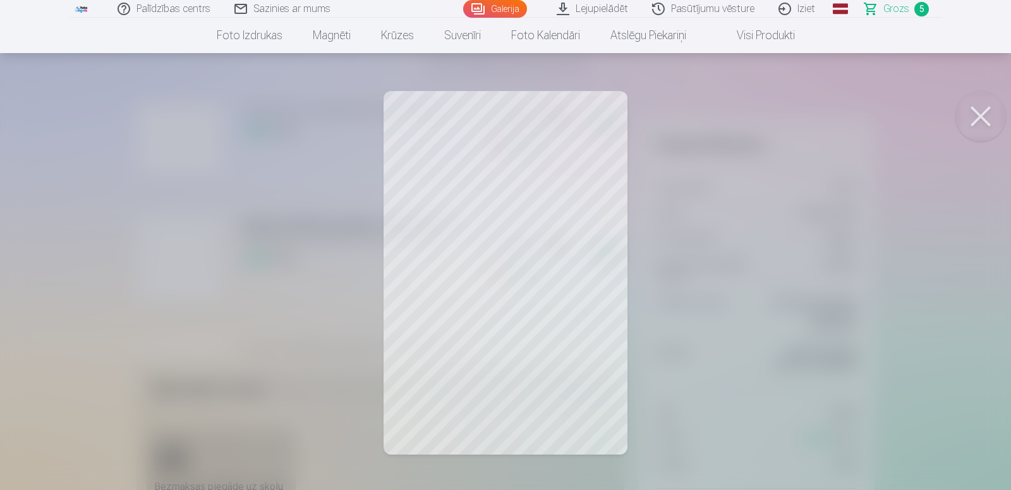
click at [980, 117] on button at bounding box center [981, 116] width 51 height 51
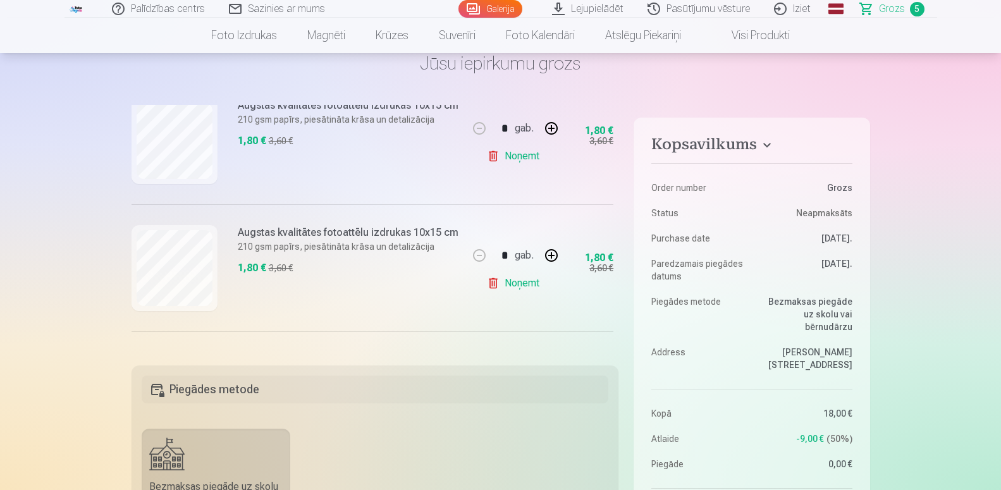
scroll to position [478, 0]
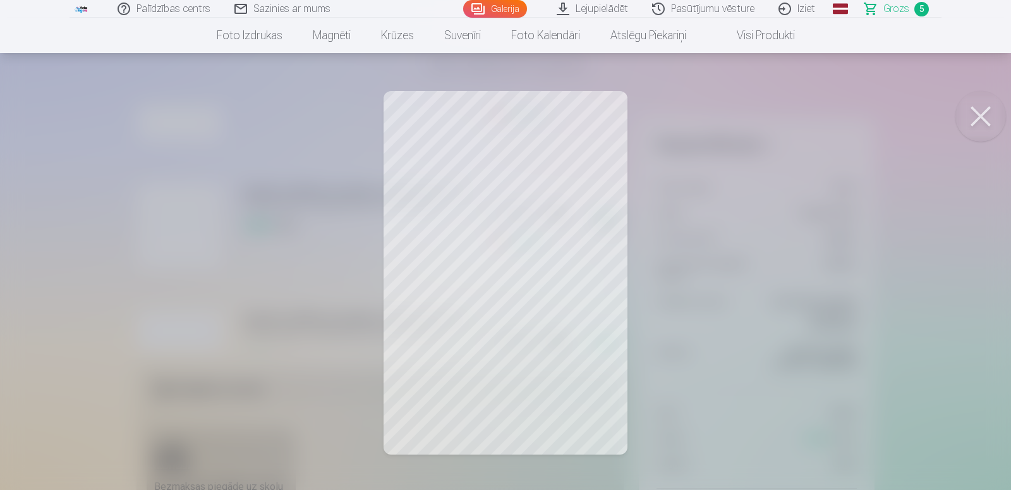
click at [973, 109] on button at bounding box center [981, 116] width 51 height 51
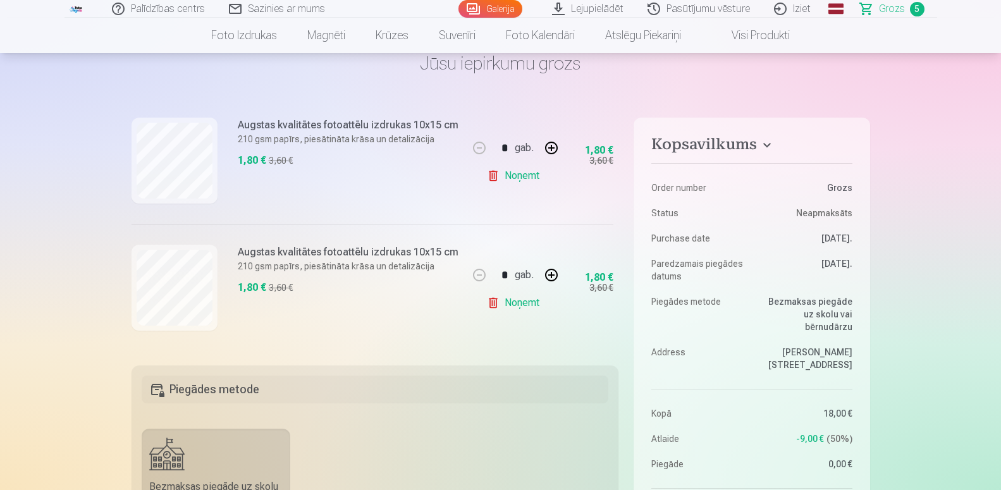
scroll to position [544, 0]
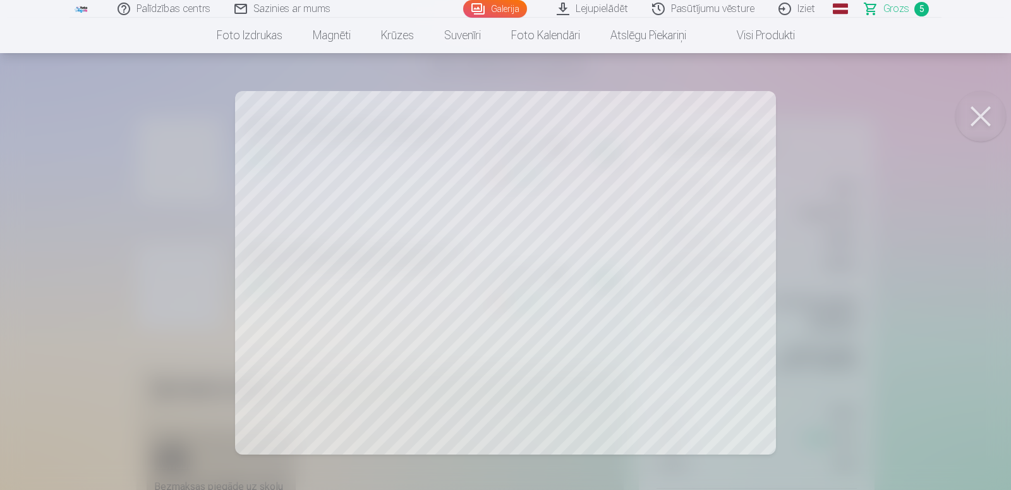
click at [965, 121] on button at bounding box center [981, 116] width 51 height 51
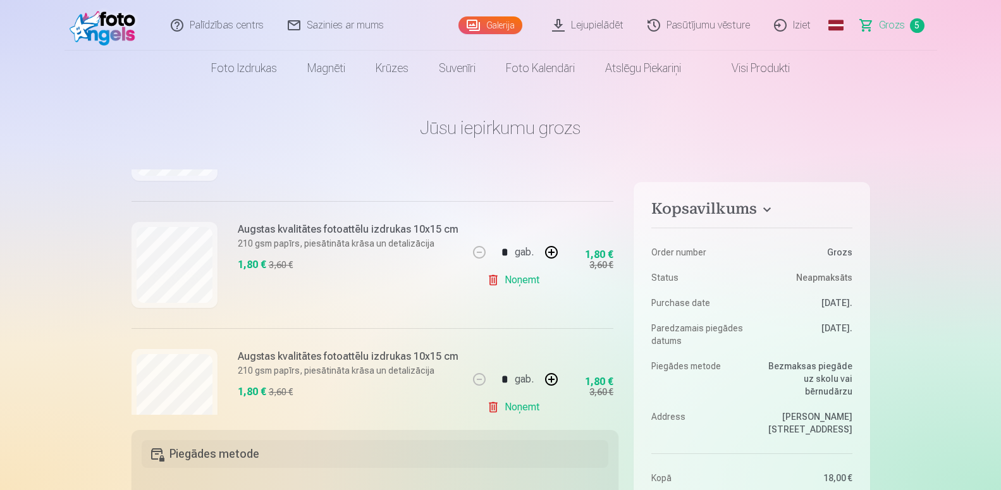
scroll to position [226, 0]
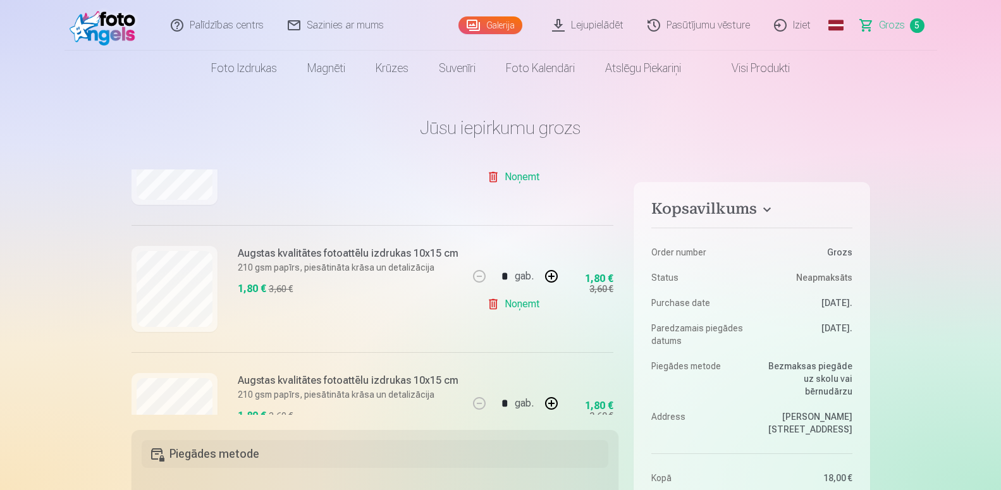
click at [490, 23] on link "Galerija" at bounding box center [490, 25] width 64 height 18
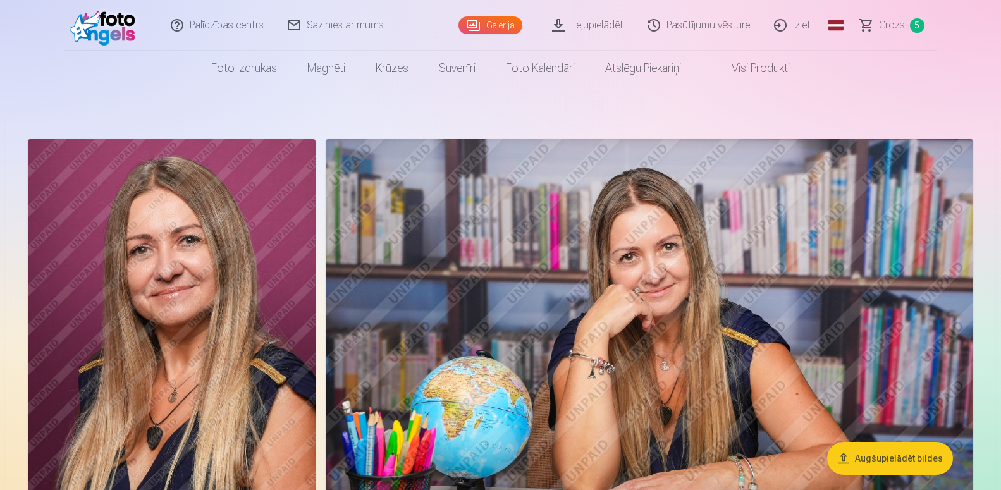
click at [897, 21] on span "Grozs" at bounding box center [892, 25] width 26 height 15
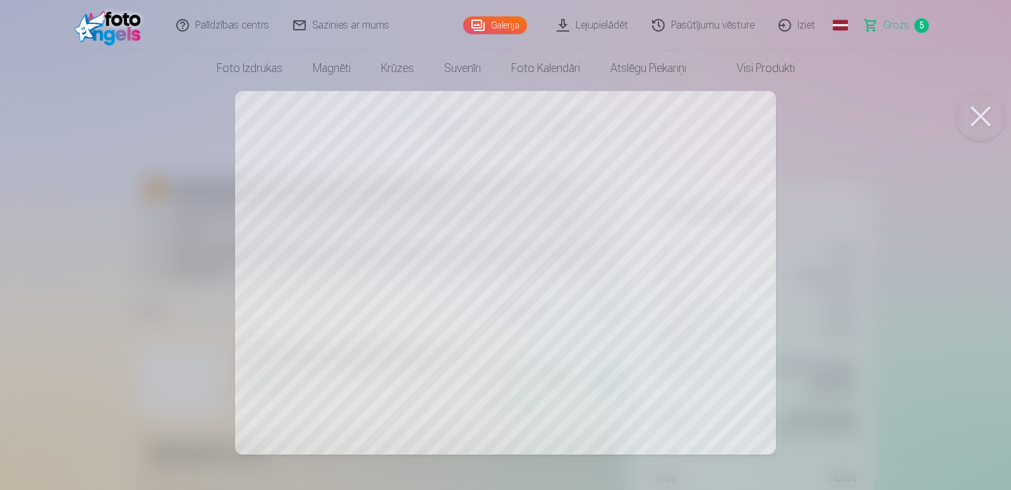
click at [996, 124] on button at bounding box center [981, 116] width 51 height 51
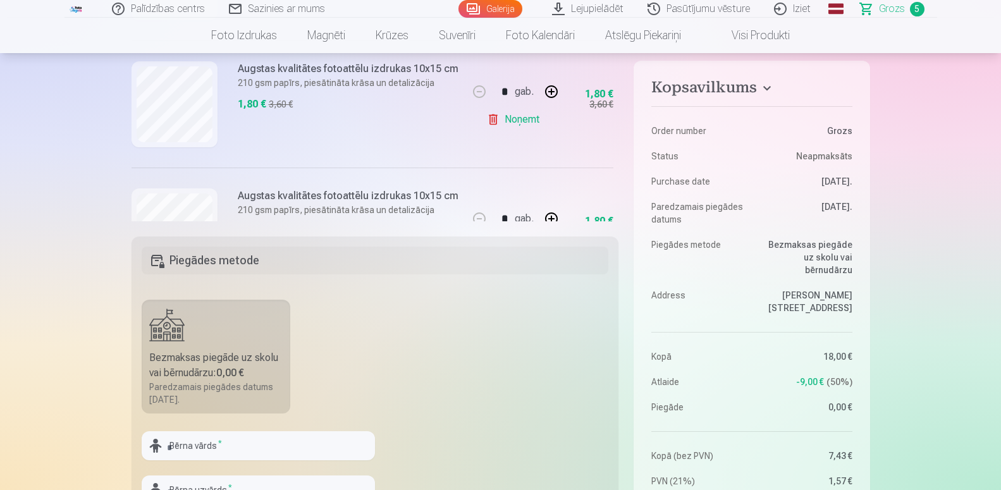
scroll to position [239, 0]
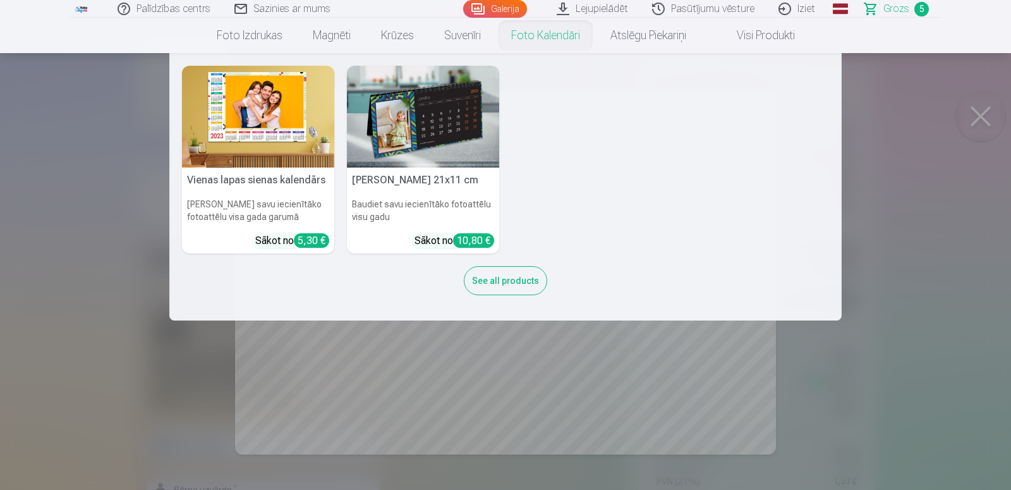
click at [984, 116] on nav "Vienas lapas sienas [PERSON_NAME] savu iecienītāko fotoattēlu visa gada garumā …" at bounding box center [505, 186] width 1011 height 267
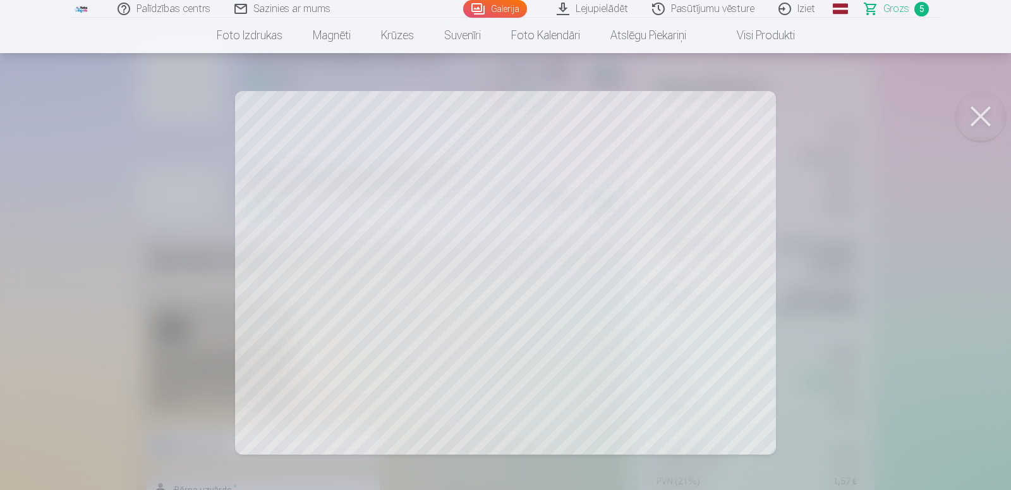
click at [984, 116] on button at bounding box center [981, 116] width 51 height 51
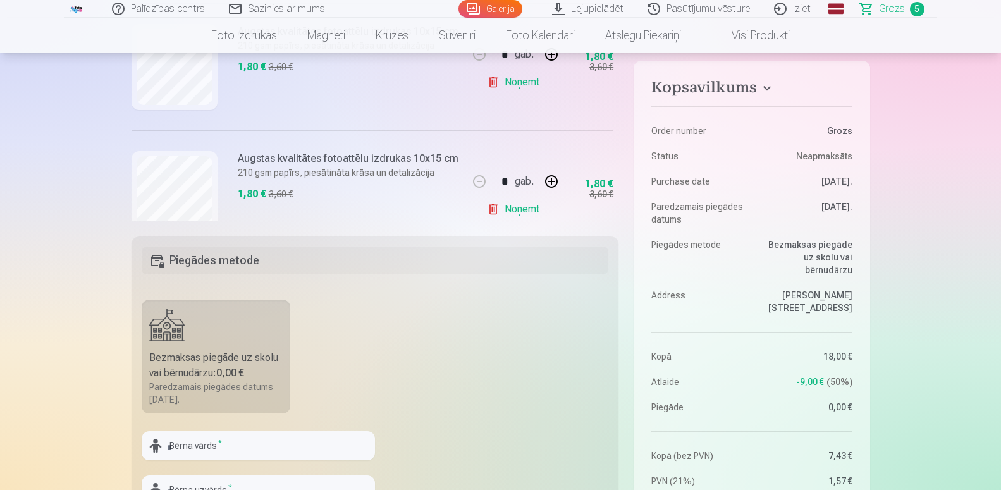
scroll to position [267, 0]
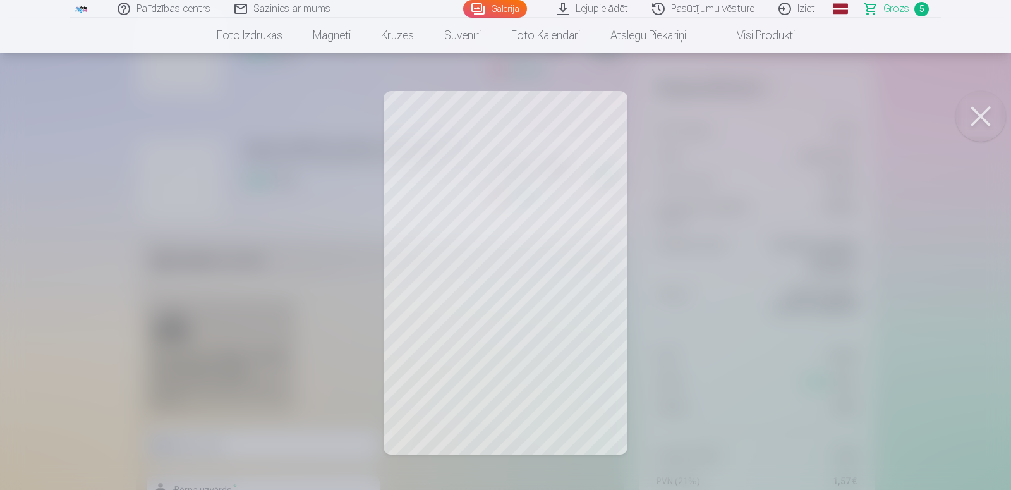
click at [985, 118] on button at bounding box center [981, 116] width 51 height 51
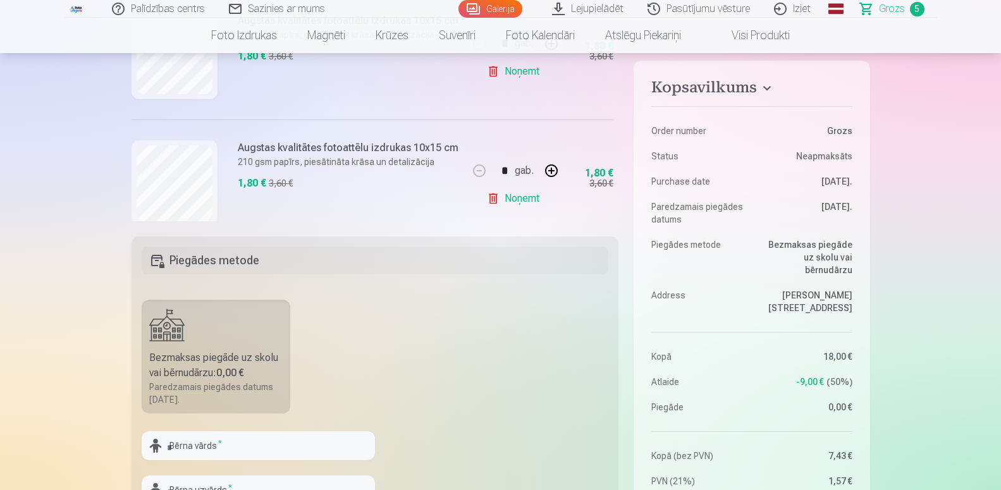
scroll to position [544, 0]
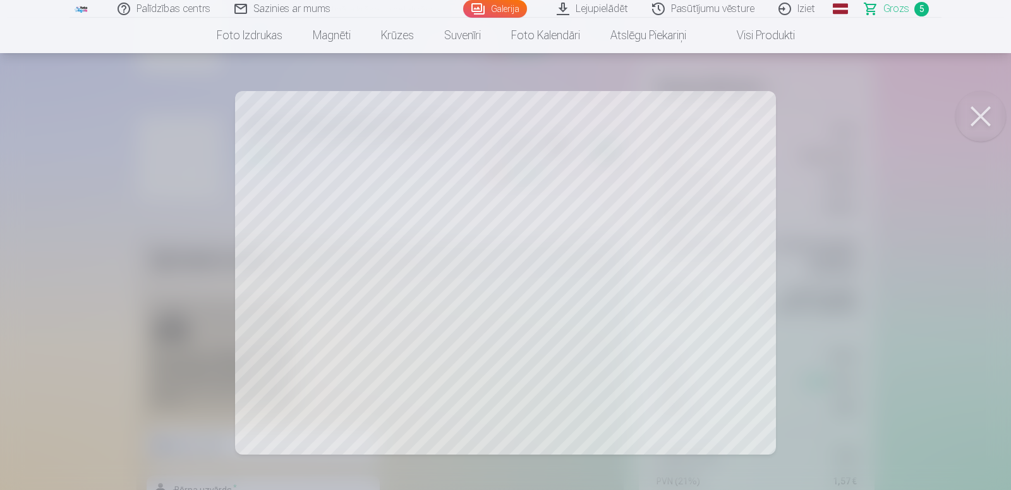
click at [980, 120] on button at bounding box center [981, 116] width 51 height 51
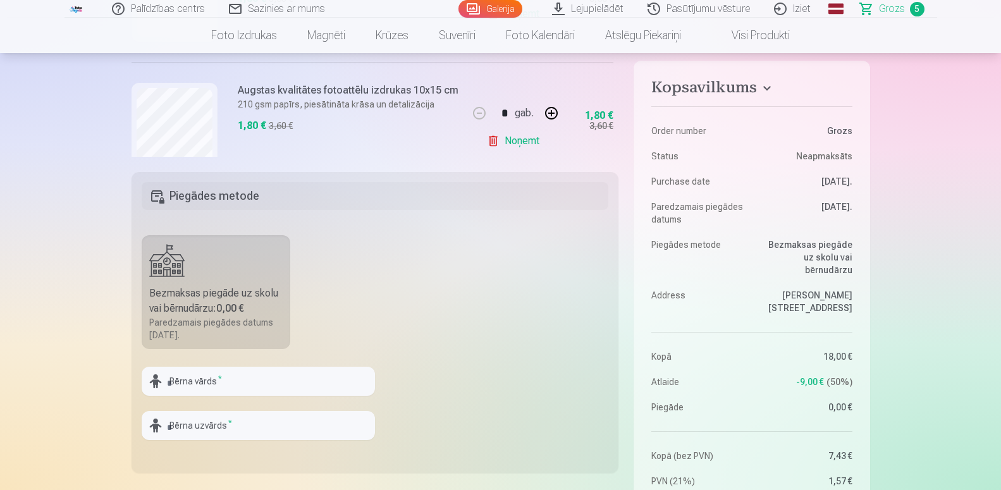
scroll to position [0, 0]
